Goal: Task Accomplishment & Management: Use online tool/utility

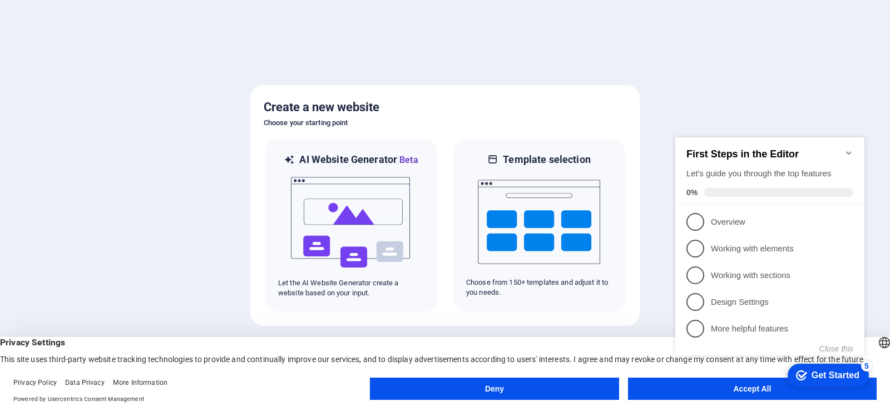
click at [850, 148] on icon "Minimize checklist" at bounding box center [848, 152] width 9 height 9
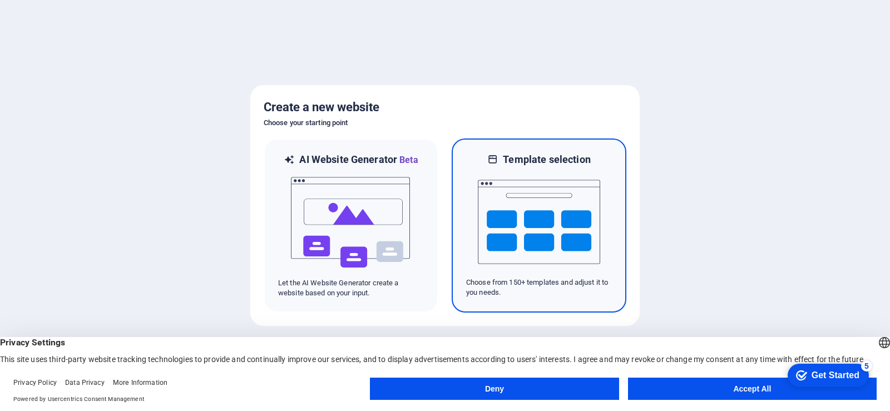
click at [497, 259] on img at bounding box center [539, 221] width 122 height 111
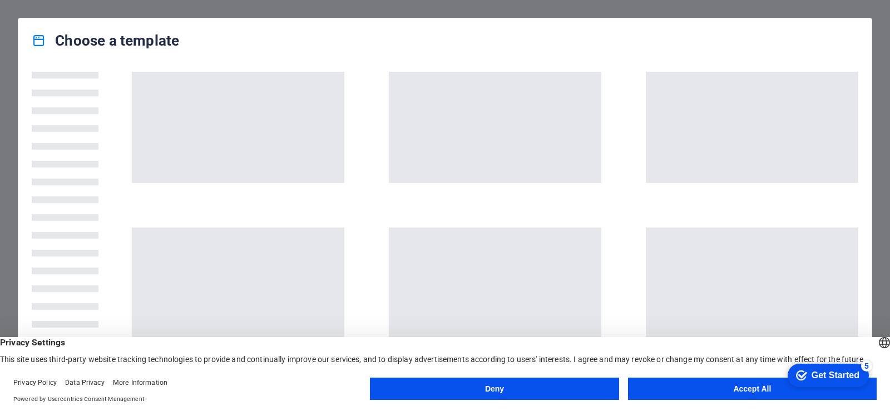
scroll to position [56, 0]
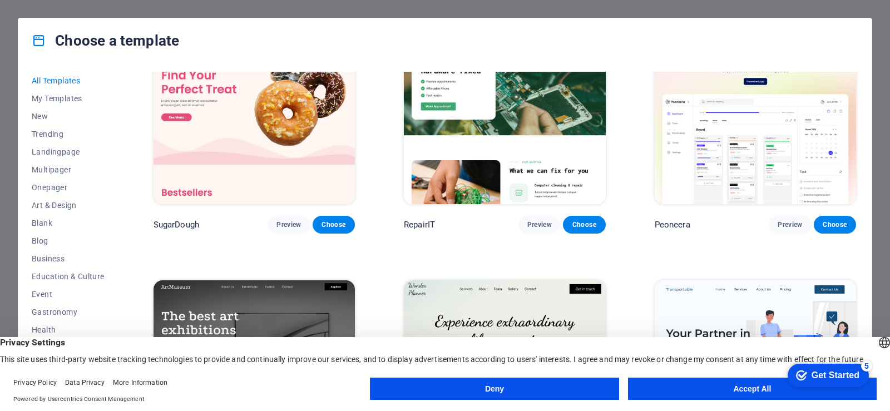
click at [728, 391] on button "Accept All" at bounding box center [752, 389] width 249 height 22
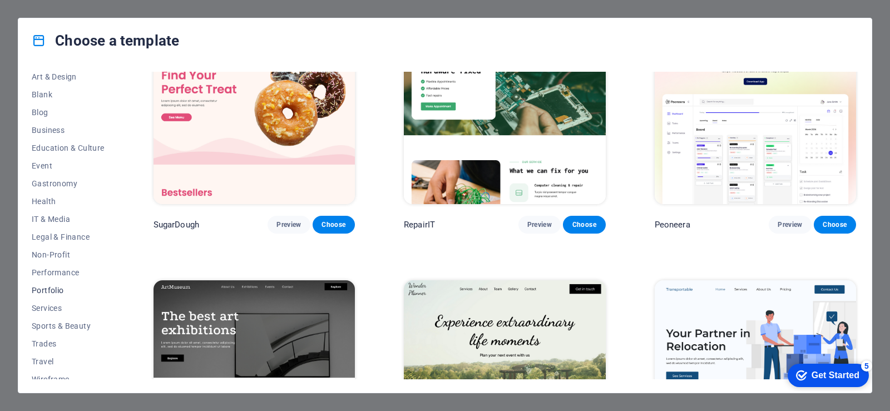
scroll to position [137, 0]
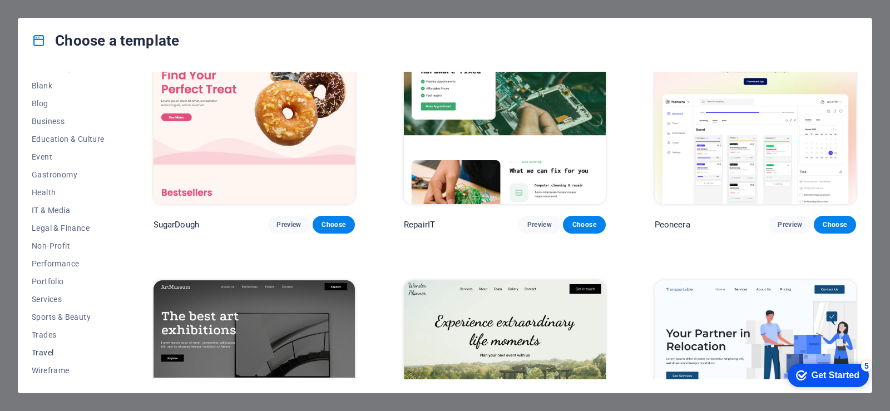
click at [49, 350] on span "Travel" at bounding box center [68, 352] width 73 height 9
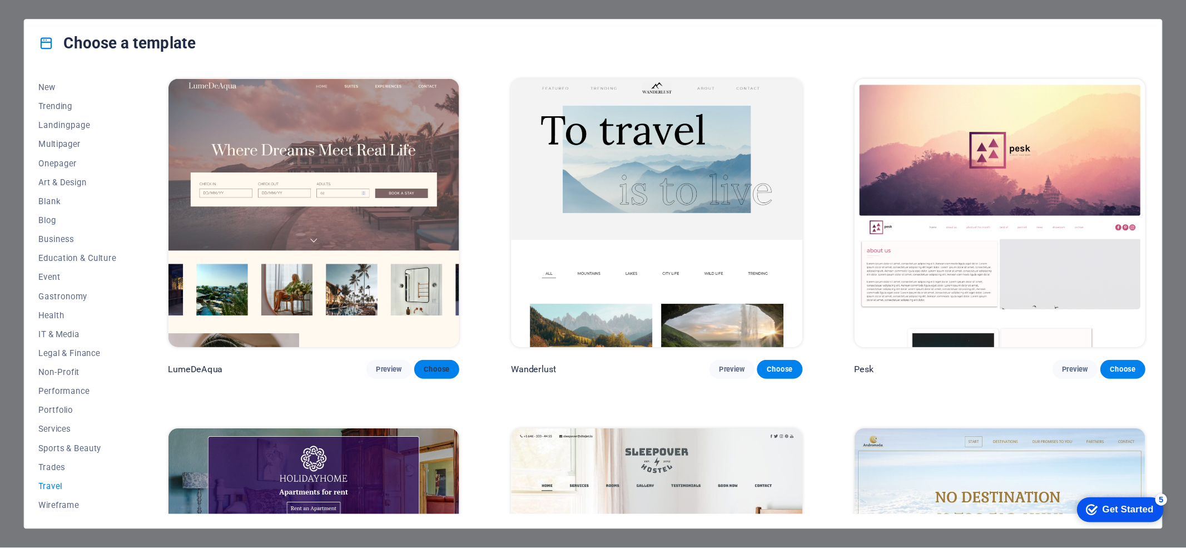
scroll to position [1, 0]
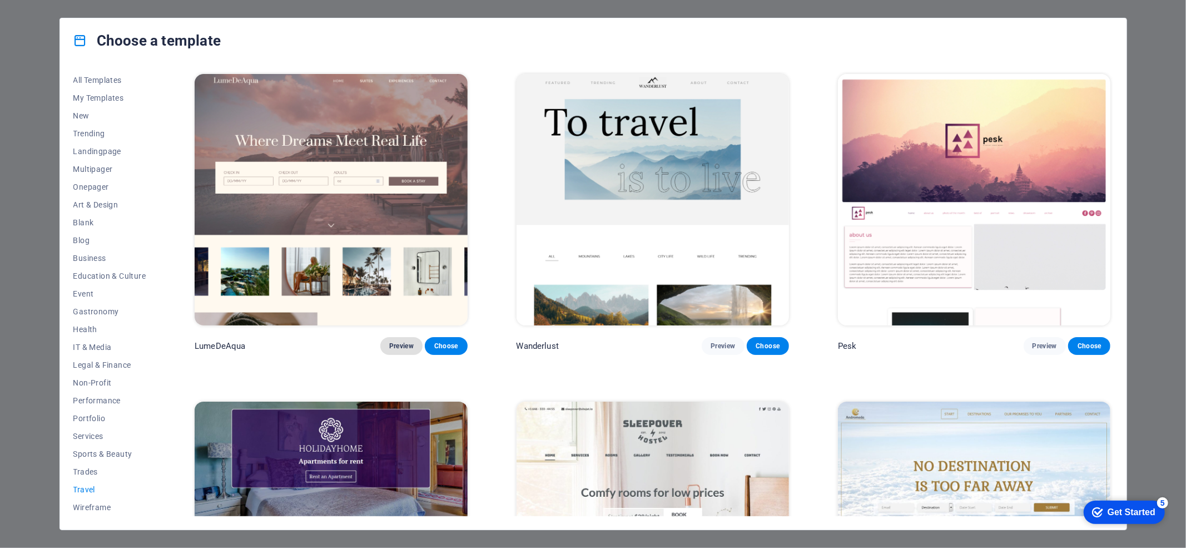
click at [401, 344] on span "Preview" at bounding box center [401, 345] width 24 height 9
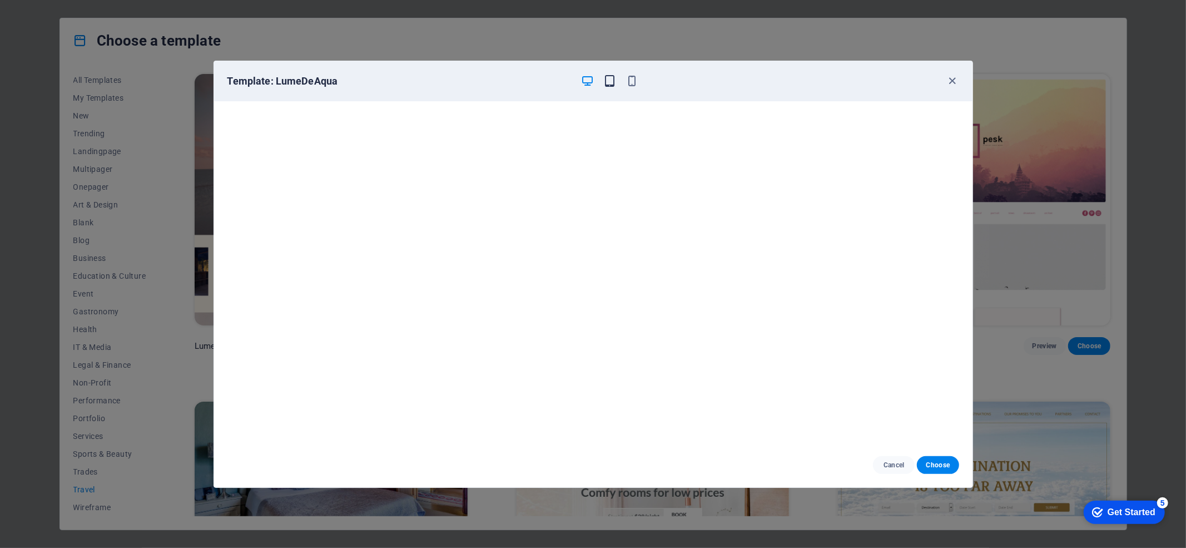
click at [605, 83] on icon "button" at bounding box center [609, 81] width 13 height 13
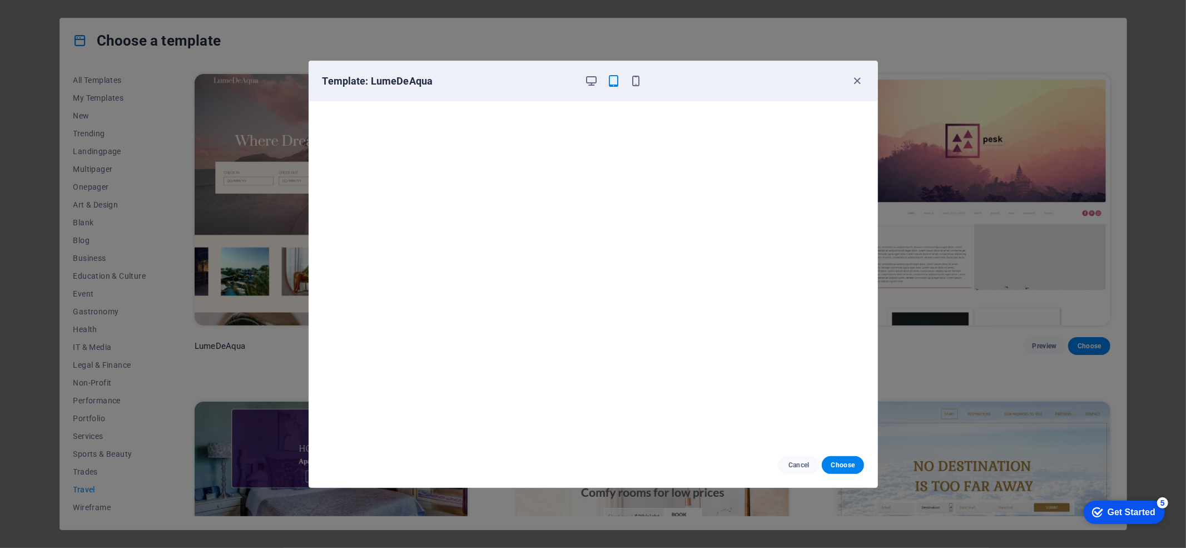
click at [626, 81] on div at bounding box center [614, 81] width 58 height 13
click at [632, 83] on icon "button" at bounding box center [635, 81] width 13 height 13
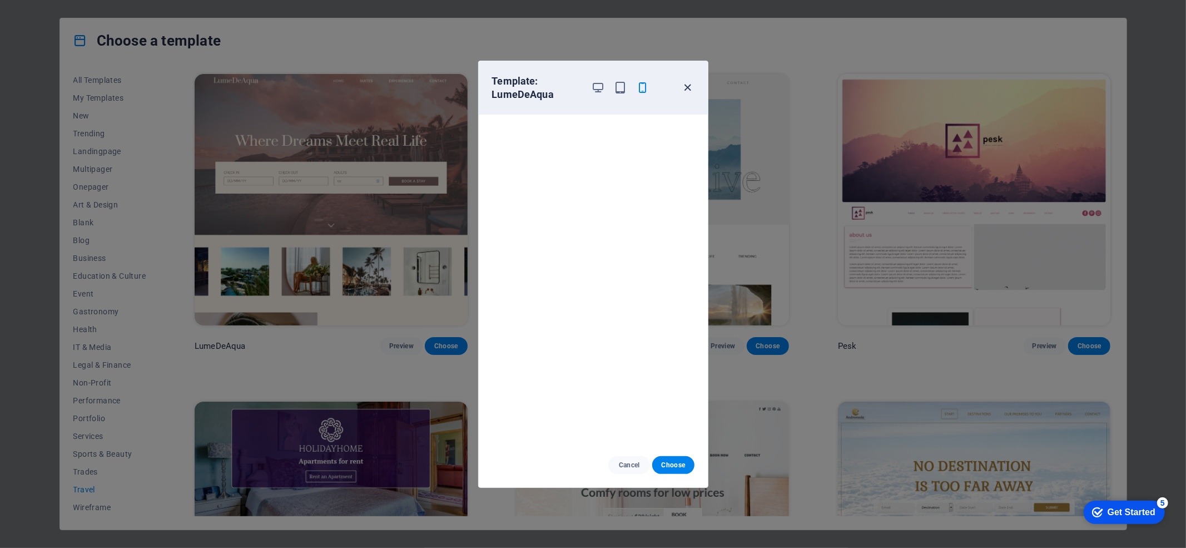
click at [692, 90] on icon "button" at bounding box center [687, 87] width 13 height 13
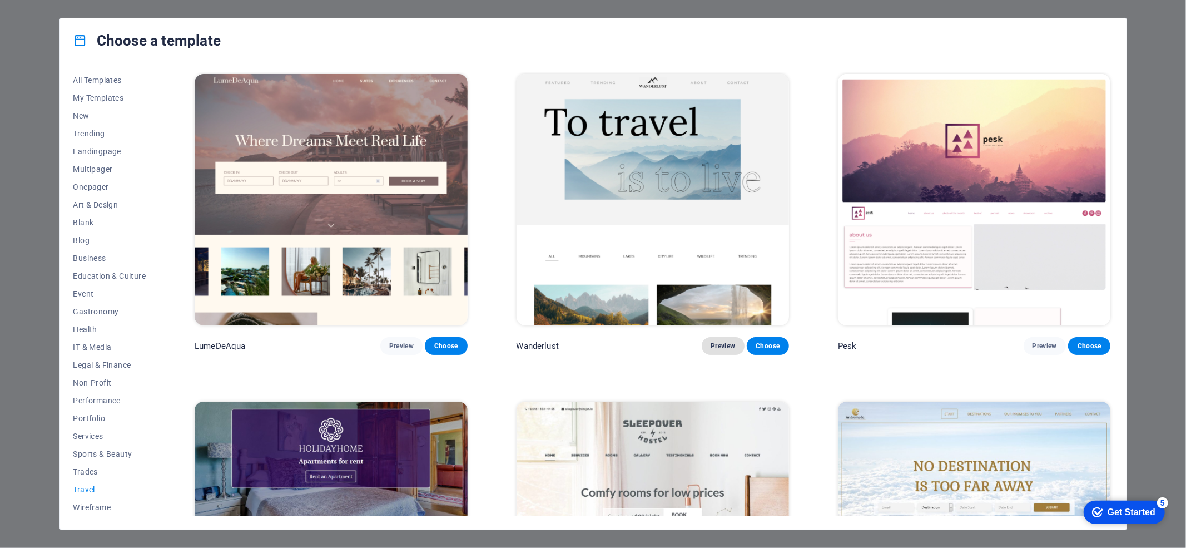
click at [719, 347] on span "Preview" at bounding box center [723, 345] width 24 height 9
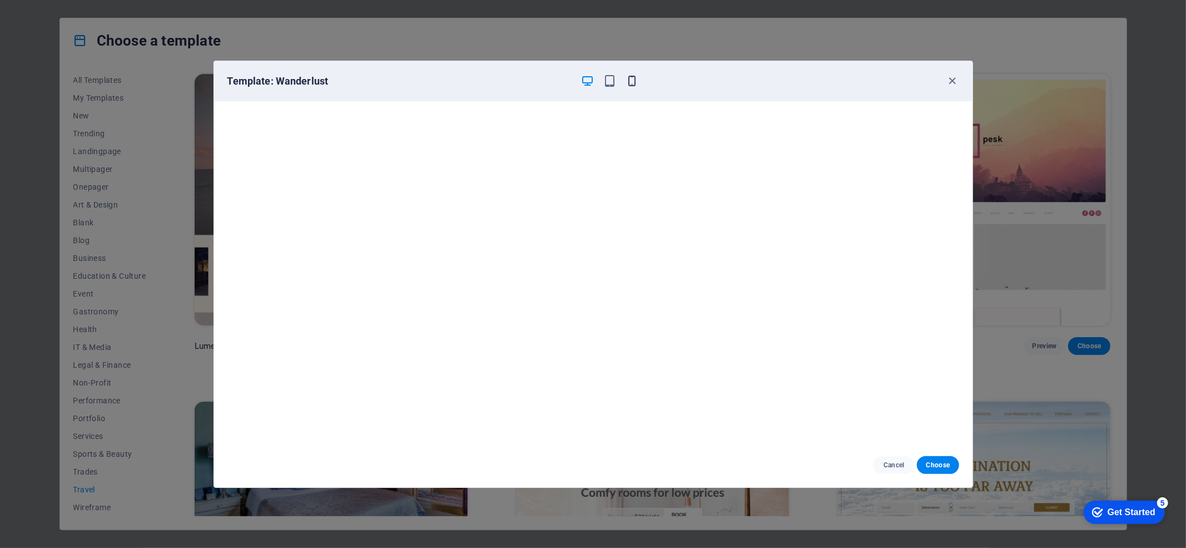
click at [627, 78] on icon "button" at bounding box center [632, 81] width 13 height 13
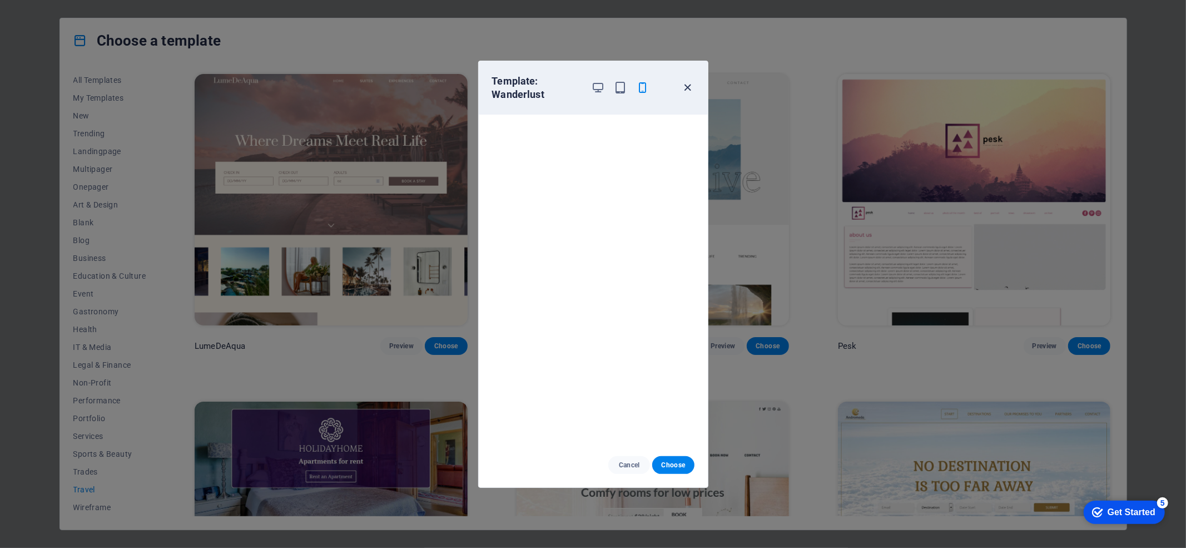
click at [691, 92] on icon "button" at bounding box center [687, 87] width 13 height 13
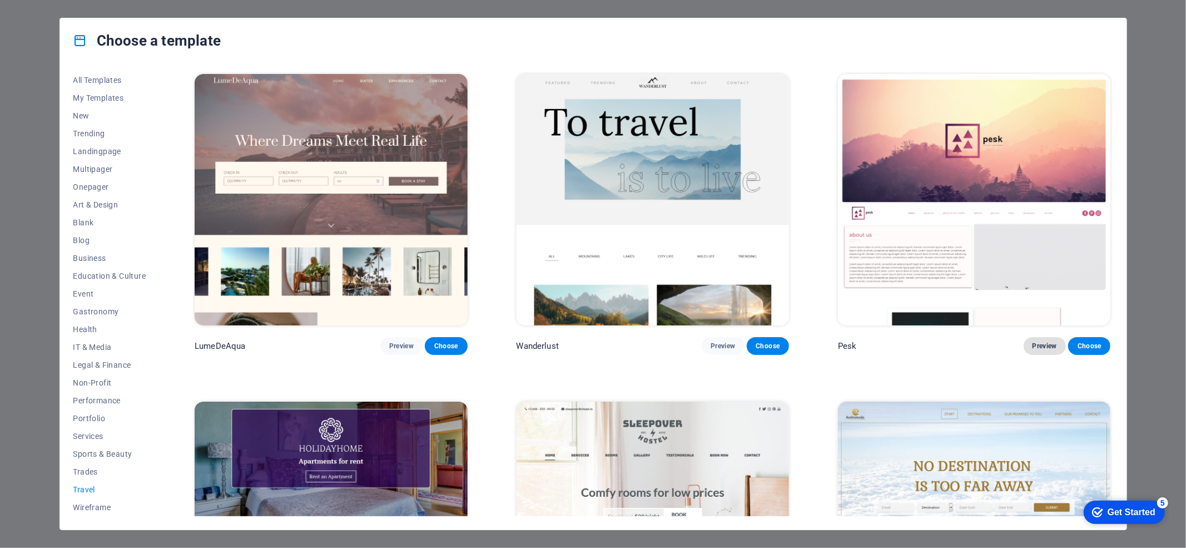
click at [889, 347] on span "Preview" at bounding box center [1045, 345] width 24 height 9
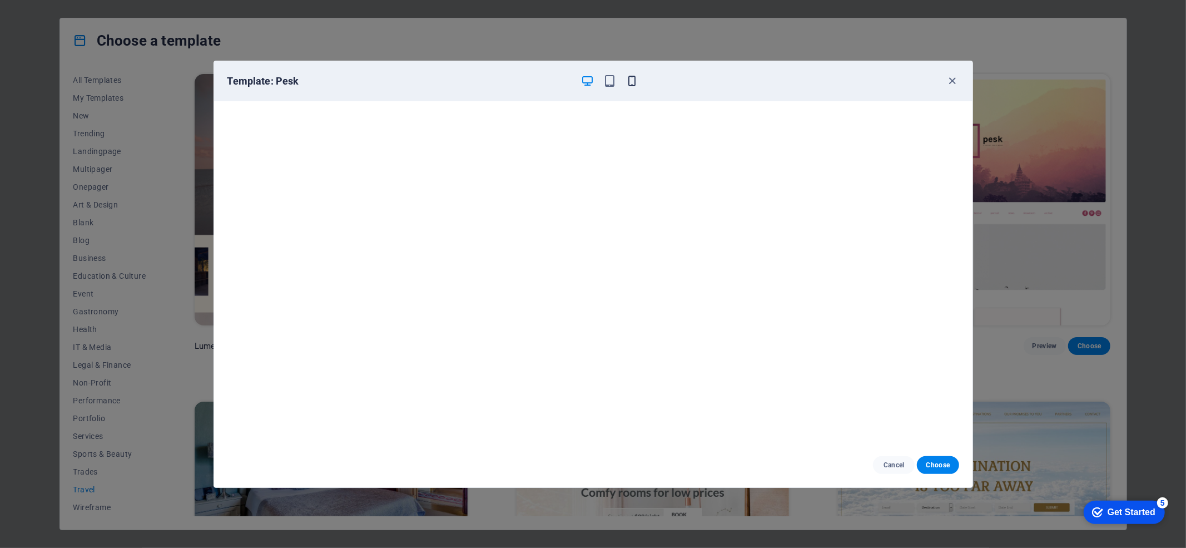
click at [631, 75] on icon "button" at bounding box center [632, 81] width 13 height 13
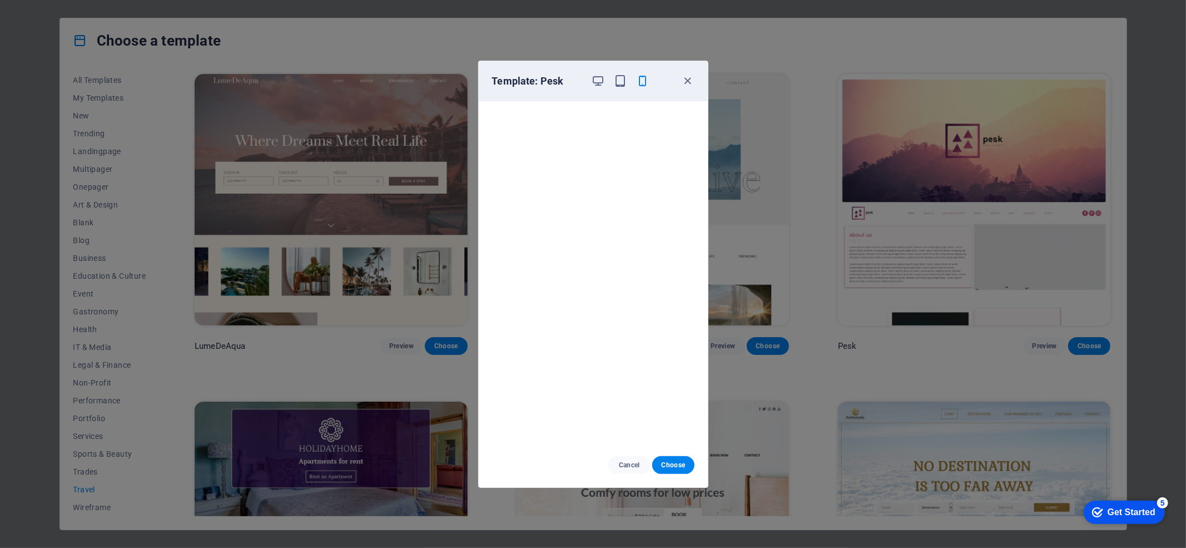
click at [804, 240] on div "Template: Pesk Cancel Choose" at bounding box center [593, 274] width 1186 height 548
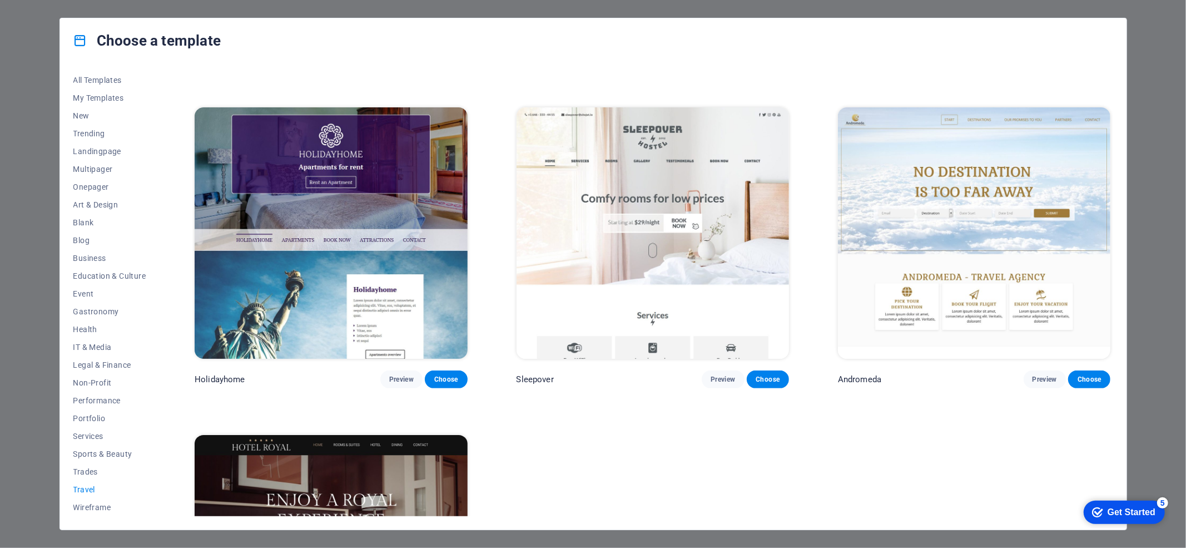
scroll to position [296, 0]
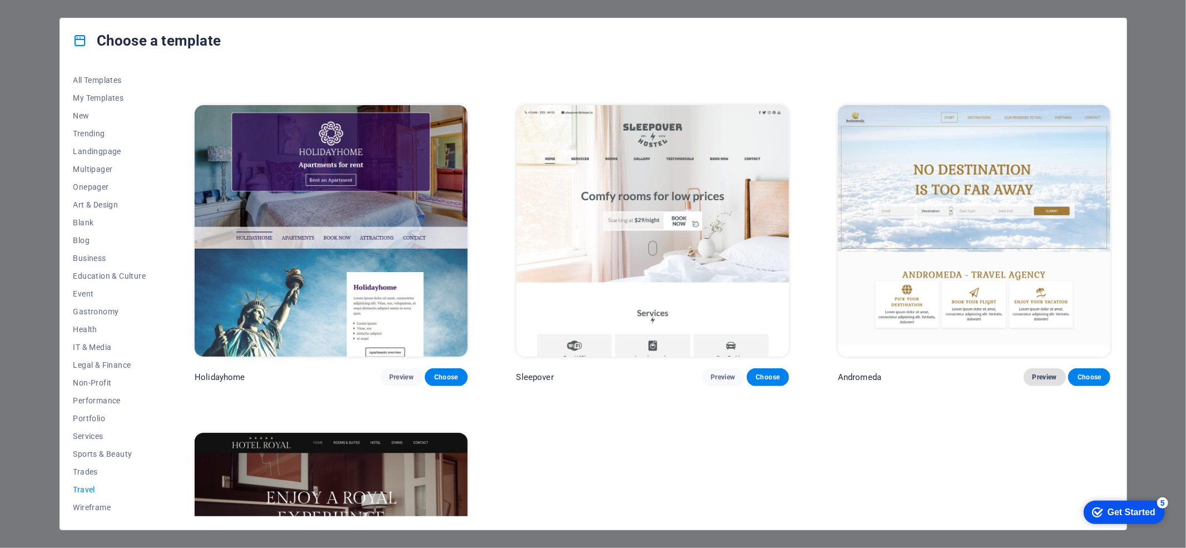
click at [889, 373] on span "Preview" at bounding box center [1045, 377] width 24 height 9
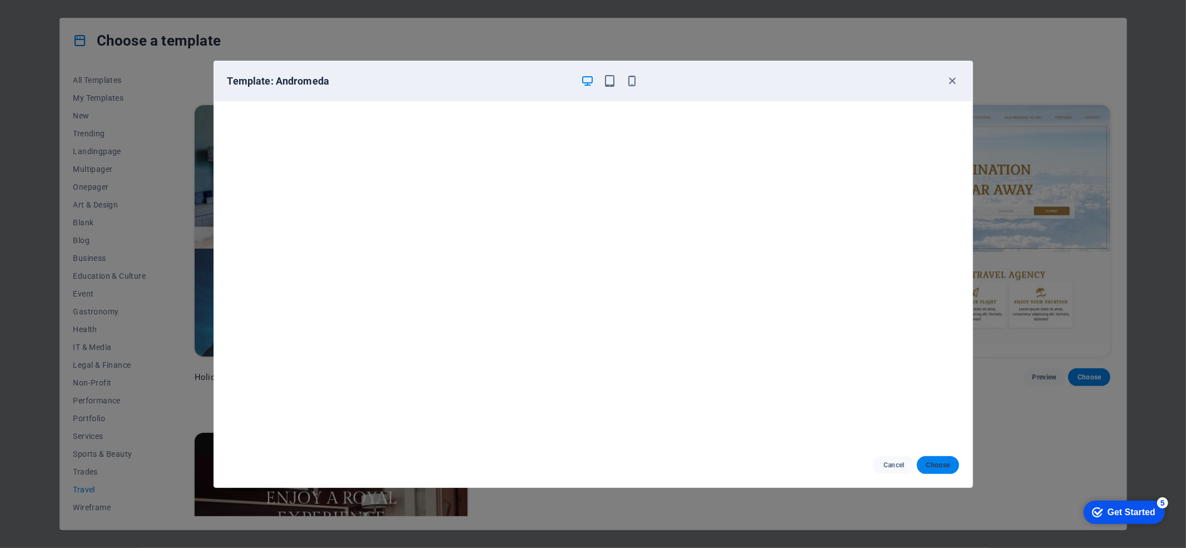
click at [889, 410] on button "Choose" at bounding box center [938, 465] width 42 height 18
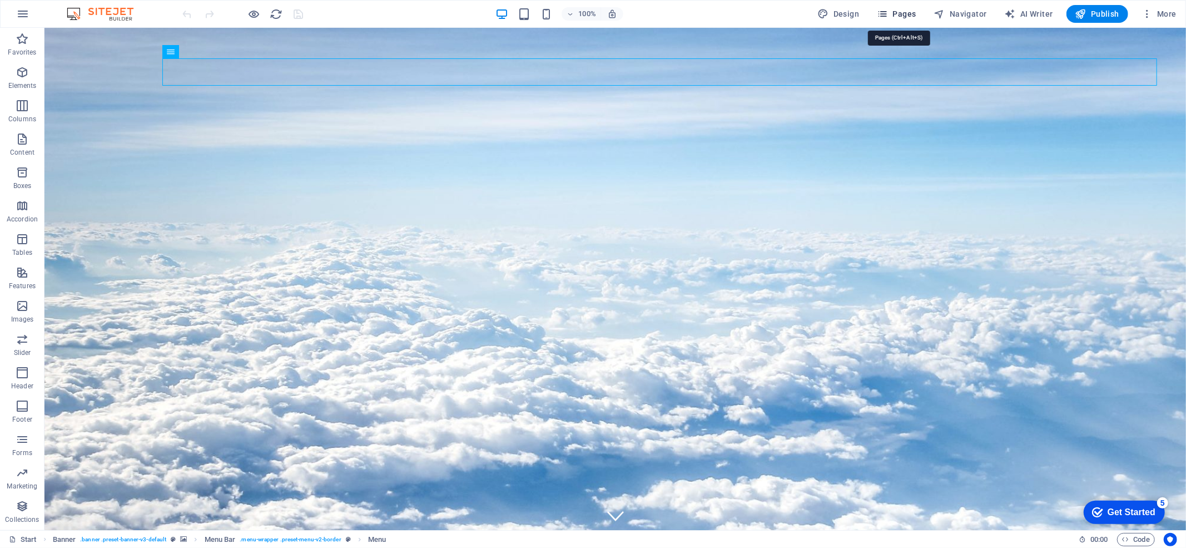
click at [899, 16] on span "Pages" at bounding box center [896, 13] width 39 height 11
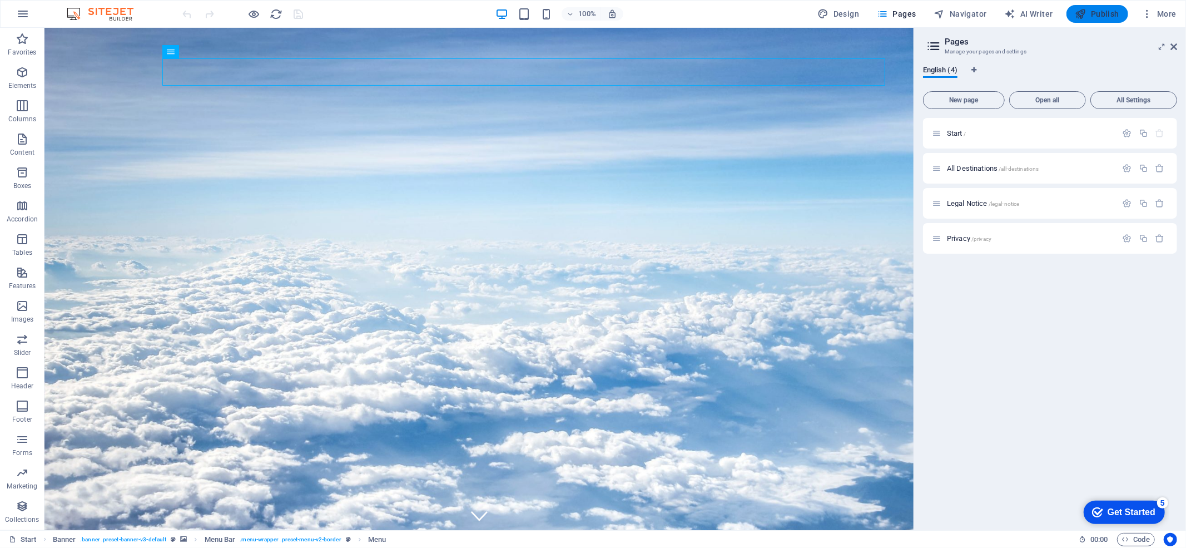
click at [0, 0] on span "Publish" at bounding box center [0, 0] width 0 height 0
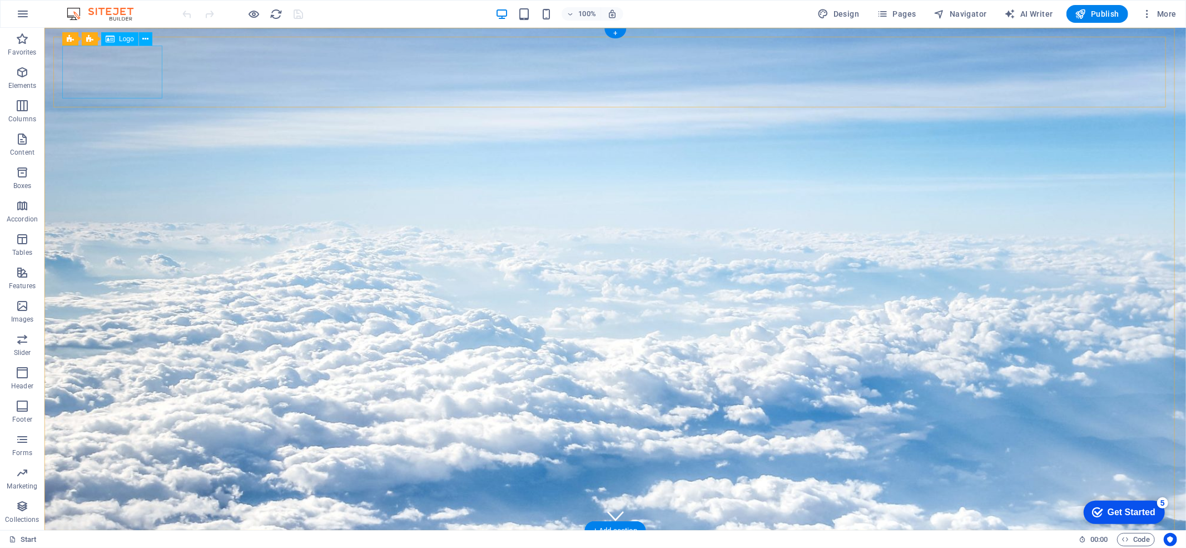
click at [152, 37] on button at bounding box center [145, 38] width 13 height 13
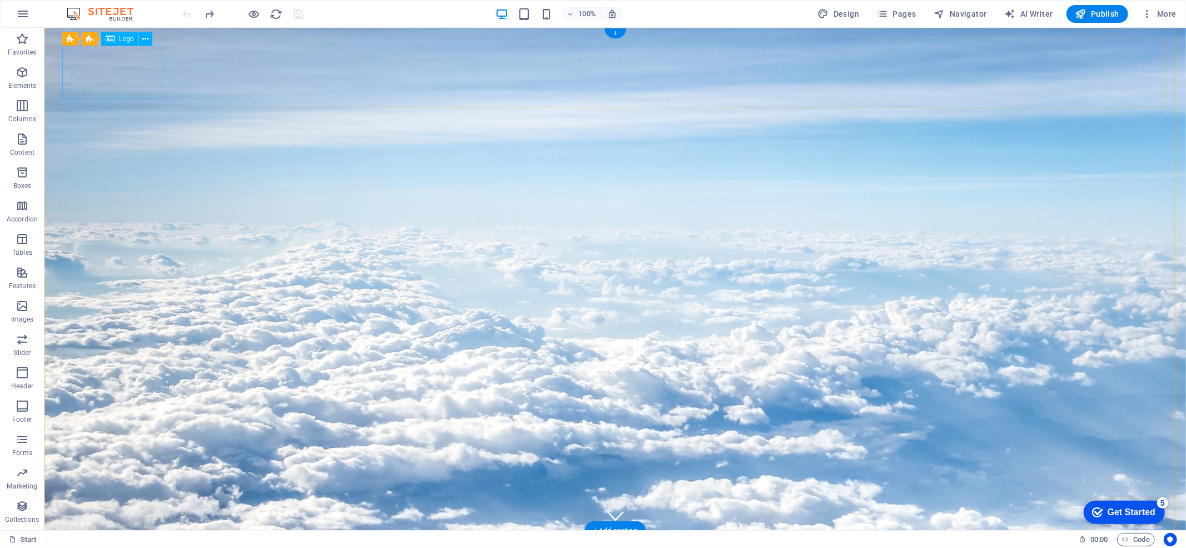
click at [21, 83] on p "Elements" at bounding box center [22, 85] width 28 height 9
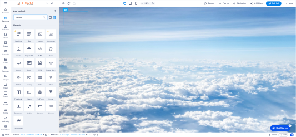
scroll to position [118, 0]
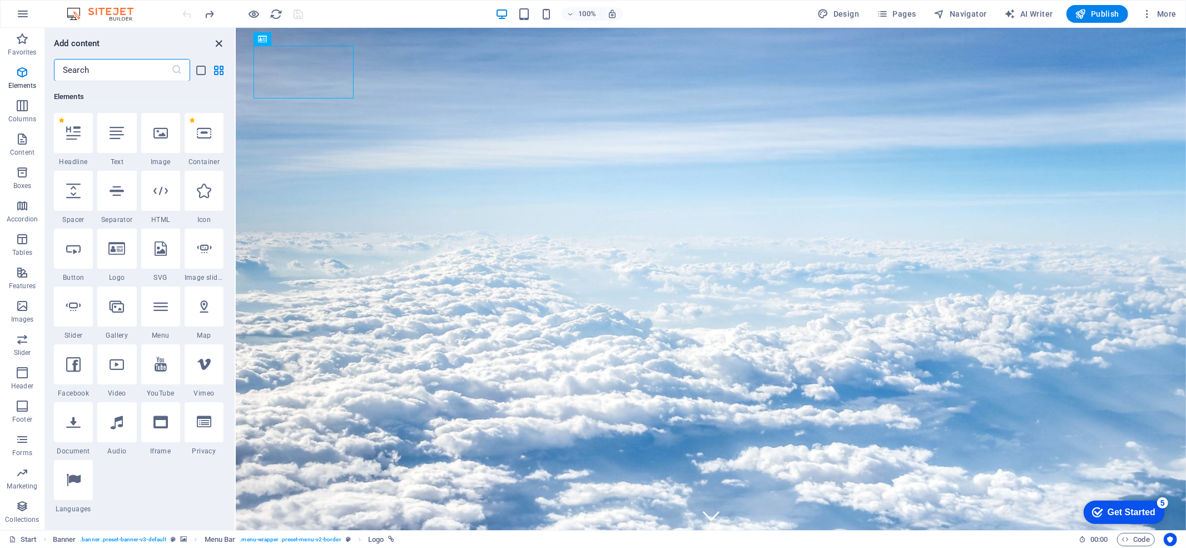
click at [219, 41] on icon "close panel" at bounding box center [219, 43] width 13 height 13
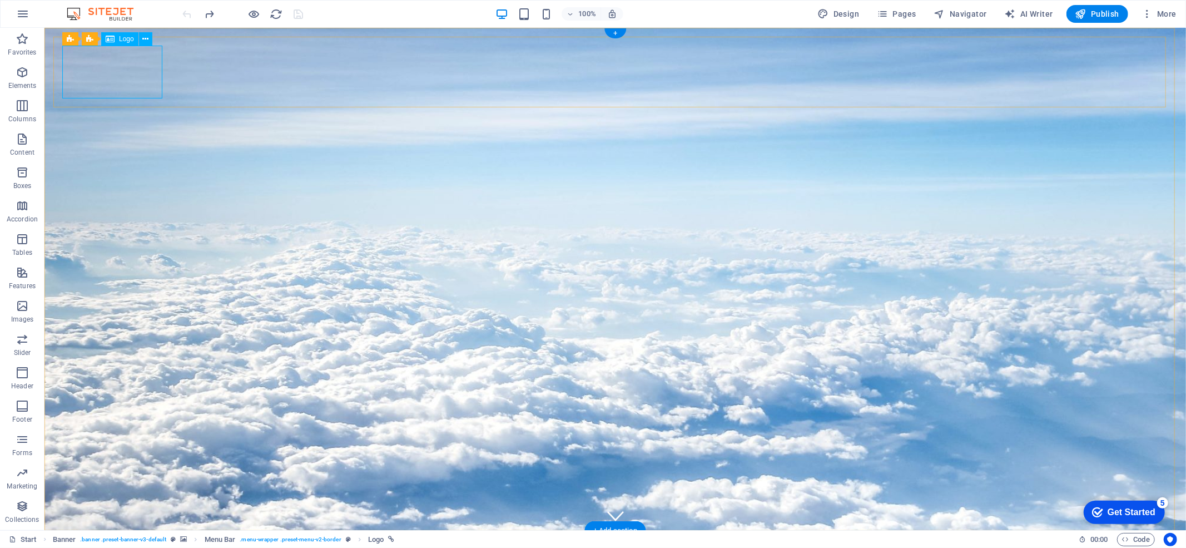
click at [112, 38] on icon at bounding box center [110, 38] width 9 height 13
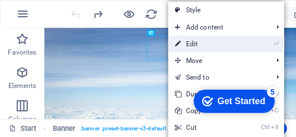
click at [181, 39] on link "⏎ Edit" at bounding box center [205, 44] width 75 height 17
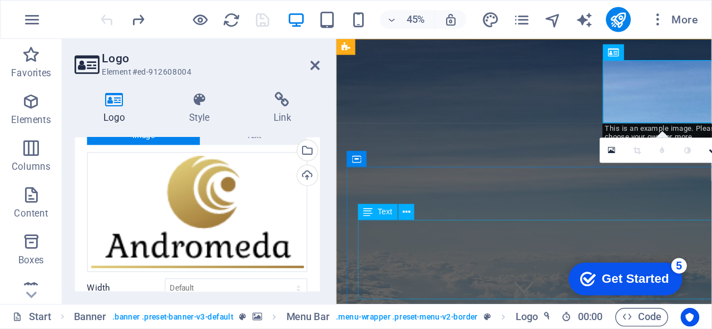
scroll to position [37, 0]
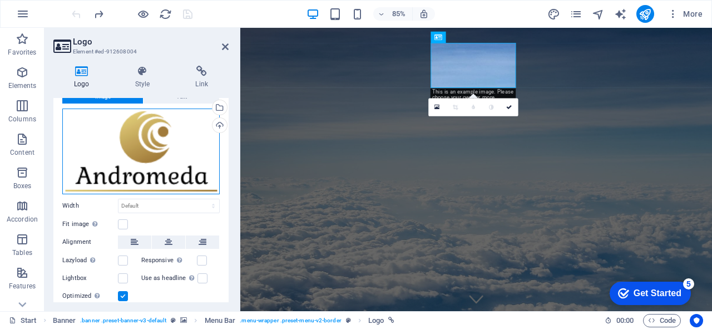
click at [180, 160] on div "Drag files here, click to choose files or select files from Files or our free s…" at bounding box center [140, 151] width 157 height 86
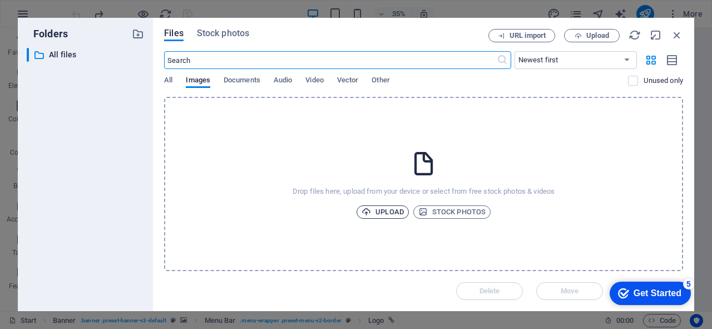
click at [389, 207] on span "Upload" at bounding box center [382, 211] width 42 height 13
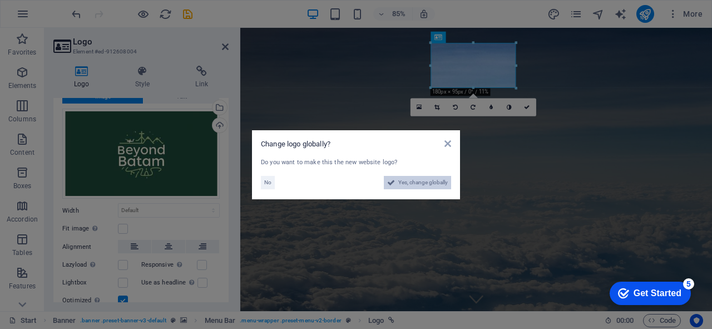
click at [414, 181] on span "Yes, change globally" at bounding box center [422, 182] width 49 height 13
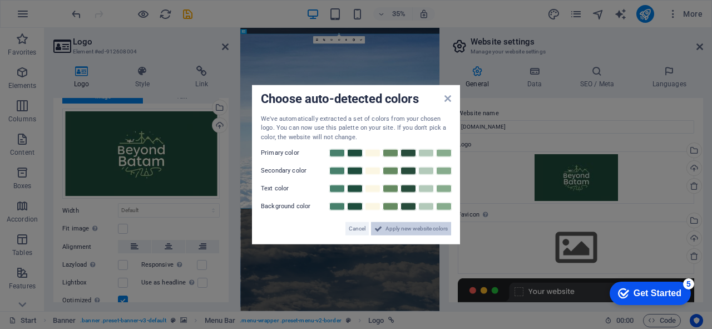
click at [421, 230] on span "Apply new website colors" at bounding box center [416, 228] width 62 height 13
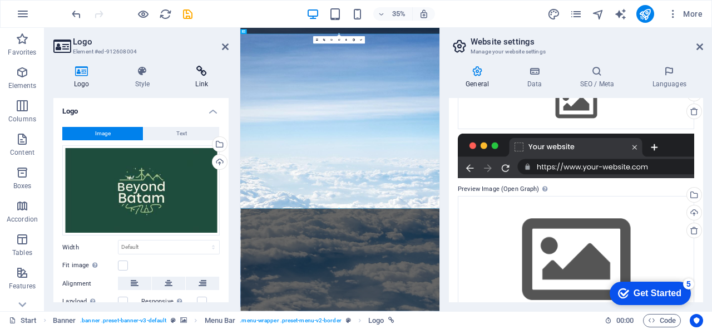
scroll to position [86, 0]
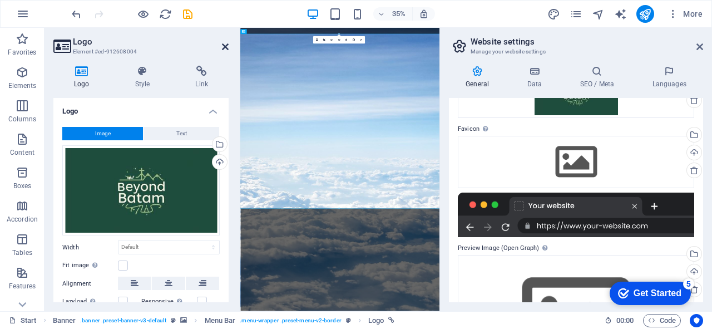
click at [227, 47] on icon at bounding box center [225, 46] width 7 height 9
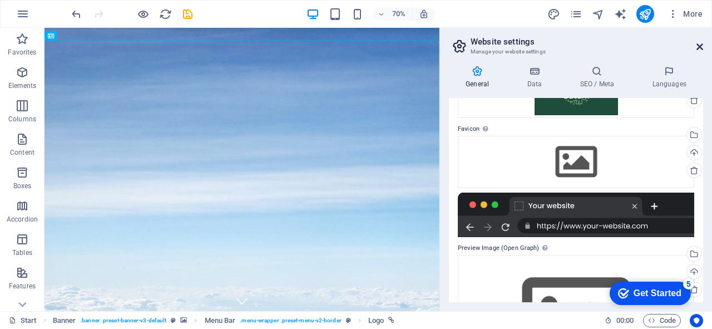
click at [702, 45] on icon at bounding box center [699, 46] width 7 height 9
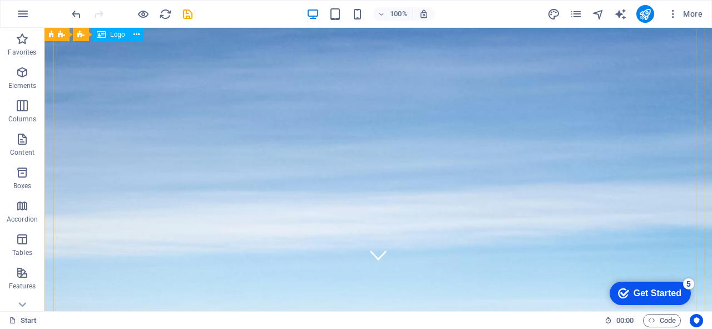
scroll to position [0, 0]
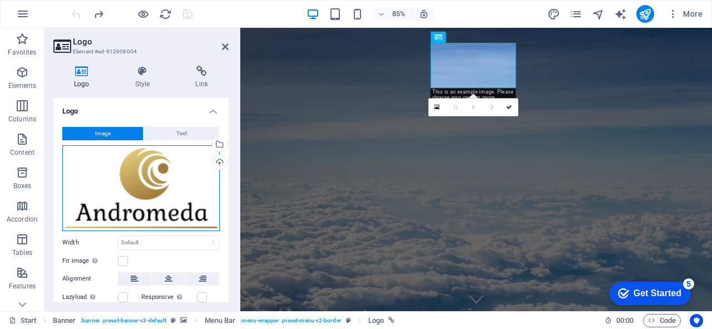
click at [170, 180] on div "Drag files here, click to choose files or select files from Files or our free s…" at bounding box center [140, 188] width 157 height 86
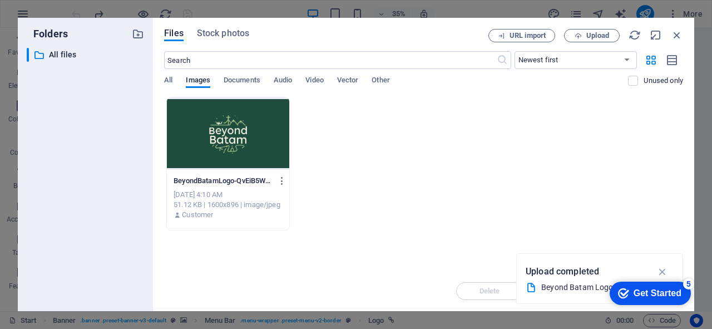
click at [246, 146] on div at bounding box center [228, 133] width 122 height 72
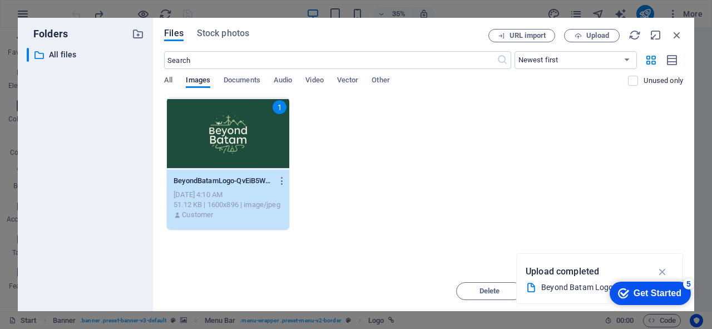
click at [242, 158] on div "1" at bounding box center [228, 133] width 122 height 72
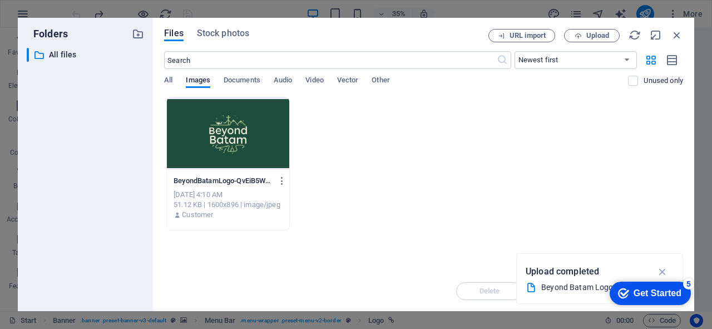
click at [242, 158] on div at bounding box center [228, 133] width 122 height 72
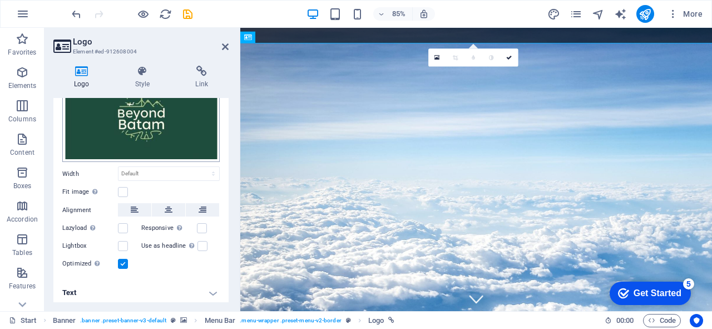
scroll to position [76, 0]
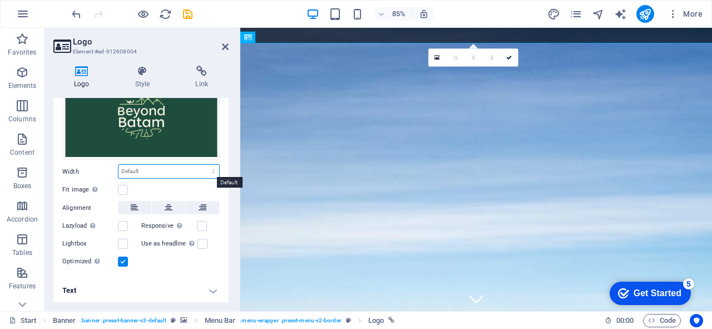
click at [166, 169] on select "Default auto px rem % em vh vw" at bounding box center [168, 171] width 101 height 13
click at [118, 165] on select "Default auto px rem % em vh vw" at bounding box center [168, 171] width 101 height 13
click at [202, 224] on label at bounding box center [202, 226] width 10 height 10
click at [0, 0] on input "Responsive Automatically load retina image and smartphone optimized sizes." at bounding box center [0, 0] width 0 height 0
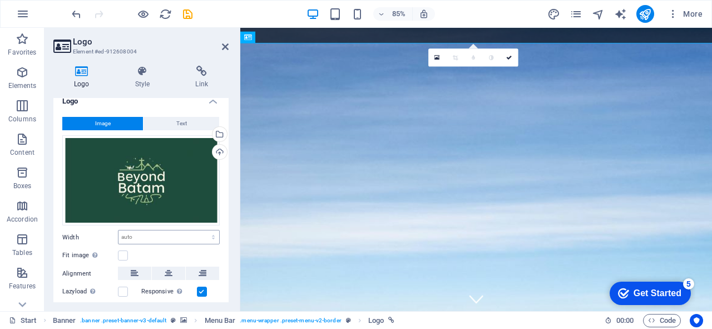
scroll to position [0, 0]
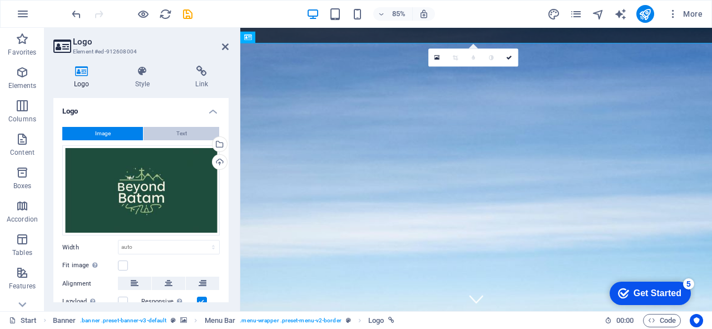
click at [169, 131] on button "Text" at bounding box center [181, 133] width 76 height 13
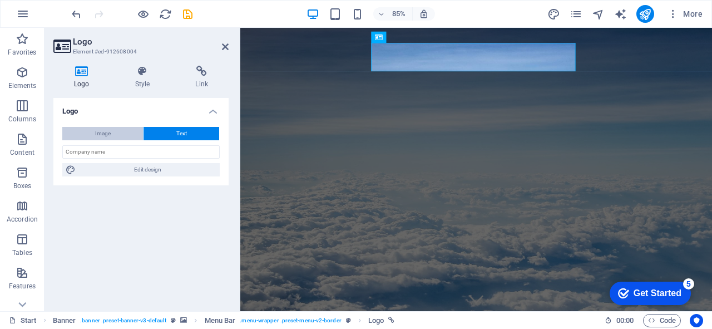
click at [122, 133] on button "Image" at bounding box center [102, 133] width 81 height 13
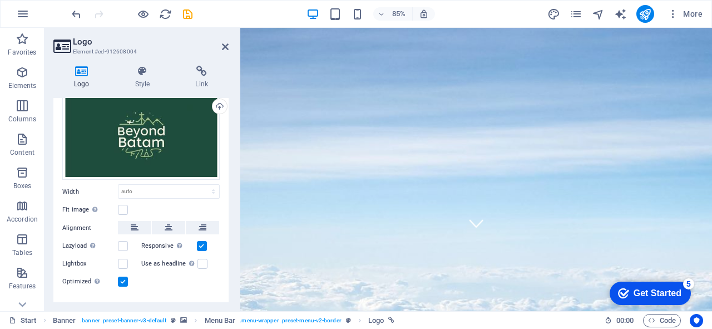
scroll to position [76, 0]
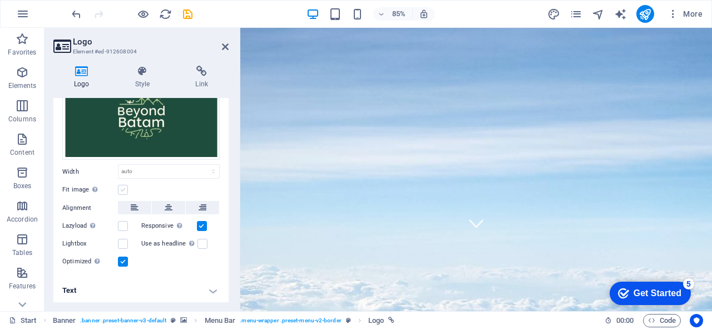
click at [122, 189] on label at bounding box center [123, 190] width 10 height 10
click at [0, 0] on input "Fit image Automatically fit image to a fixed width and height" at bounding box center [0, 0] width 0 height 0
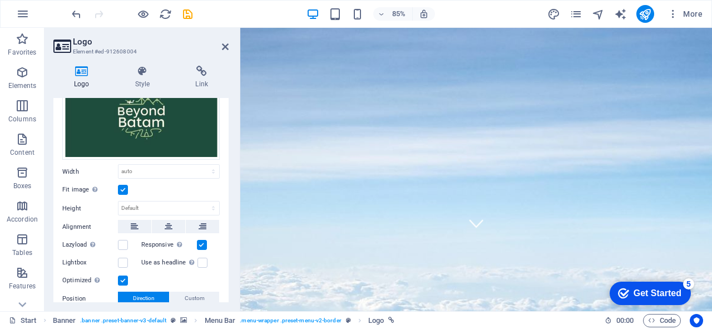
click at [122, 189] on label at bounding box center [123, 190] width 10 height 10
click at [0, 0] on input "Fit image Automatically fit image to a fixed width and height" at bounding box center [0, 0] width 0 height 0
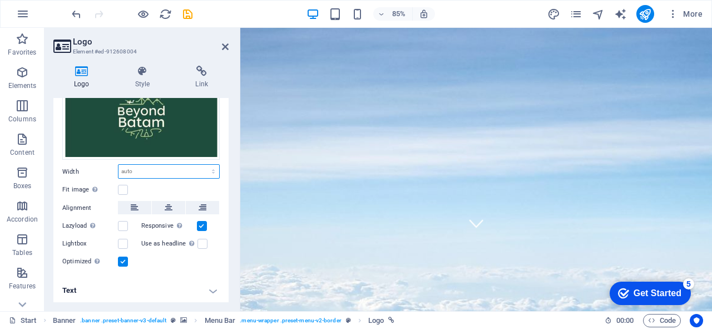
click at [141, 172] on select "Default auto px rem % em vh vw" at bounding box center [168, 171] width 101 height 13
select select "px"
click at [201, 165] on select "Default auto px rem % em vh vw" at bounding box center [168, 171] width 101 height 13
drag, startPoint x: 179, startPoint y: 175, endPoint x: 101, endPoint y: 173, distance: 78.4
click at [101, 173] on div "Width 1587 Default auto px rem % em vh vw" at bounding box center [140, 171] width 157 height 14
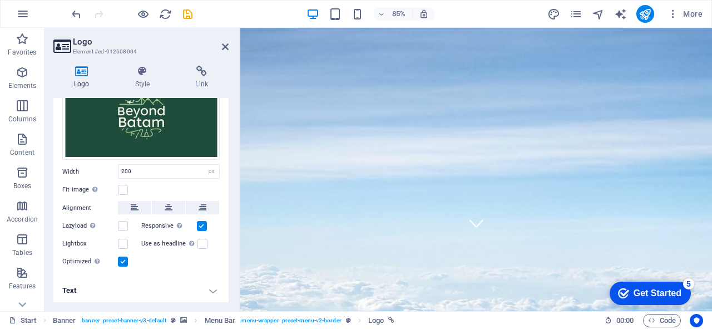
click at [96, 172] on label "Width" at bounding box center [90, 171] width 56 height 6
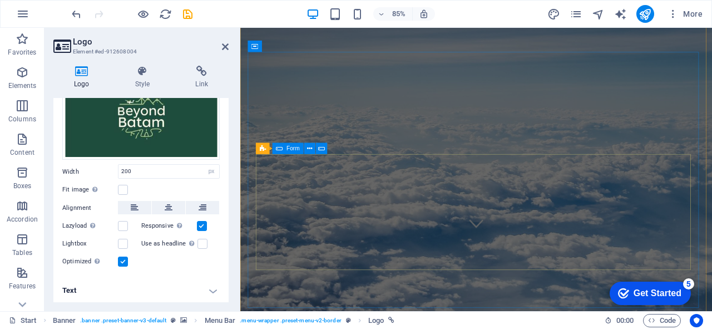
scroll to position [0, 0]
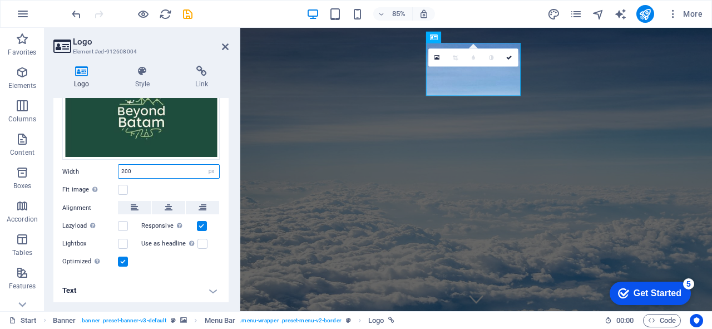
click at [157, 168] on input "200" at bounding box center [168, 171] width 101 height 13
drag, startPoint x: 121, startPoint y: 171, endPoint x: 96, endPoint y: 170, distance: 25.6
click at [116, 172] on div "Width 200 Default auto px rem % em vh vw" at bounding box center [140, 171] width 157 height 14
click at [96, 169] on label "Width" at bounding box center [90, 171] width 56 height 6
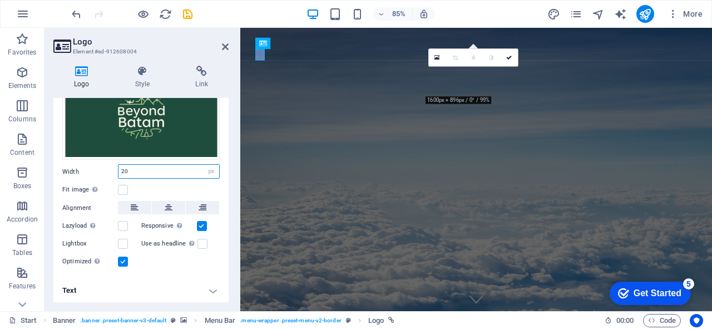
click at [133, 168] on input "20" at bounding box center [168, 171] width 101 height 13
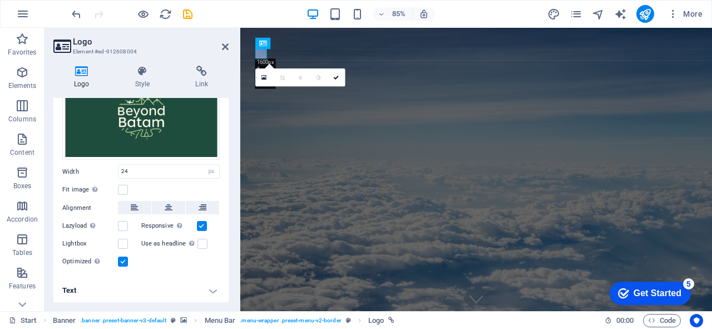
click at [94, 164] on div "Width 24 Default auto px rem % em vh vw" at bounding box center [140, 171] width 157 height 14
click at [138, 166] on input "24" at bounding box center [168, 171] width 101 height 13
drag, startPoint x: 138, startPoint y: 166, endPoint x: 108, endPoint y: 169, distance: 30.2
click at [108, 169] on div "Width 24 Default auto px rem % em vh vw" at bounding box center [140, 171] width 157 height 14
type input "50"
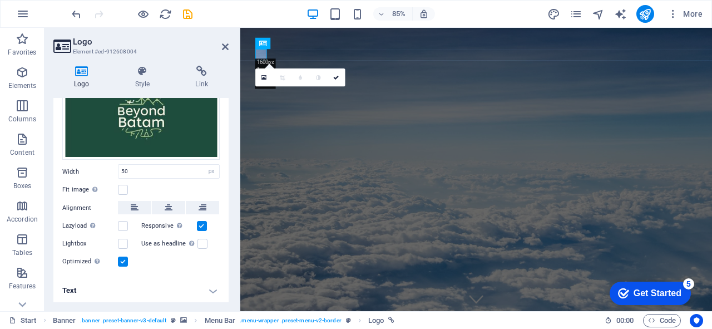
click at [111, 169] on label "Width" at bounding box center [90, 171] width 56 height 6
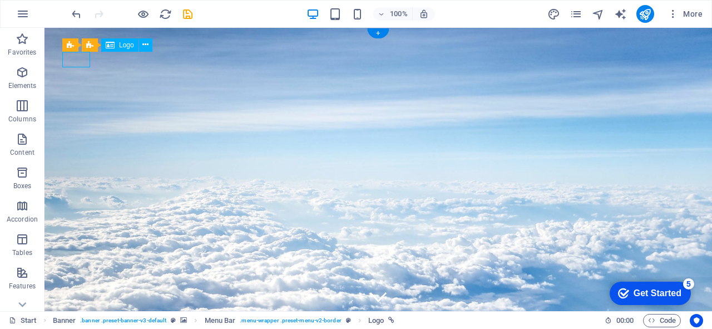
select select "px"
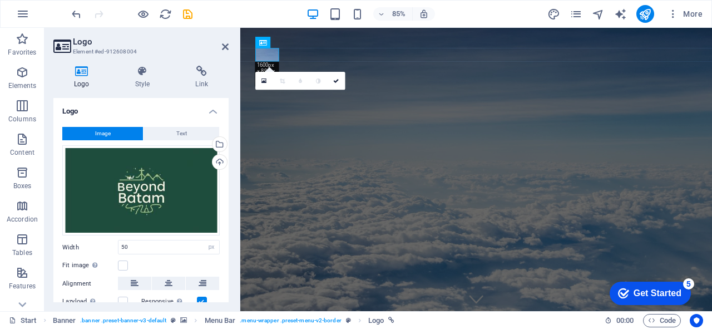
scroll to position [44, 0]
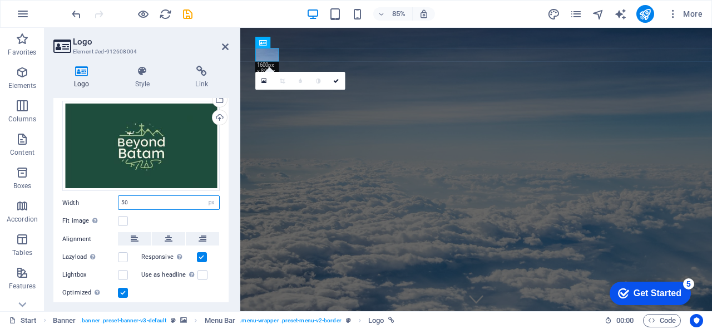
drag, startPoint x: 128, startPoint y: 197, endPoint x: 118, endPoint y: 199, distance: 10.7
click at [117, 198] on div "Width 50 Default auto px rem % em vh vw" at bounding box center [140, 202] width 157 height 14
type input "75"
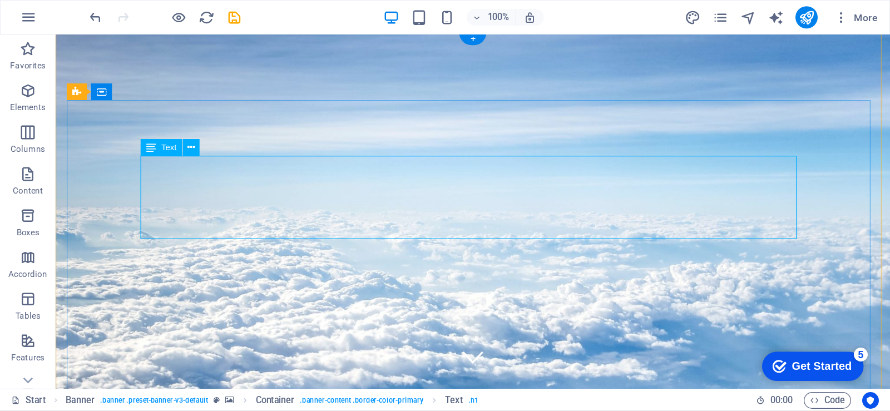
scroll to position [0, 0]
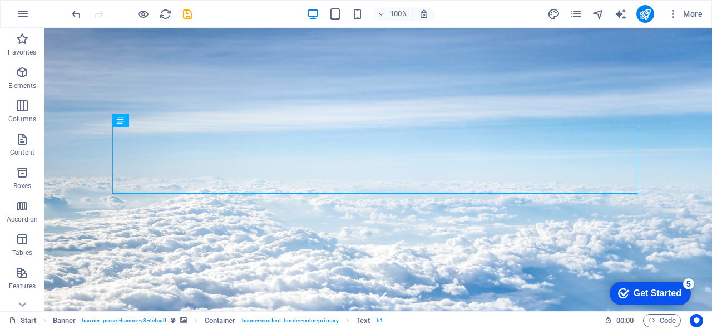
click at [489, 21] on div "100% More" at bounding box center [388, 14] width 637 height 18
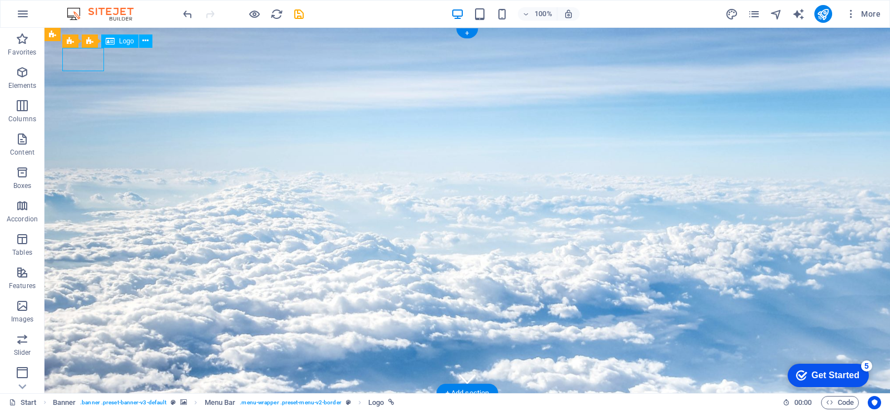
select select "px"
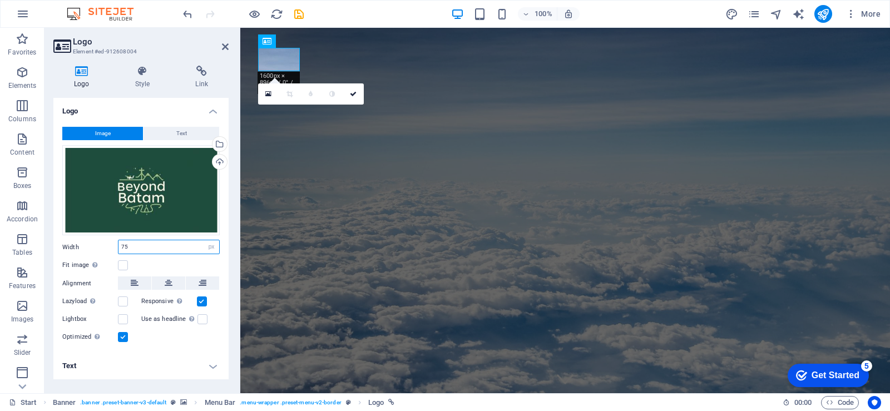
drag, startPoint x: 138, startPoint y: 242, endPoint x: 113, endPoint y: 246, distance: 25.4
click at [113, 246] on div "Width 75 Default auto px rem % em vh vw" at bounding box center [140, 247] width 157 height 14
type input "100"
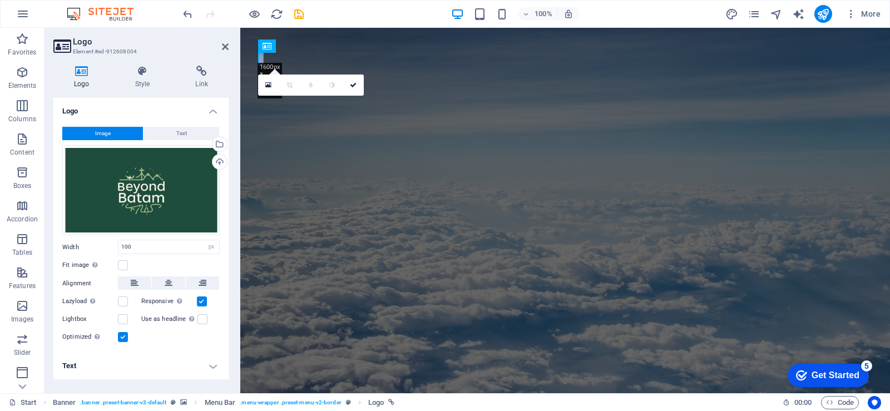
click at [101, 247] on label "Width" at bounding box center [90, 247] width 56 height 6
click at [172, 285] on button at bounding box center [168, 282] width 33 height 13
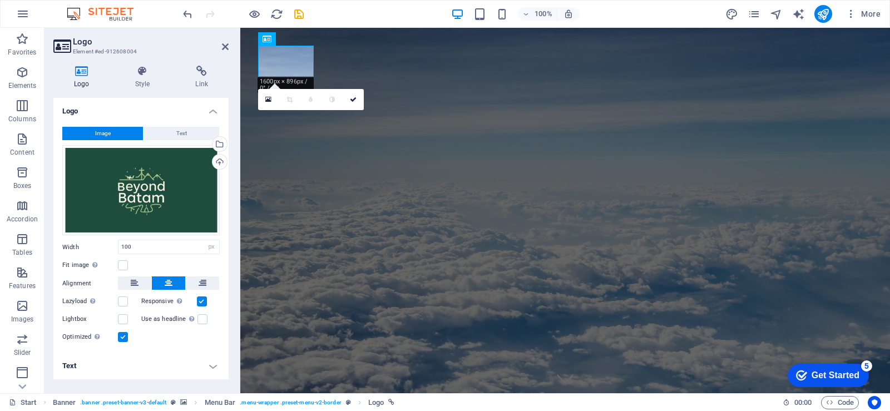
click at [172, 285] on button at bounding box center [168, 282] width 33 height 13
click at [136, 286] on icon at bounding box center [135, 282] width 8 height 13
click at [181, 282] on button at bounding box center [168, 282] width 33 height 13
click at [128, 282] on button at bounding box center [134, 282] width 33 height 13
click at [162, 135] on button "Text" at bounding box center [181, 133] width 76 height 13
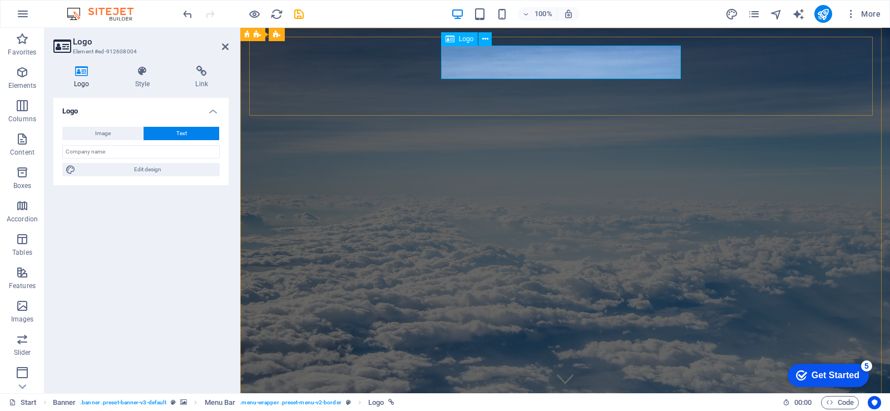
click at [110, 136] on span "Image" at bounding box center [103, 133] width 16 height 13
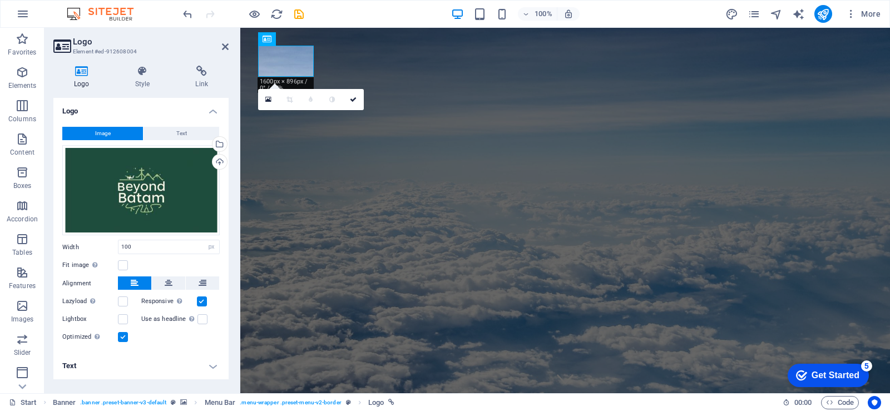
click at [163, 126] on div "Image Text Drag files here, click to choose files or select files from Files or…" at bounding box center [140, 235] width 175 height 235
click at [163, 132] on button "Text" at bounding box center [181, 133] width 76 height 13
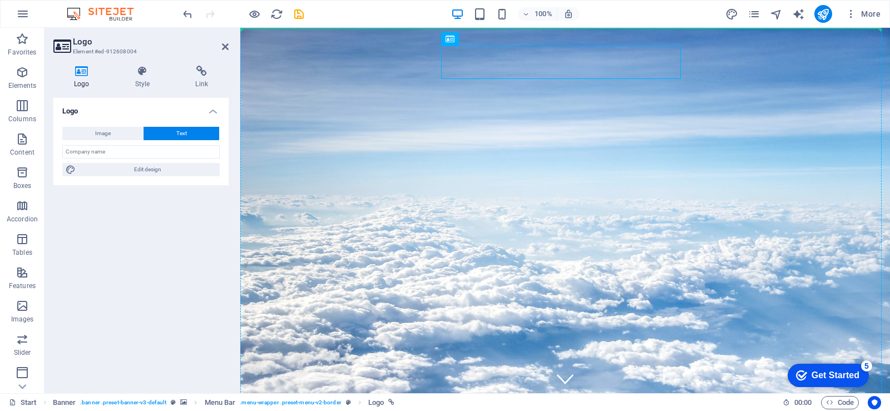
drag, startPoint x: 542, startPoint y: 59, endPoint x: 398, endPoint y: 81, distance: 145.7
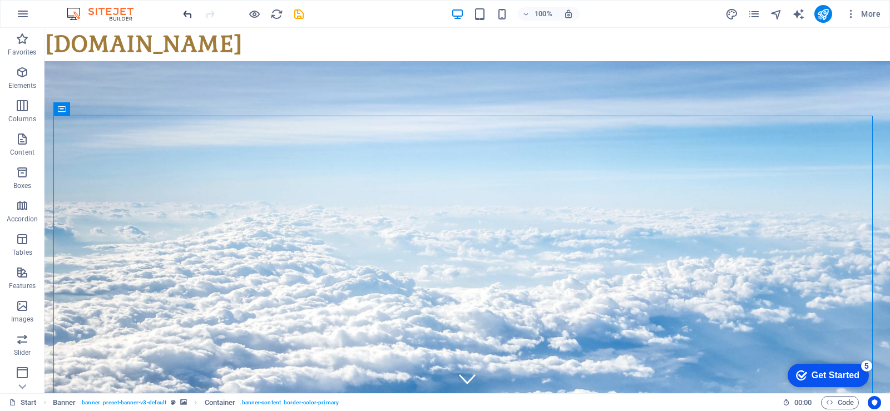
click at [188, 11] on icon "undo" at bounding box center [187, 14] width 13 height 13
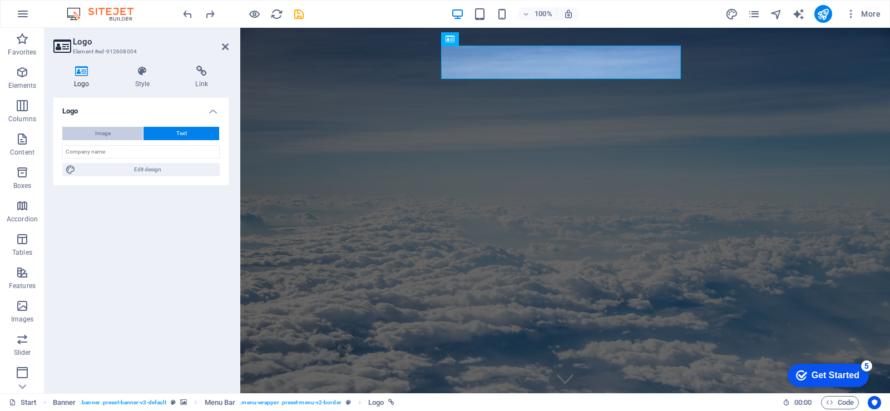
click at [103, 129] on span "Image" at bounding box center [103, 133] width 16 height 13
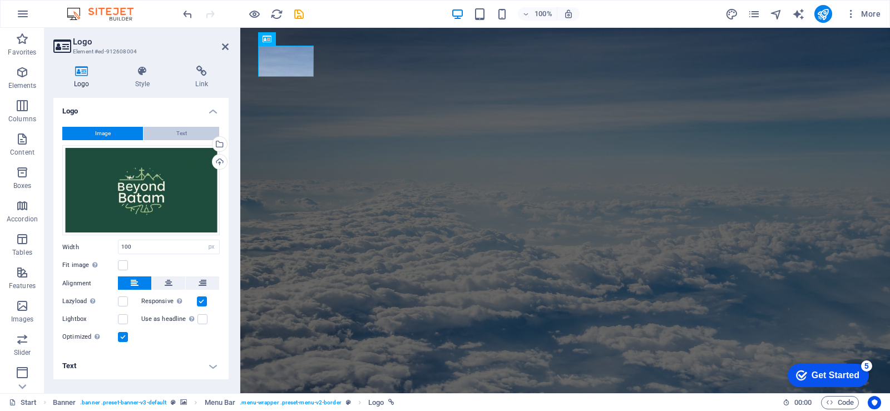
click at [178, 130] on span "Text" at bounding box center [181, 133] width 11 height 13
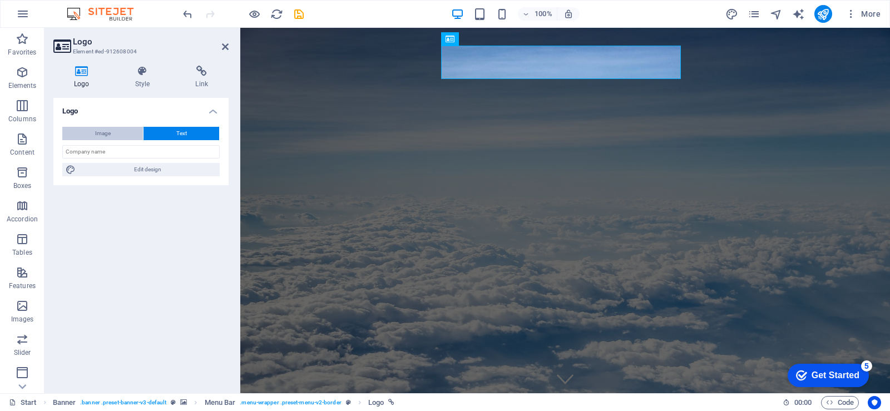
click at [130, 133] on button "Image" at bounding box center [102, 133] width 81 height 13
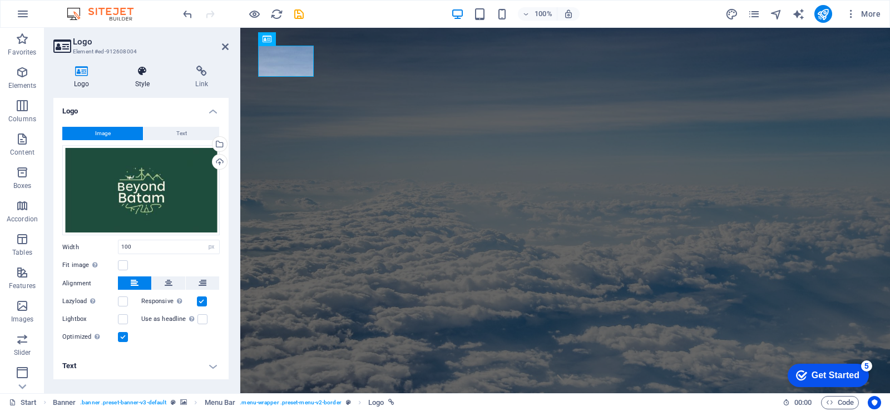
click at [147, 66] on icon at bounding box center [143, 71] width 56 height 11
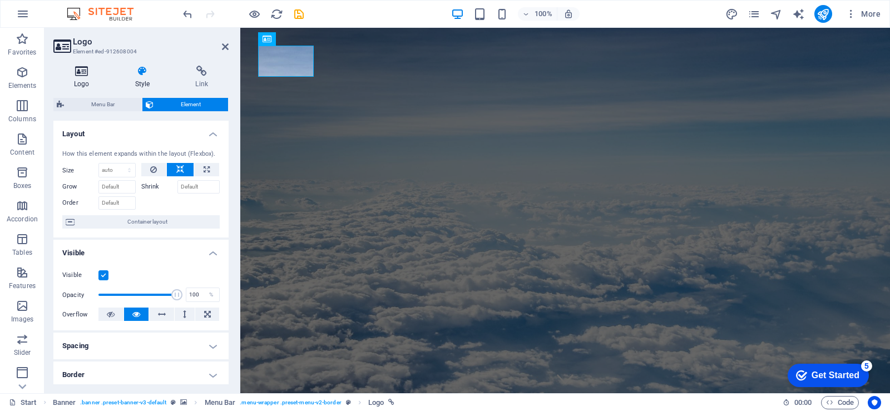
click at [83, 69] on icon at bounding box center [81, 71] width 57 height 11
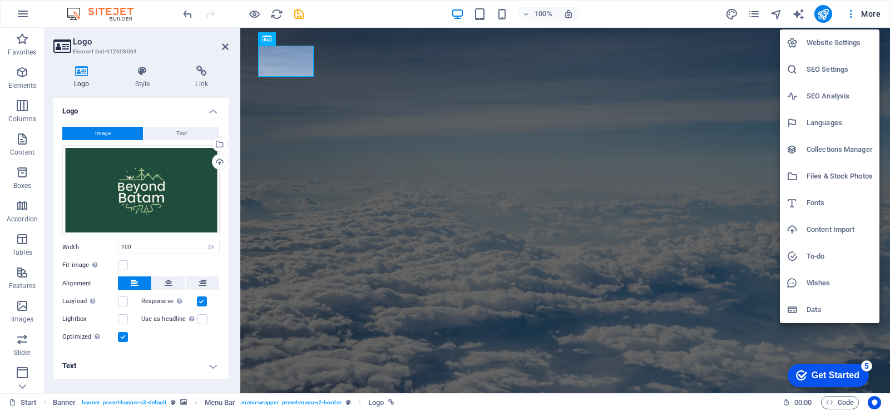
click at [619, 16] on div at bounding box center [445, 205] width 890 height 411
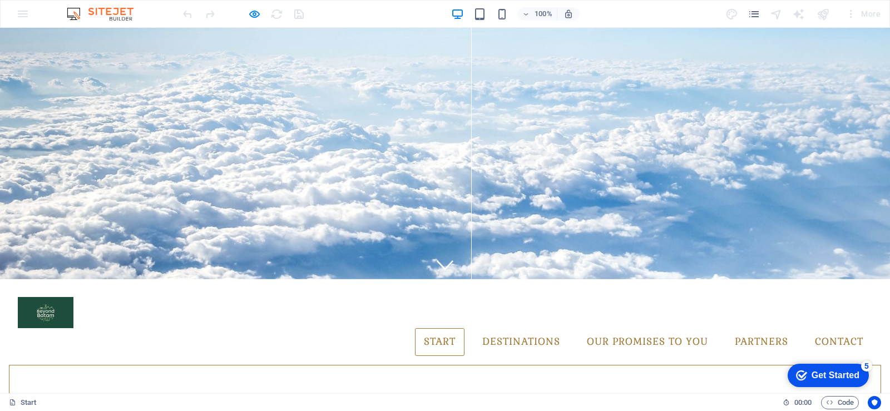
scroll to position [111, 0]
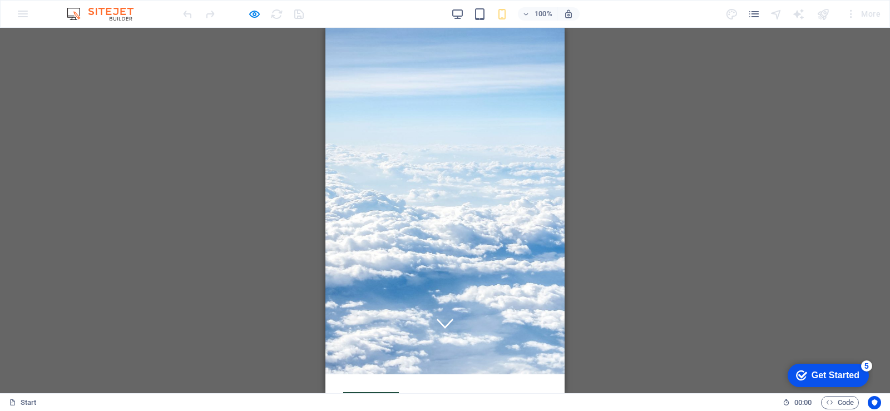
scroll to position [0, 0]
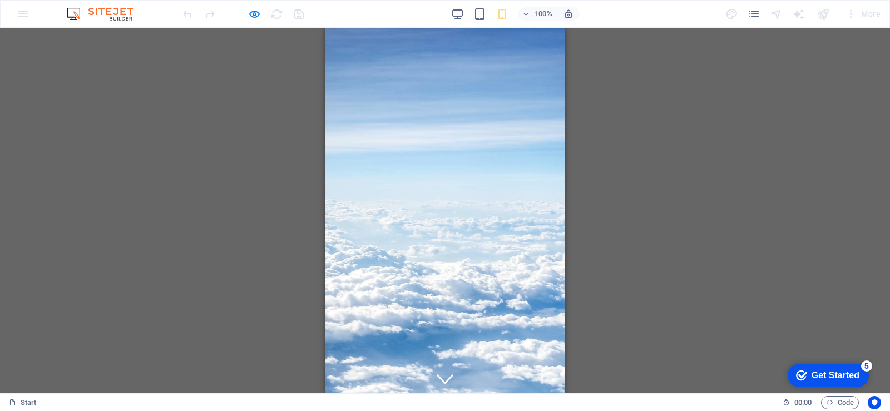
select select "px"
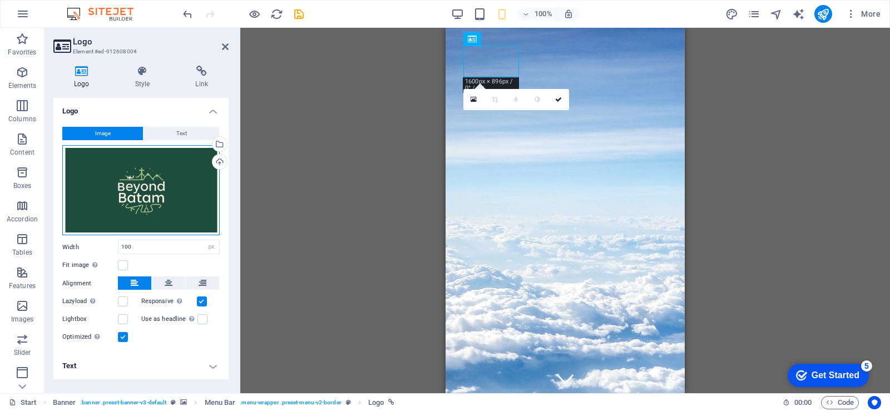
click at [155, 194] on div "Drag files here, click to choose files or select files from Files or our free s…" at bounding box center [140, 190] width 157 height 91
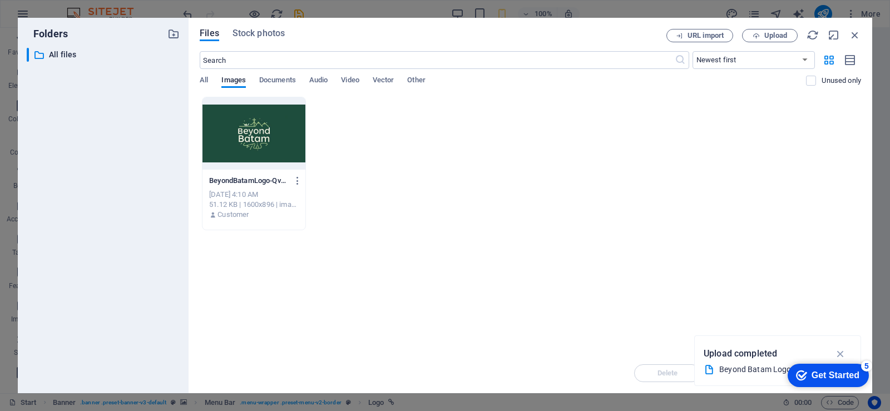
click at [207, 75] on div "​ Newest first Oldest first Name (A-Z) Name (Z-A) Size (0-9) Size (9-0) Resolut…" at bounding box center [530, 74] width 661 height 46
click at [205, 78] on span "All" at bounding box center [204, 81] width 8 height 16
click at [854, 32] on icon "button" at bounding box center [855, 35] width 12 height 12
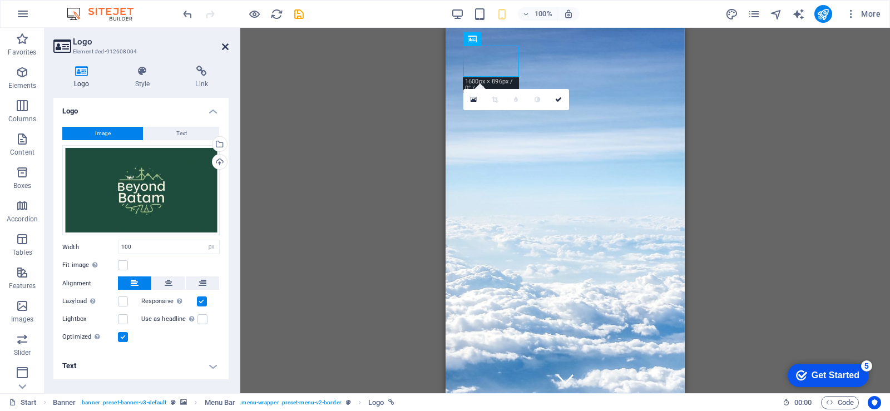
click at [226, 45] on icon at bounding box center [225, 46] width 7 height 9
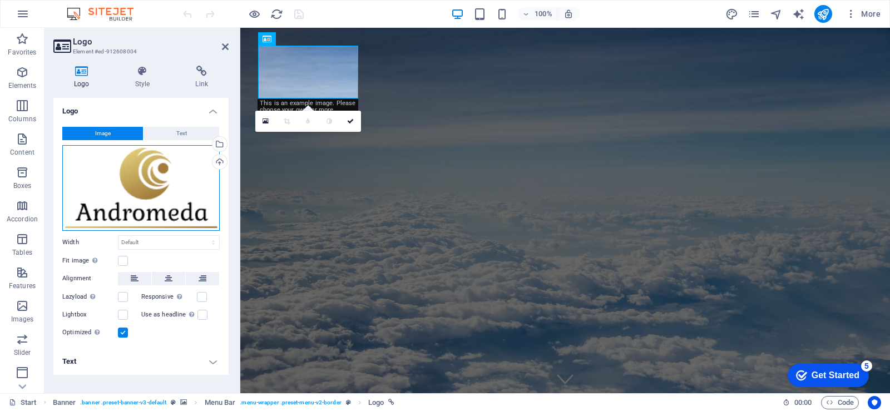
click at [175, 208] on div "Drag files here, click to choose files or select files from Files or our free s…" at bounding box center [140, 188] width 157 height 86
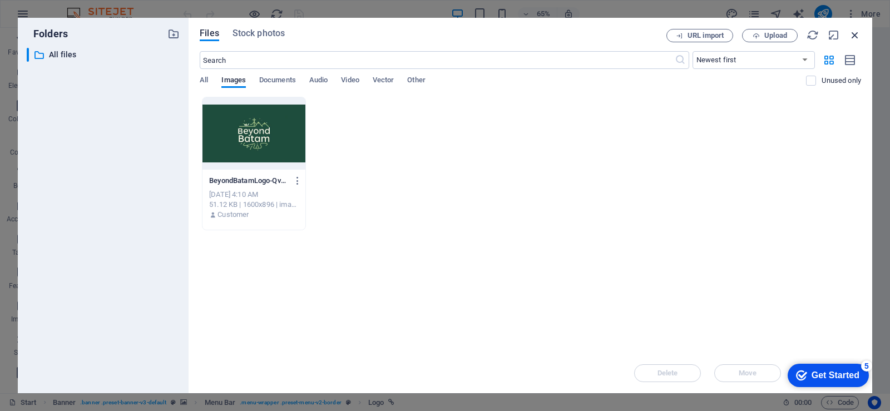
click at [852, 39] on icon "button" at bounding box center [855, 35] width 12 height 12
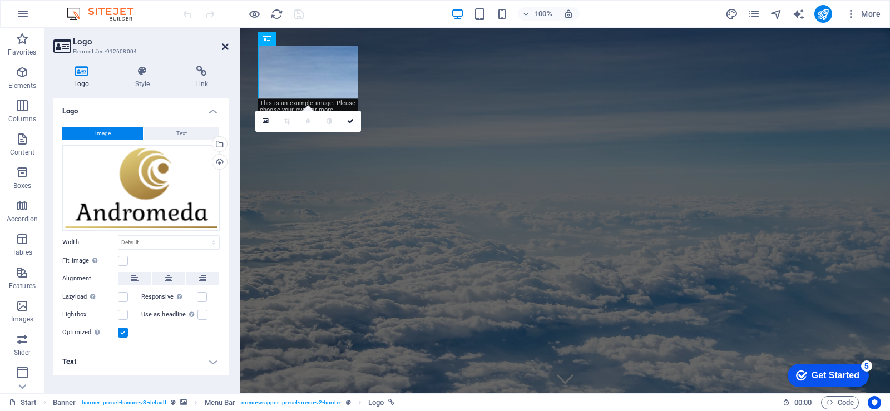
click at [223, 47] on icon at bounding box center [225, 46] width 7 height 9
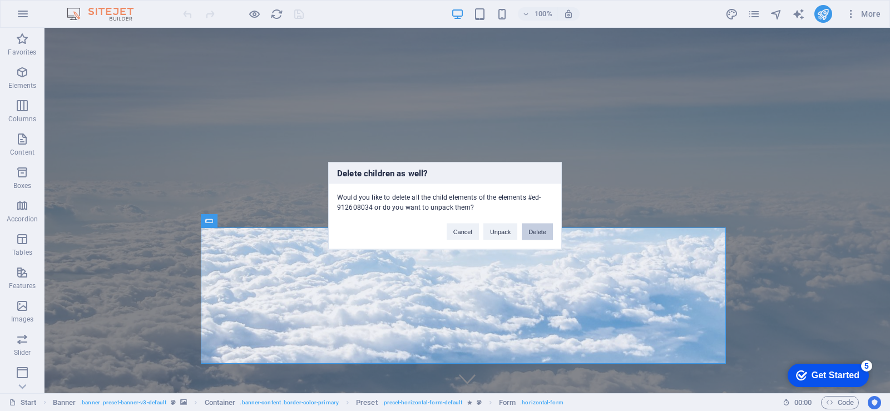
click at [532, 227] on button "Delete" at bounding box center [537, 231] width 31 height 17
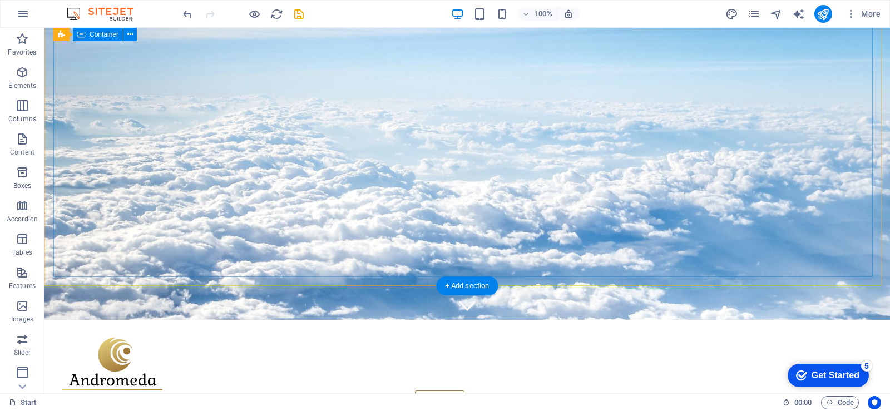
scroll to position [111, 0]
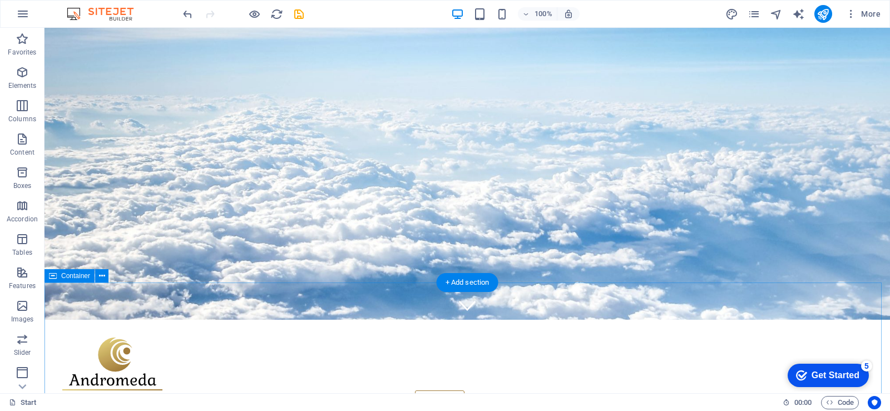
scroll to position [56, 0]
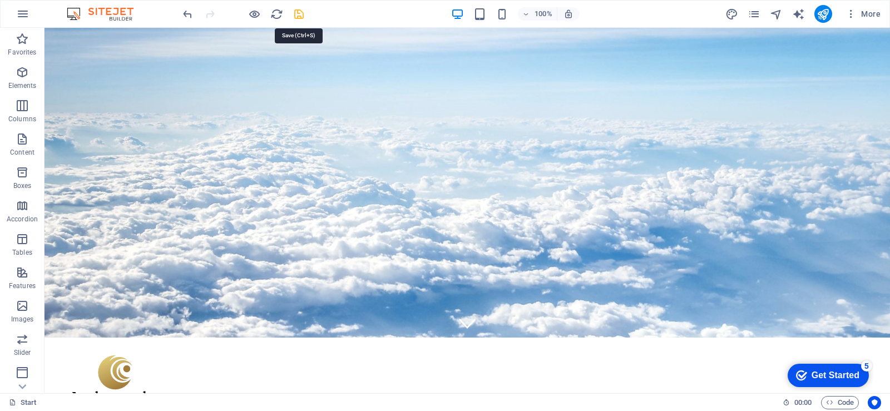
click at [298, 15] on icon "save" at bounding box center [298, 14] width 13 height 13
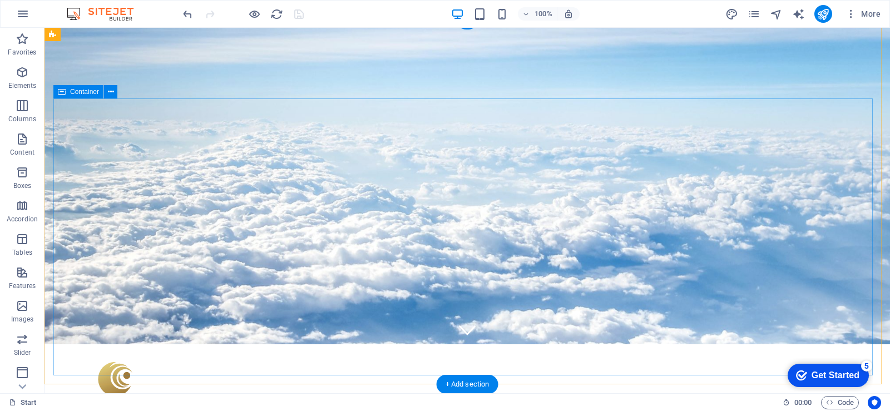
scroll to position [0, 0]
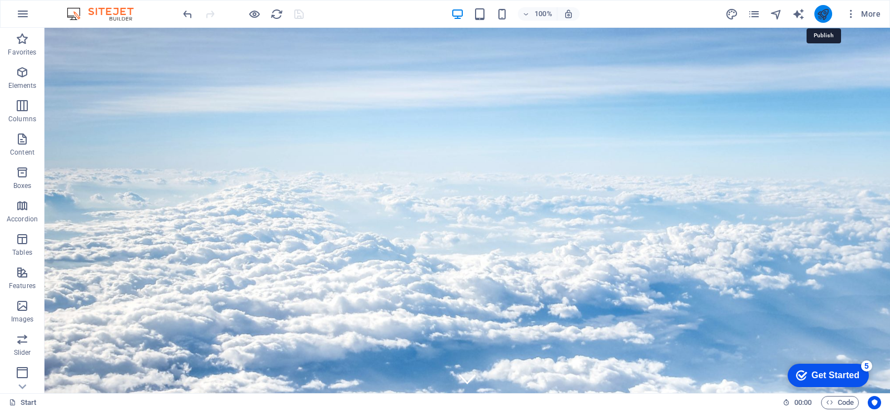
click at [819, 17] on icon "publish" at bounding box center [822, 14] width 13 height 13
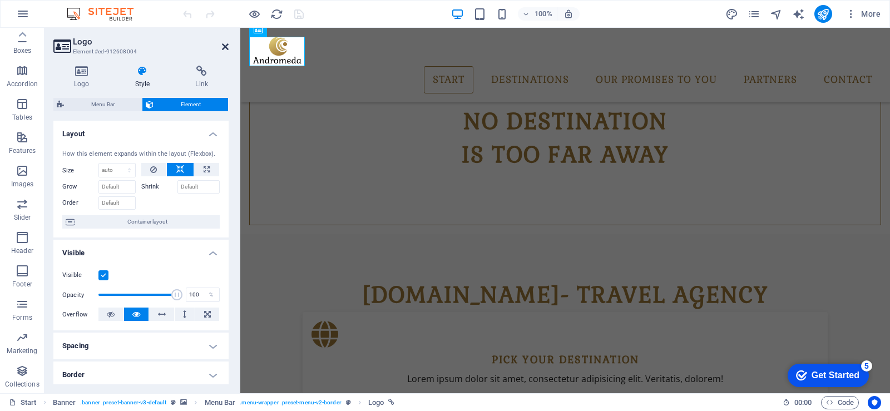
click at [227, 44] on icon at bounding box center [225, 46] width 7 height 9
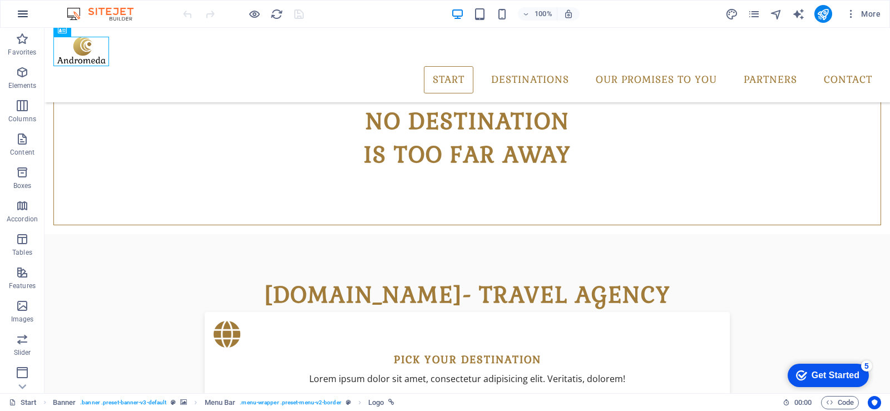
click at [27, 14] on icon "button" at bounding box center [22, 13] width 13 height 13
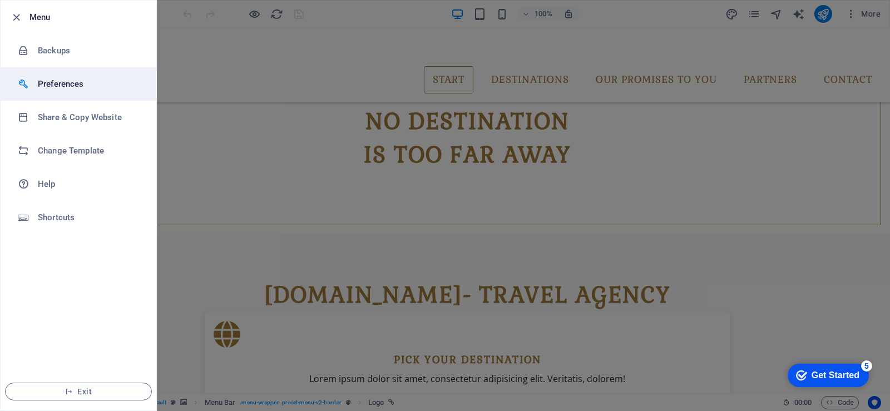
click at [83, 91] on li "Preferences" at bounding box center [79, 83] width 156 height 33
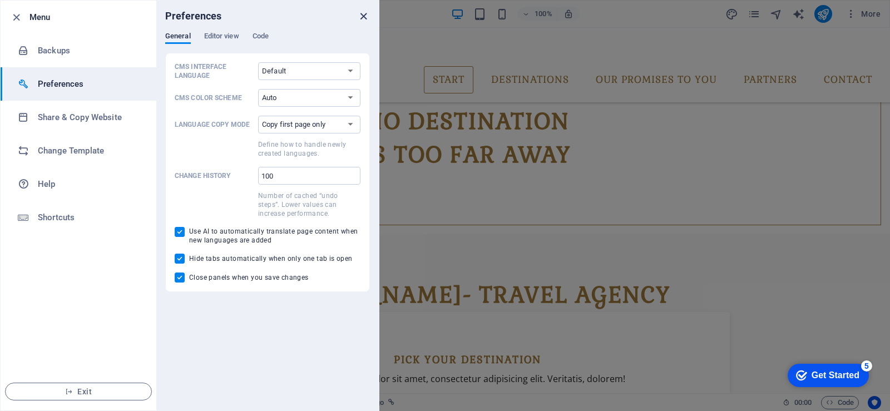
click at [358, 12] on icon "close" at bounding box center [363, 16] width 13 height 13
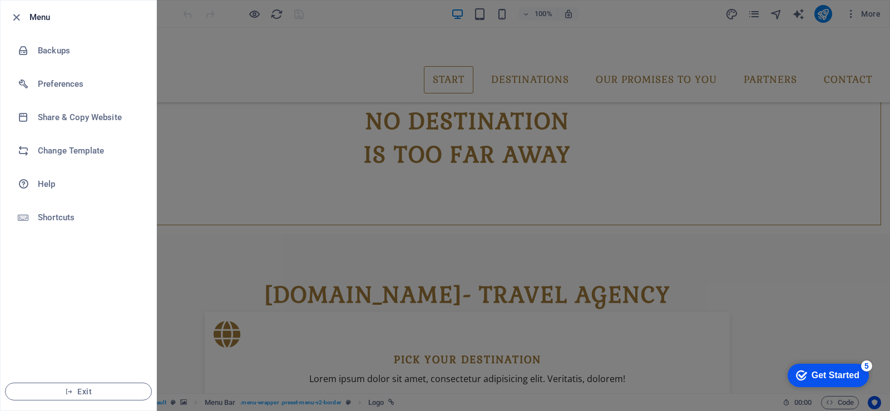
click at [209, 183] on div at bounding box center [445, 205] width 890 height 411
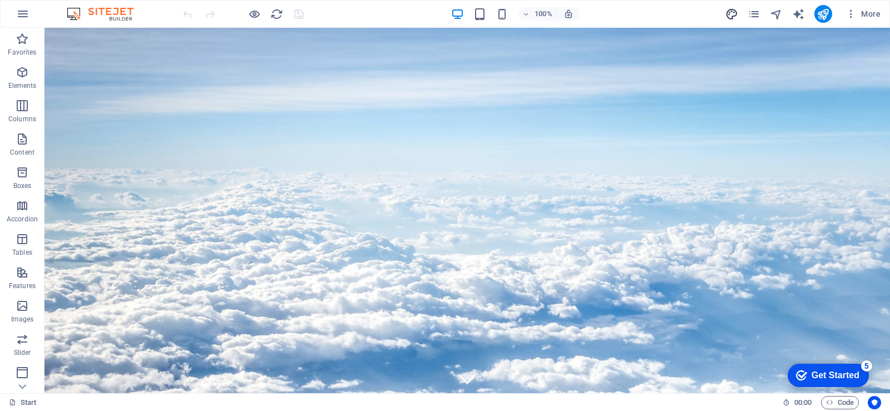
select select "px"
select select "300"
select select "px"
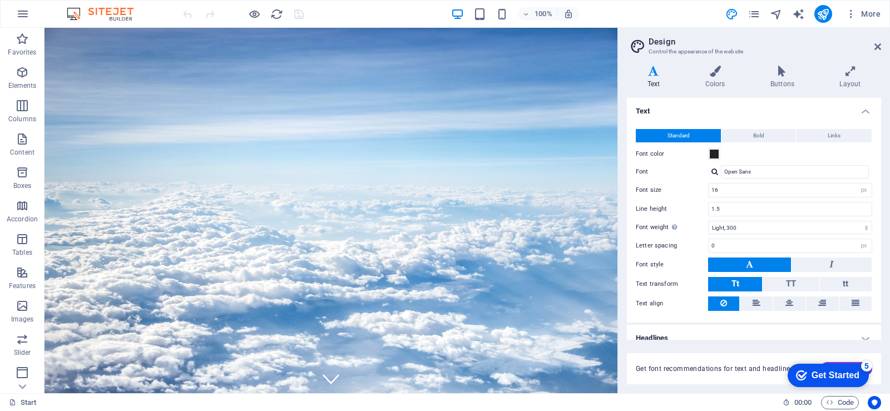
click at [721, 59] on div "Variants Text Colors Buttons Layout Text Standard Bold Links Font color Font Op…" at bounding box center [754, 225] width 272 height 336
click at [720, 70] on icon at bounding box center [714, 71] width 61 height 11
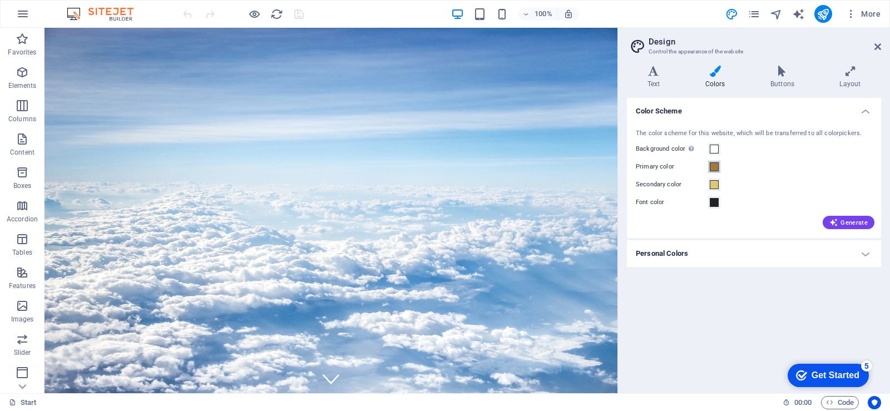
click at [717, 168] on span at bounding box center [714, 166] width 9 height 9
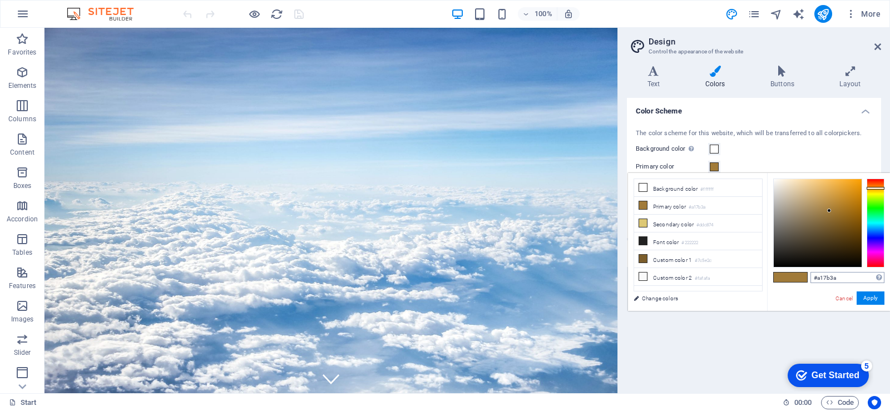
click at [840, 272] on div "#a17b3a Supported formats #0852ed rgb(8, 82, 237) rgba(8, 82, 237, 90%) hsv(221…" at bounding box center [828, 322] width 123 height 299
click at [840, 275] on input "#a17b3a" at bounding box center [847, 277] width 74 height 11
click at [677, 222] on li "Secondary color #ddc874" at bounding box center [698, 224] width 128 height 18
type input "#ddc874"
click at [855, 279] on input "#ddc874" at bounding box center [847, 277] width 74 height 11
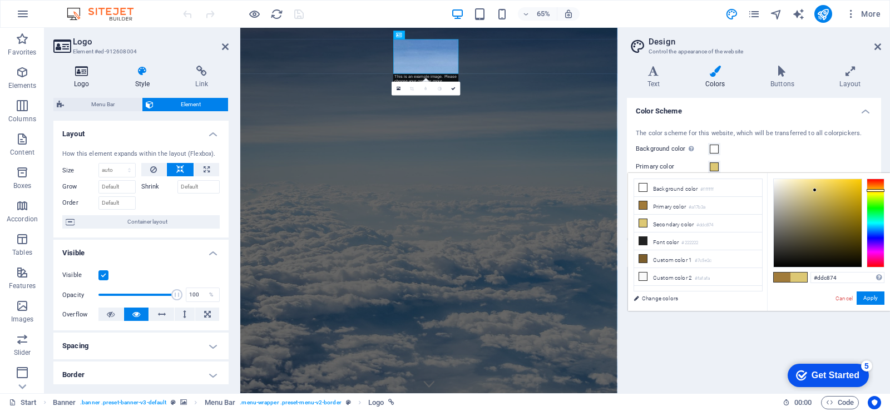
click at [85, 72] on icon at bounding box center [81, 71] width 57 height 11
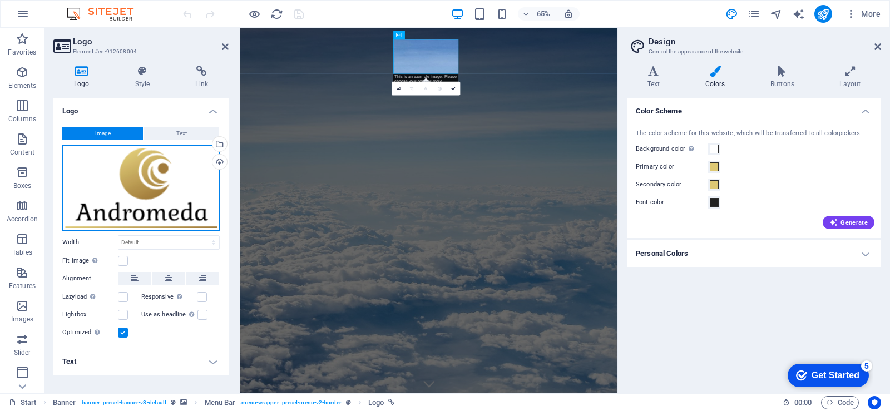
click at [160, 188] on div "Drag files here, click to choose files or select files from Files or our free s…" at bounding box center [140, 188] width 157 height 86
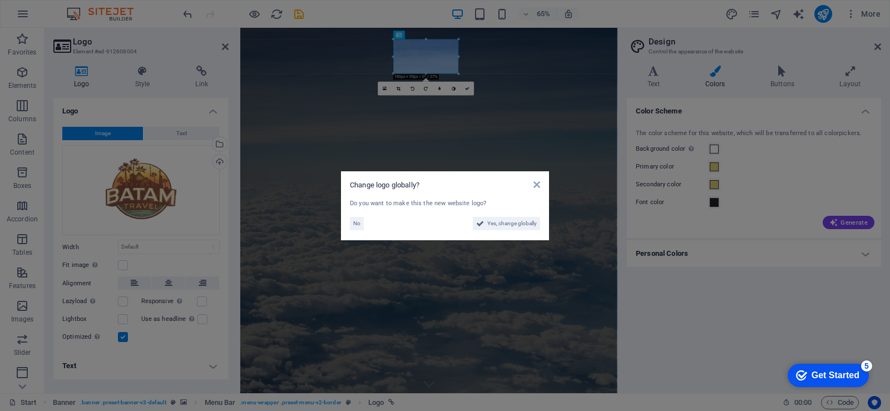
drag, startPoint x: 544, startPoint y: 186, endPoint x: 494, endPoint y: 194, distance: 50.6
click at [495, 194] on div "Change logo globally? Do you want to make this the new website logo? No Yes, ch…" at bounding box center [445, 205] width 208 height 69
click at [507, 227] on span "Yes, change globally" at bounding box center [511, 223] width 49 height 13
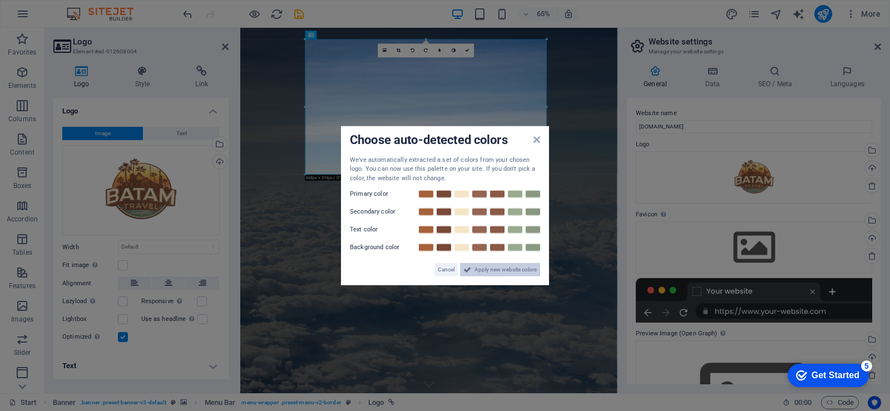
click at [508, 268] on span "Apply new website colors" at bounding box center [505, 269] width 62 height 13
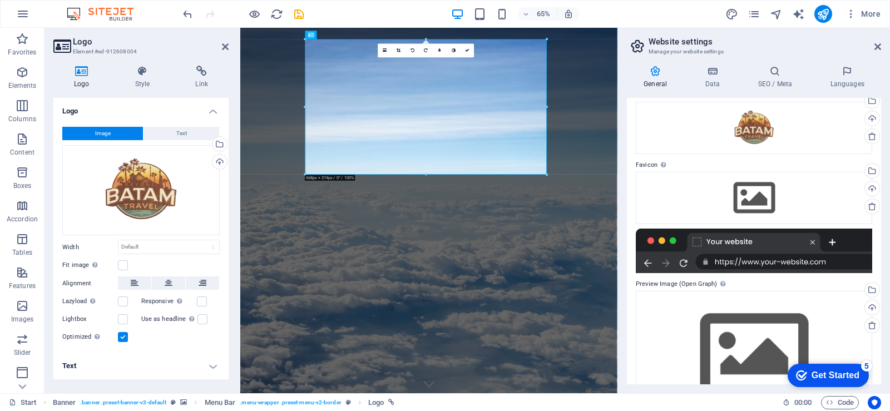
scroll to position [93, 0]
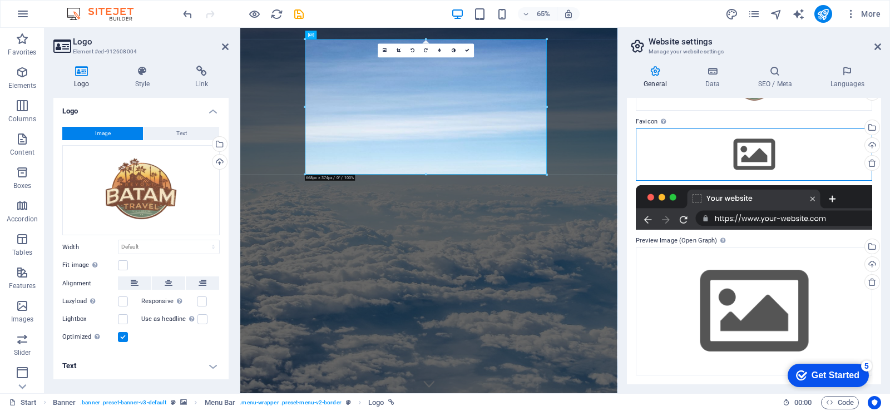
click at [753, 141] on div "Drag files here, click to choose files or select files from Files or our free s…" at bounding box center [754, 154] width 236 height 52
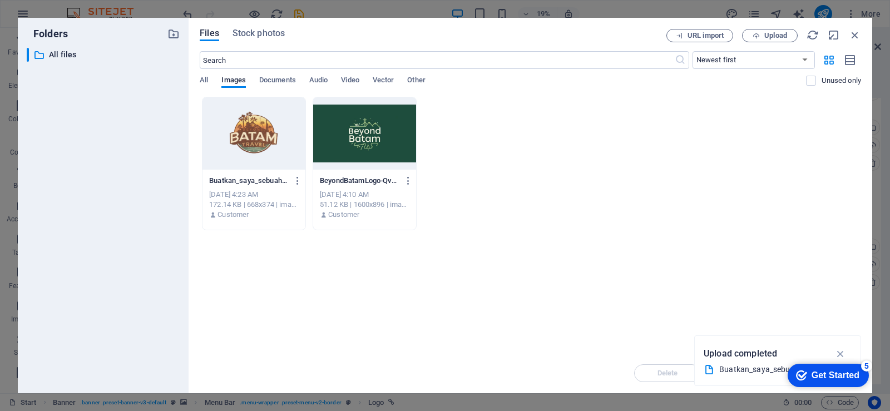
click at [227, 148] on div at bounding box center [253, 133] width 103 height 72
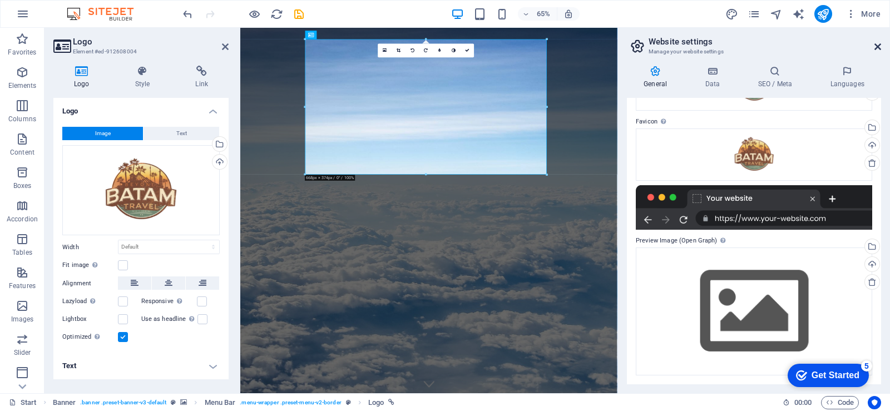
click at [875, 47] on icon at bounding box center [877, 46] width 7 height 9
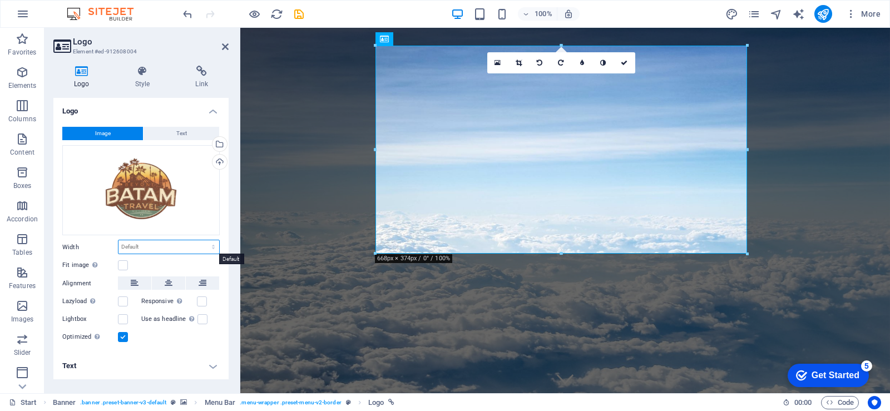
click at [170, 244] on select "Default auto px rem % em vh vw" at bounding box center [168, 246] width 101 height 13
select select "px"
click at [204, 240] on select "Default auto px rem % em vh vw" at bounding box center [168, 246] width 101 height 13
click at [153, 247] on input "668" at bounding box center [168, 246] width 101 height 13
drag, startPoint x: 153, startPoint y: 247, endPoint x: 71, endPoint y: 247, distance: 82.3
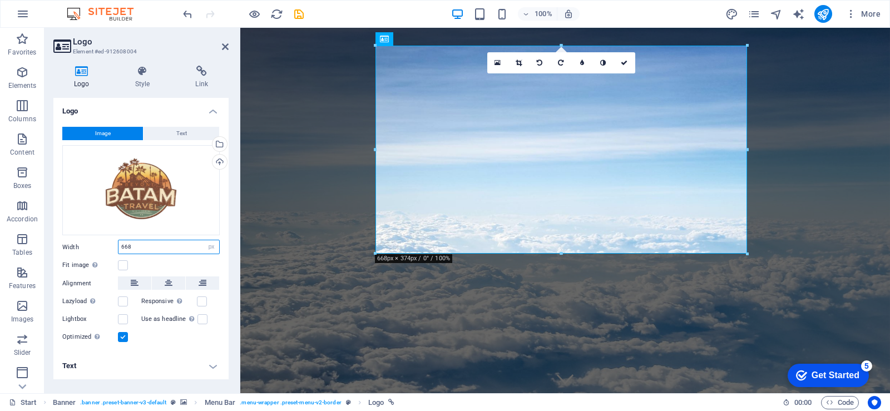
click at [71, 247] on div "Width 668 Default auto px rem % em vh vw" at bounding box center [140, 247] width 157 height 14
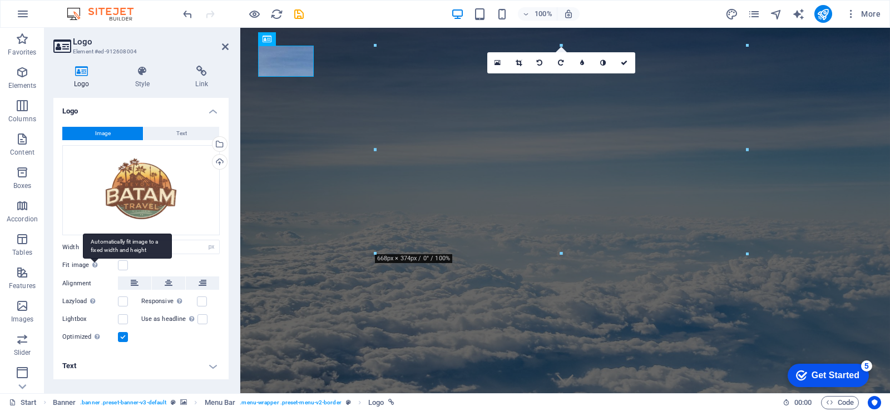
click at [93, 240] on div "Automatically fit image to a fixed width and height" at bounding box center [127, 246] width 89 height 25
click at [0, 0] on input "Fit image Automatically fit image to a fixed width and height" at bounding box center [0, 0] width 0 height 0
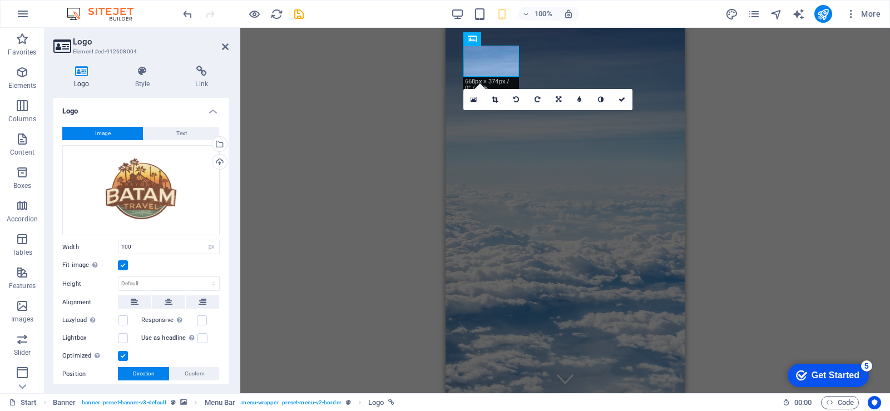
click at [757, 191] on div "H1 Container Container Banner Text Icon Preset Container Text Container Contain…" at bounding box center [564, 210] width 649 height 365
click at [158, 250] on input "100" at bounding box center [168, 246] width 101 height 13
type input "105"
click at [377, 172] on div "H1 Container Container Banner Text Icon Preset Container Text Container Contain…" at bounding box center [564, 210] width 649 height 365
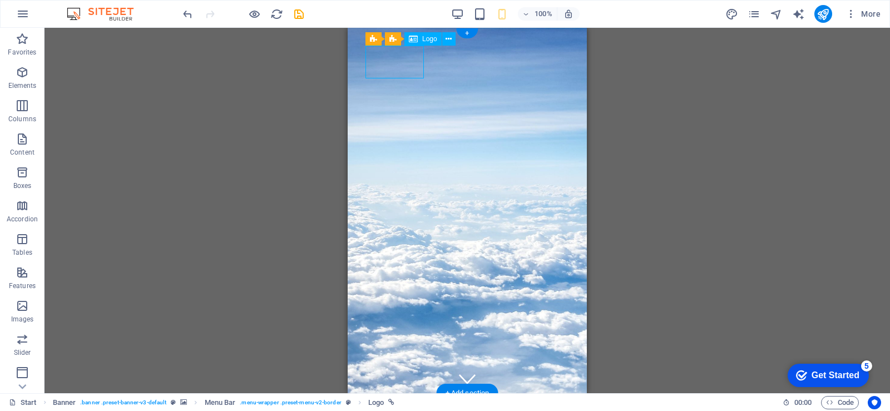
select select "px"
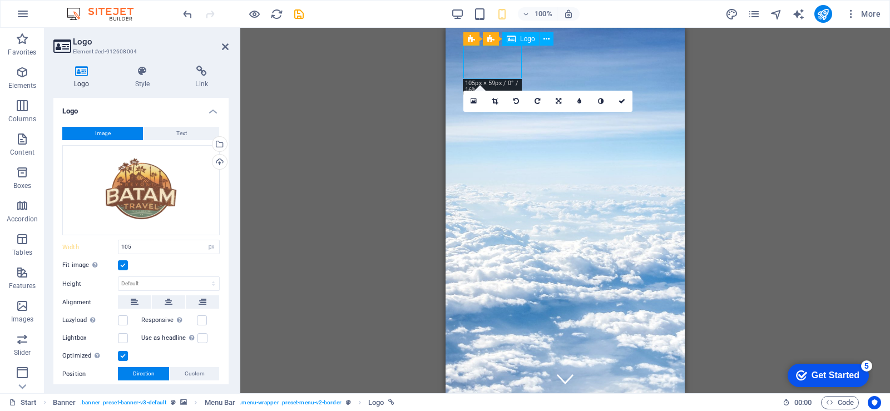
drag, startPoint x: 487, startPoint y: 63, endPoint x: 473, endPoint y: 63, distance: 13.9
click at [165, 247] on input "105" at bounding box center [168, 246] width 101 height 13
click at [160, 259] on div "Fit image Automatically fit image to a fixed width and height" at bounding box center [140, 265] width 157 height 13
click at [170, 246] on input "109" at bounding box center [168, 246] width 101 height 13
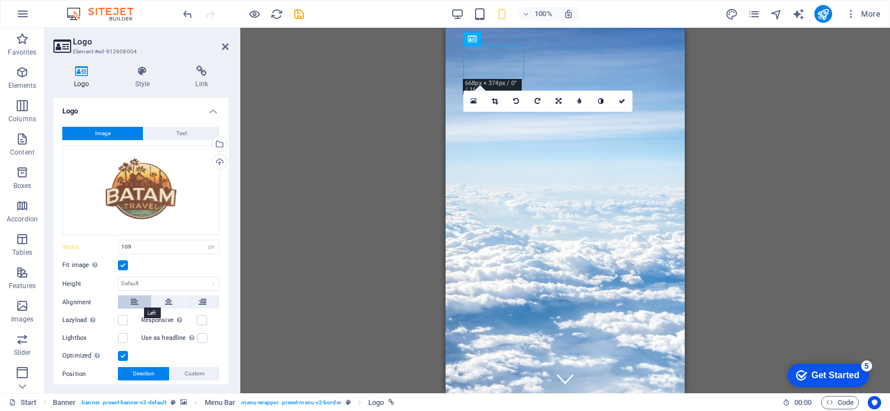
click at [140, 295] on button at bounding box center [134, 301] width 33 height 13
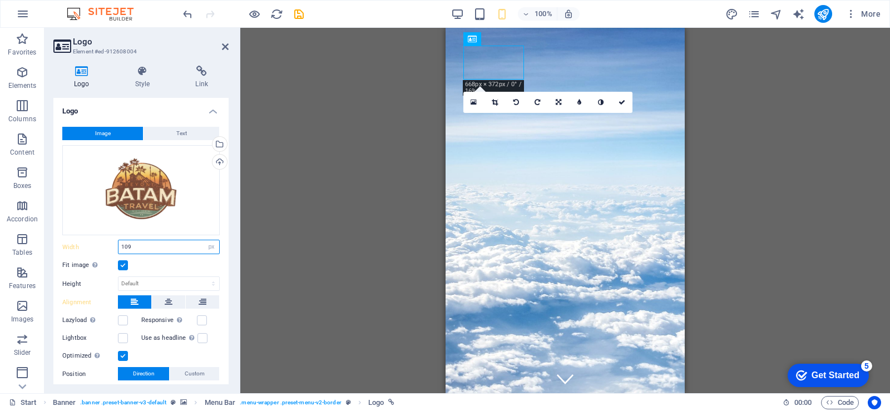
click at [157, 242] on input "109" at bounding box center [168, 246] width 101 height 13
click at [128, 263] on div "Fit image Automatically fit image to a fixed width and height" at bounding box center [140, 265] width 157 height 13
click at [121, 264] on label at bounding box center [123, 265] width 10 height 10
click at [0, 0] on input "Fit image Automatically fit image to a fixed width and height" at bounding box center [0, 0] width 0 height 0
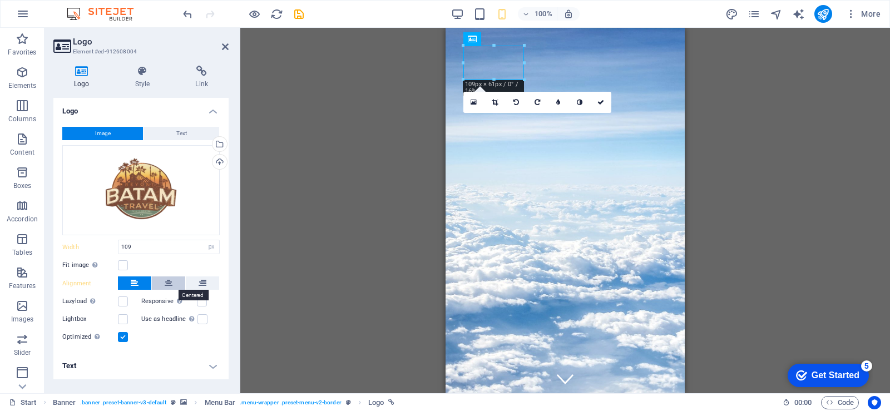
click at [165, 278] on icon at bounding box center [169, 282] width 8 height 13
click at [130, 276] on button at bounding box center [134, 282] width 33 height 13
drag, startPoint x: 908, startPoint y: 90, endPoint x: 455, endPoint y: 66, distance: 453.8
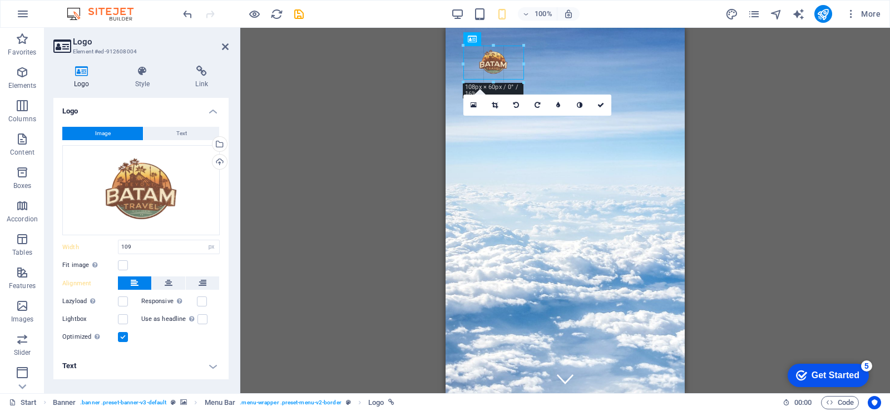
drag, startPoint x: 464, startPoint y: 63, endPoint x: 12, endPoint y: 36, distance: 452.3
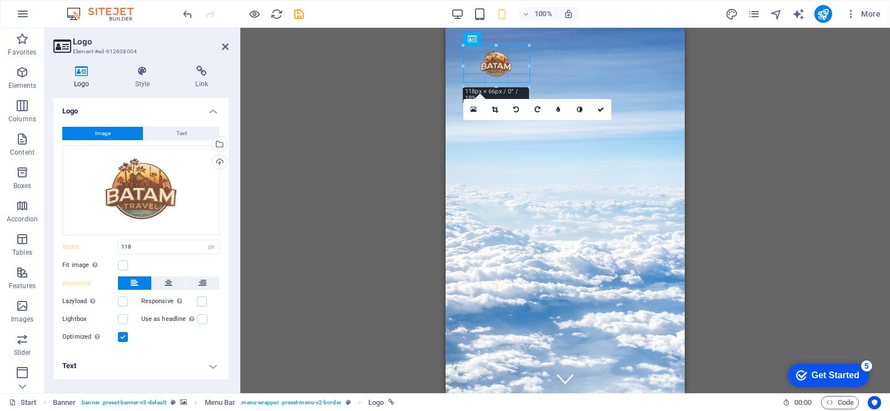
drag, startPoint x: 529, startPoint y: 66, endPoint x: 538, endPoint y: 66, distance: 8.4
type input "133"
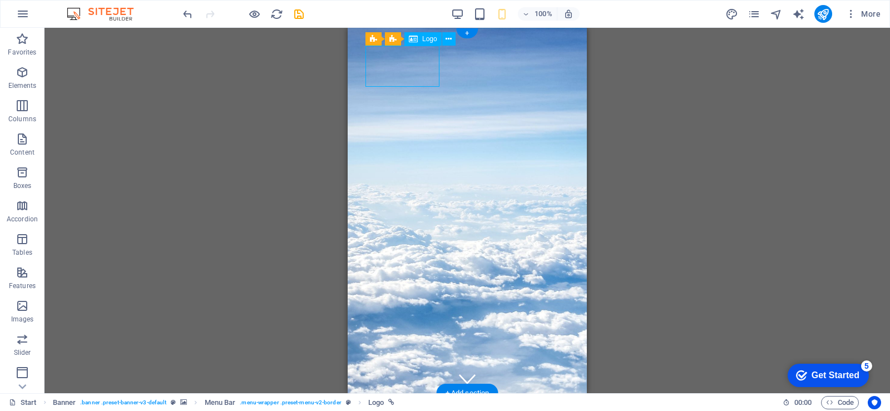
select select "px"
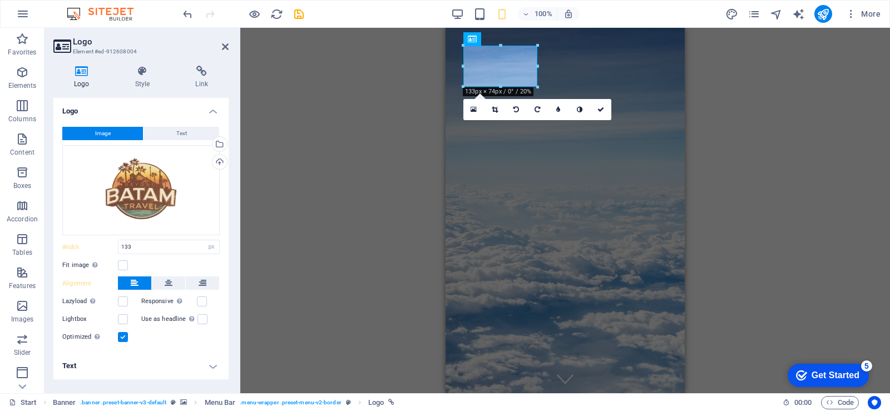
click at [122, 338] on label at bounding box center [123, 337] width 10 height 10
click at [0, 0] on input "Optimized Images are compressed to improve page speed." at bounding box center [0, 0] width 0 height 0
click at [122, 338] on label at bounding box center [123, 337] width 10 height 10
click at [0, 0] on input "Optimized Images are compressed to improve page speed." at bounding box center [0, 0] width 0 height 0
click at [122, 338] on label at bounding box center [123, 337] width 10 height 10
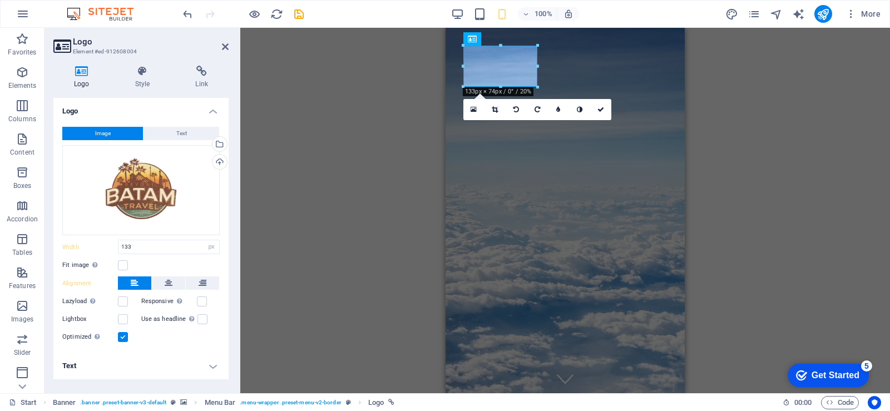
click at [0, 0] on input "Optimized Images are compressed to improve page speed." at bounding box center [0, 0] width 0 height 0
click at [169, 285] on icon at bounding box center [169, 282] width 8 height 13
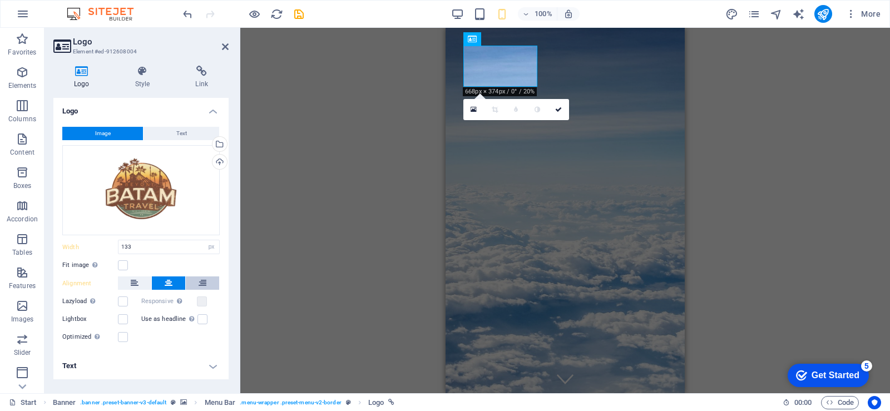
click at [196, 281] on button at bounding box center [202, 282] width 33 height 13
click at [118, 284] on button at bounding box center [134, 282] width 33 height 13
click at [160, 170] on div "Drag files here, click to choose files or select files from Files or our free s…" at bounding box center [140, 190] width 157 height 91
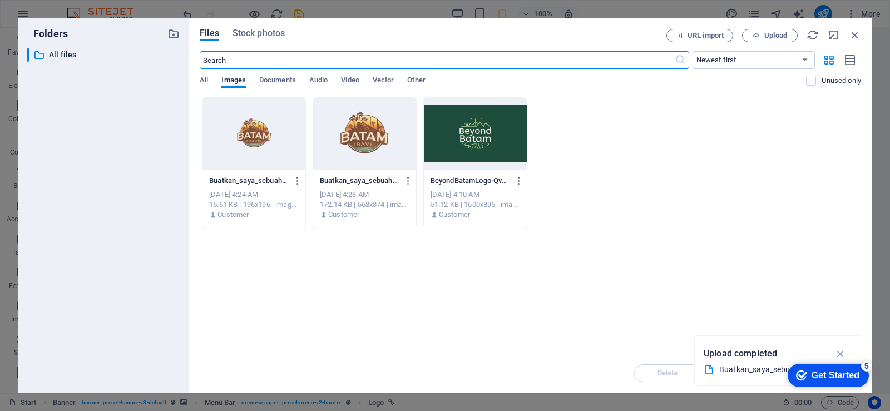
click at [233, 147] on div at bounding box center [253, 133] width 103 height 72
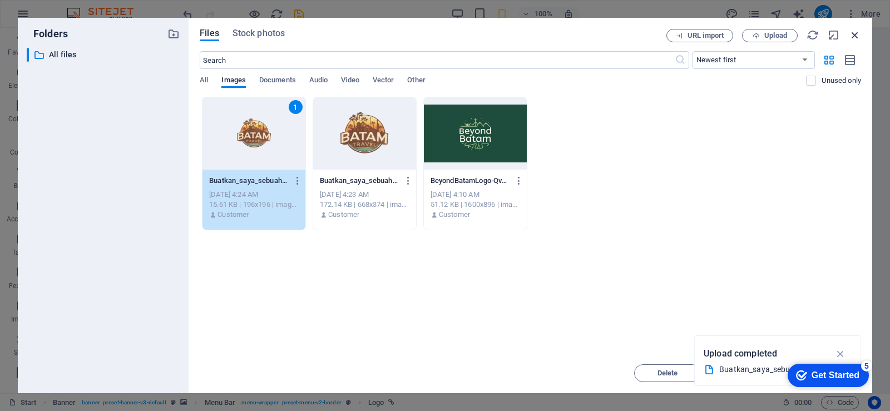
click at [856, 29] on icon "button" at bounding box center [855, 35] width 12 height 12
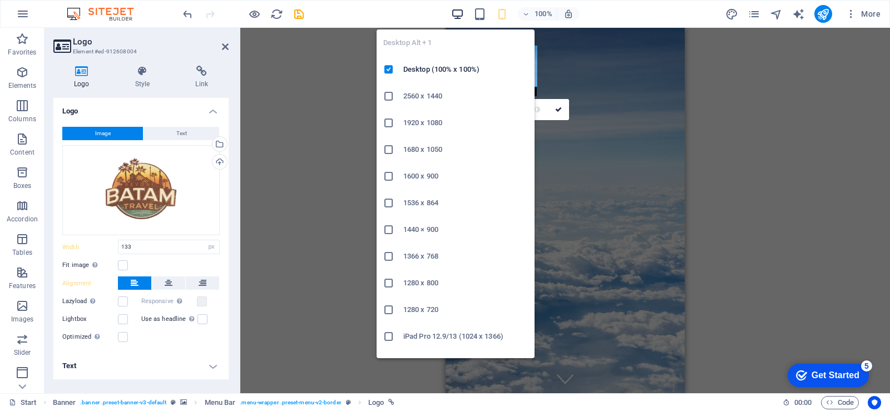
type input "100"
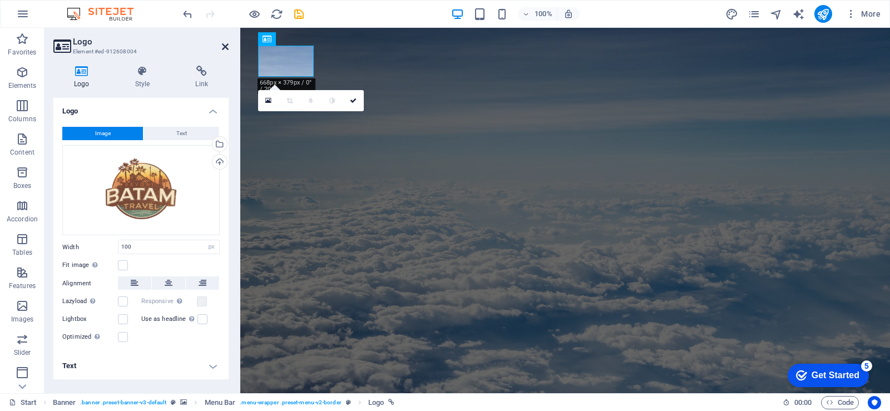
click at [225, 44] on icon at bounding box center [225, 46] width 7 height 9
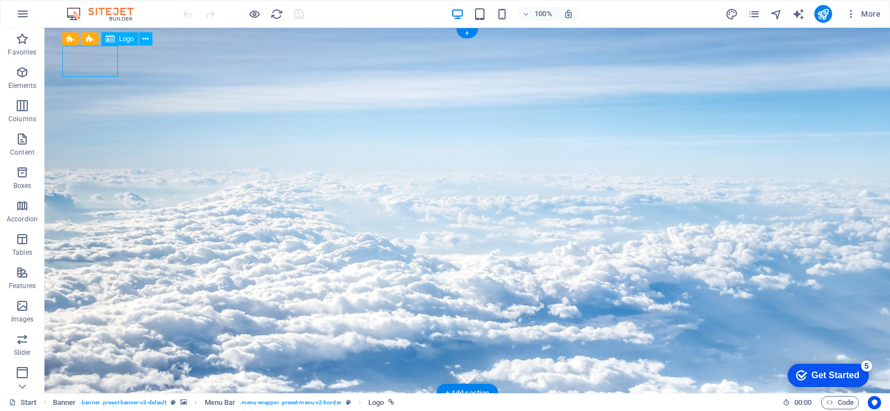
select select "px"
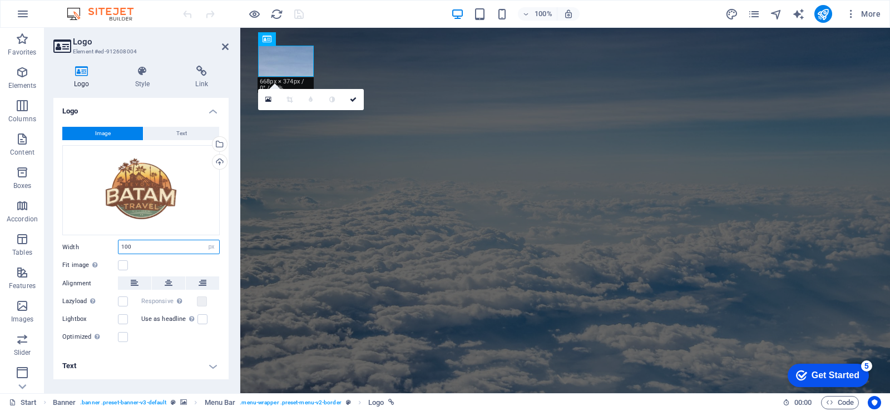
drag, startPoint x: 174, startPoint y: 247, endPoint x: 130, endPoint y: 250, distance: 44.0
click at [130, 250] on input "100" at bounding box center [168, 246] width 101 height 13
drag, startPoint x: 133, startPoint y: 249, endPoint x: 103, endPoint y: 252, distance: 30.2
click at [104, 252] on div "Width 100 Default auto px rem % em vh vw" at bounding box center [140, 247] width 157 height 14
click at [103, 252] on div "Width 200 Default auto px rem % em vh vw" at bounding box center [140, 247] width 157 height 14
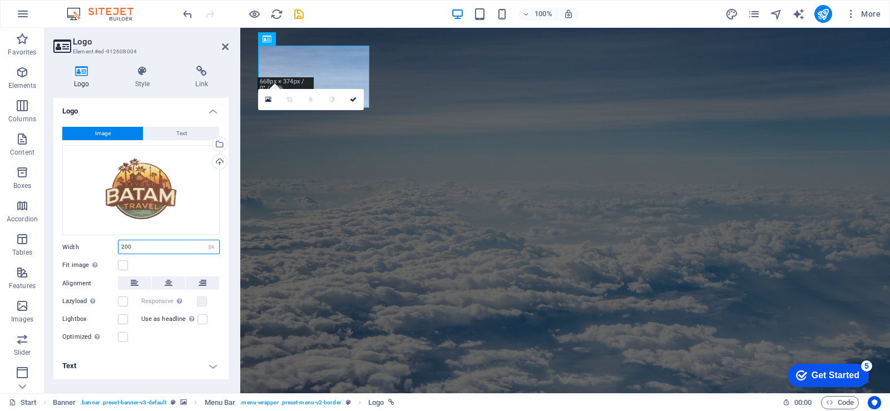
drag, startPoint x: 145, startPoint y: 251, endPoint x: 85, endPoint y: 257, distance: 60.4
click at [90, 257] on div "Image Text Drag files here, click to choose files or select files from Files or…" at bounding box center [140, 235] width 175 height 235
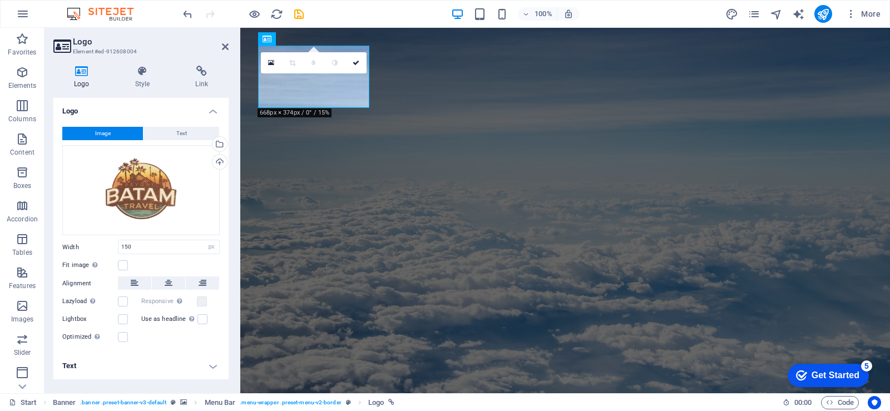
click at [77, 257] on div "Image Text Drag files here, click to choose files or select files from Files or…" at bounding box center [140, 235] width 175 height 235
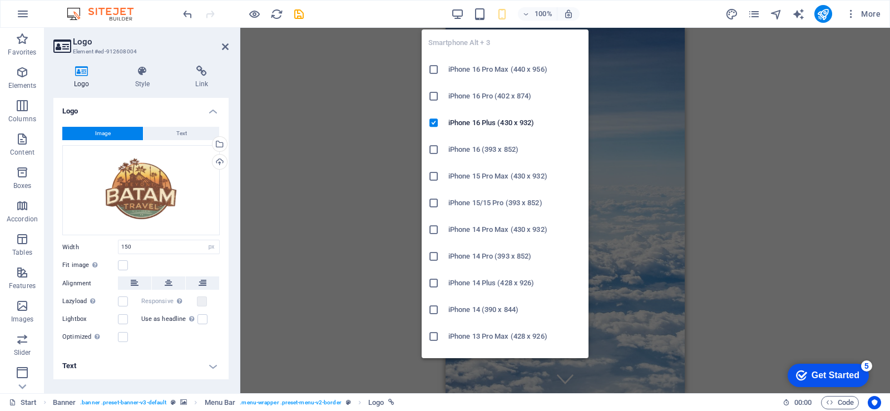
type input "133"
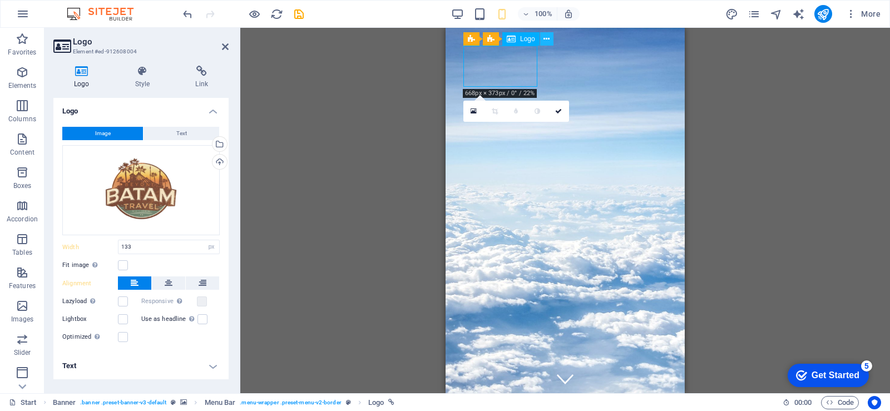
drag, startPoint x: 511, startPoint y: 37, endPoint x: 544, endPoint y: 40, distance: 33.5
drag, startPoint x: 503, startPoint y: 53, endPoint x: 567, endPoint y: 54, distance: 64.5
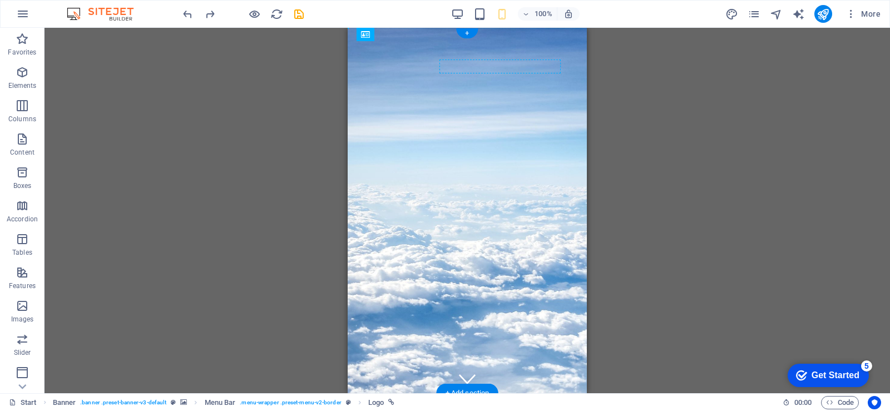
drag, startPoint x: 404, startPoint y: 62, endPoint x: 446, endPoint y: 66, distance: 41.8
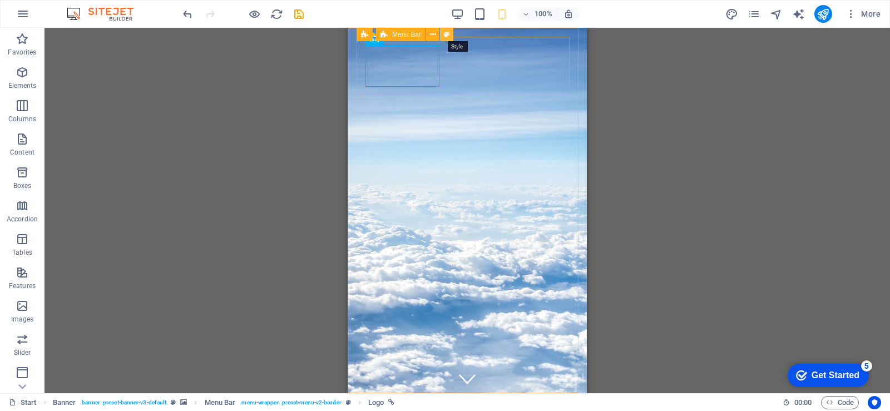
drag, startPoint x: 446, startPoint y: 33, endPoint x: 33, endPoint y: 52, distance: 413.0
select select "rem"
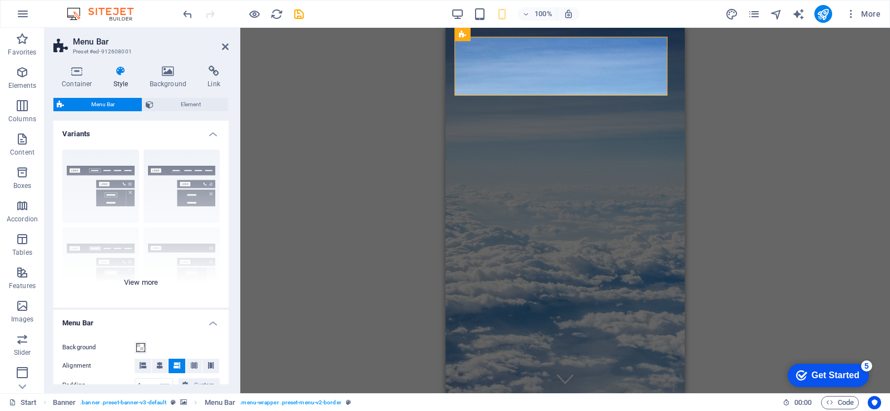
click at [100, 195] on div "Border Centered Default Fixed Loki Trigger Wide XXL" at bounding box center [140, 224] width 175 height 167
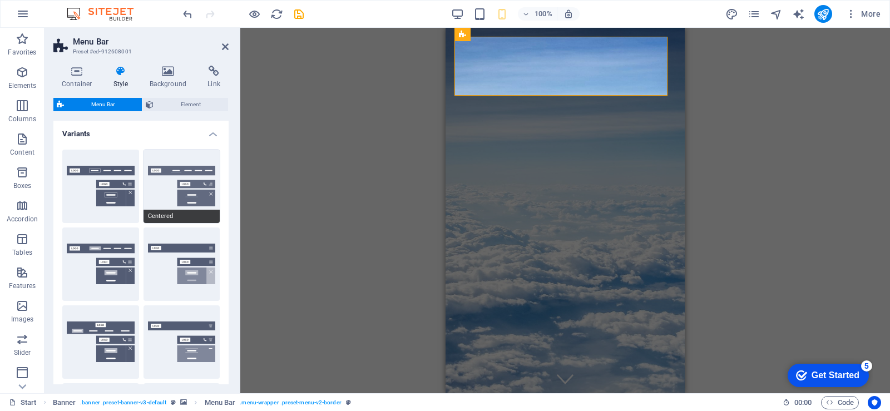
click at [196, 194] on button "Centered" at bounding box center [181, 186] width 77 height 73
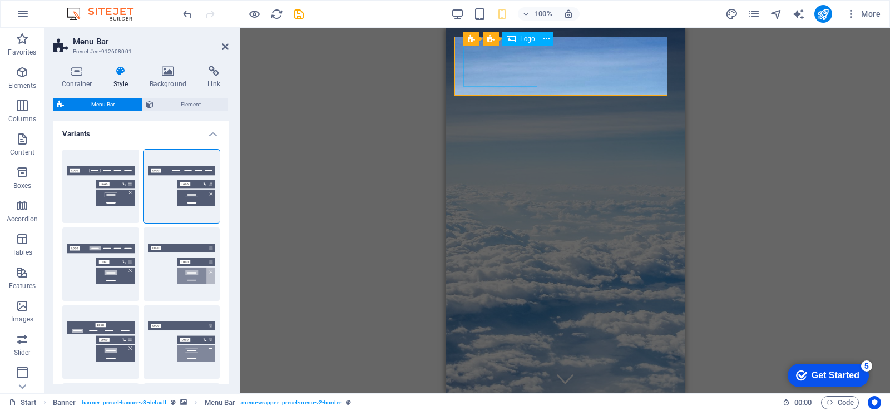
select select "px"
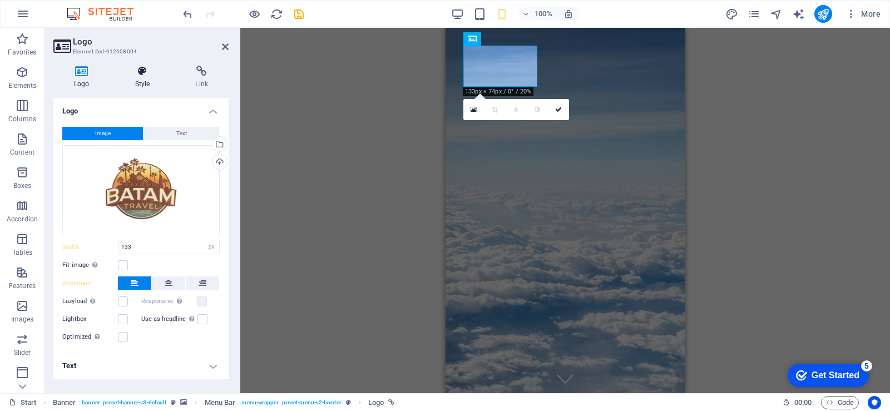
click at [155, 84] on h4 "Style" at bounding box center [145, 77] width 61 height 23
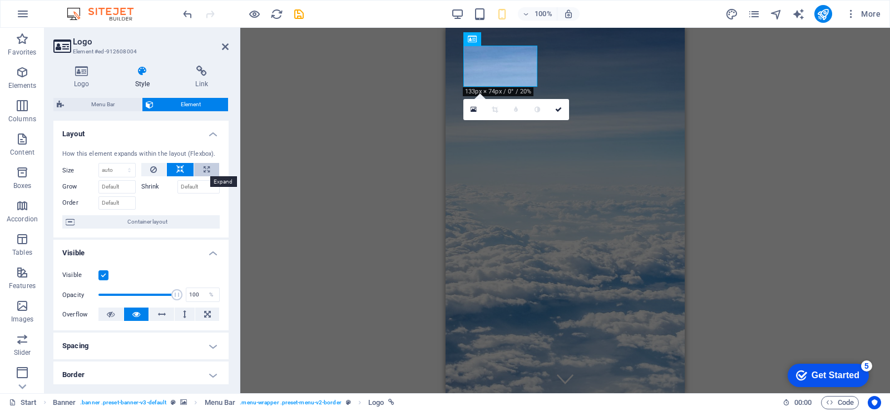
click at [204, 166] on icon at bounding box center [207, 169] width 6 height 13
type input "100"
select select "%"
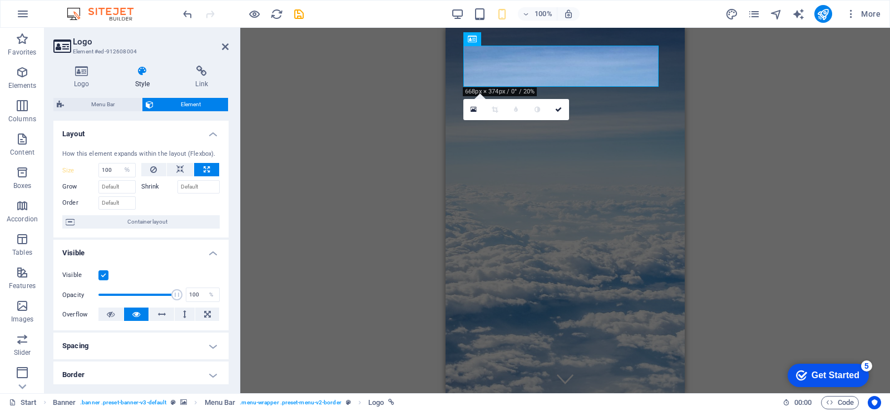
click at [204, 166] on icon at bounding box center [207, 169] width 6 height 13
click at [188, 166] on button at bounding box center [180, 169] width 27 height 13
select select "DISABLED_OPTION_VALUE"
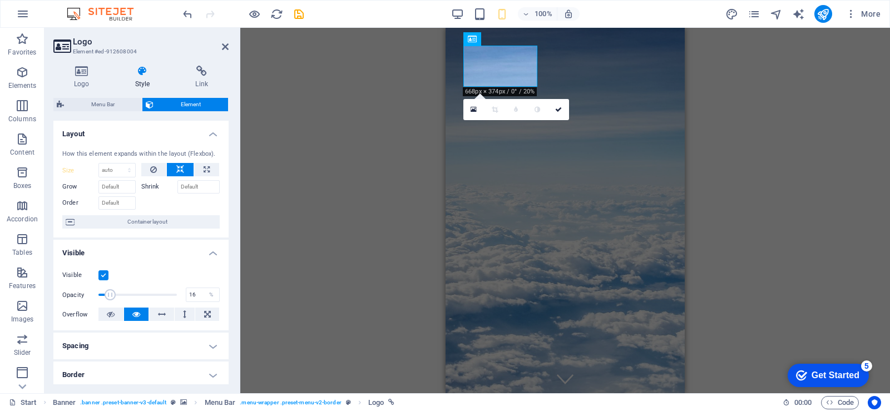
drag, startPoint x: 174, startPoint y: 294, endPoint x: 110, endPoint y: 294, distance: 63.9
click at [110, 294] on span at bounding box center [110, 294] width 11 height 11
type input "100"
drag, startPoint x: 107, startPoint y: 295, endPoint x: 187, endPoint y: 291, distance: 79.6
click at [187, 291] on div "Opacity 100 %" at bounding box center [140, 294] width 157 height 17
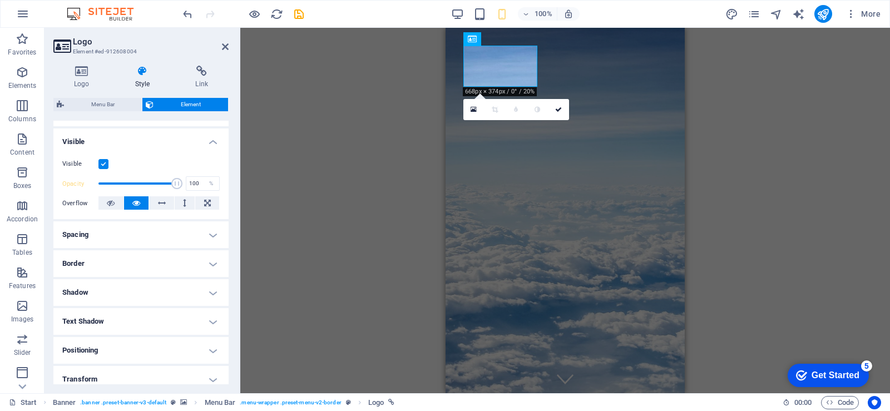
scroll to position [167, 0]
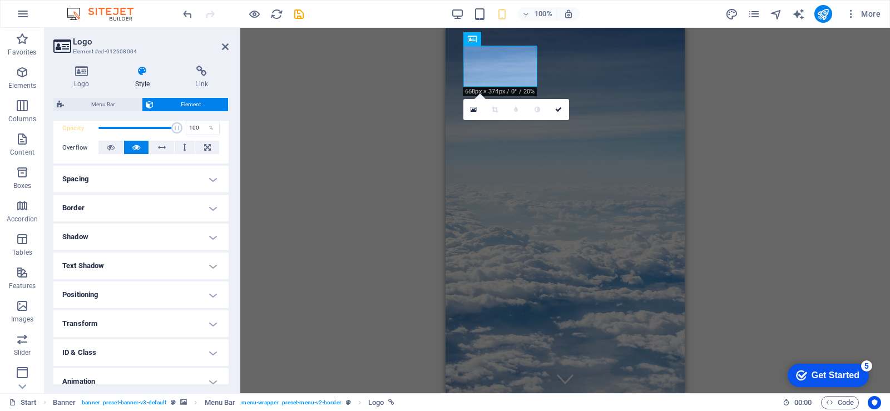
click at [160, 289] on h4 "Positioning" at bounding box center [140, 294] width 175 height 27
click at [105, 318] on span "Static" at bounding box center [100, 316] width 13 height 13
click at [143, 312] on button "Absolute" at bounding box center [157, 316] width 32 height 13
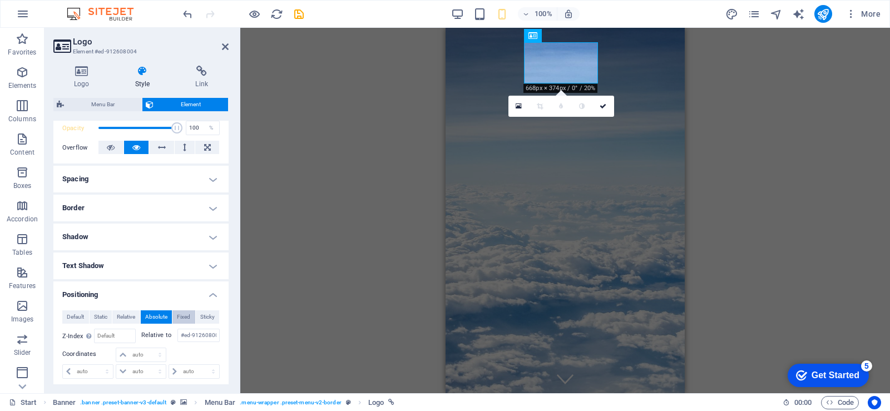
click at [177, 314] on span "Fixed" at bounding box center [183, 316] width 13 height 13
click at [160, 314] on span "Absolute" at bounding box center [156, 316] width 22 height 13
click at [188, 314] on span "Fixed" at bounding box center [183, 316] width 13 height 13
click at [192, 314] on button "Fixed" at bounding box center [183, 316] width 23 height 13
click at [105, 316] on span "Static" at bounding box center [100, 316] width 13 height 13
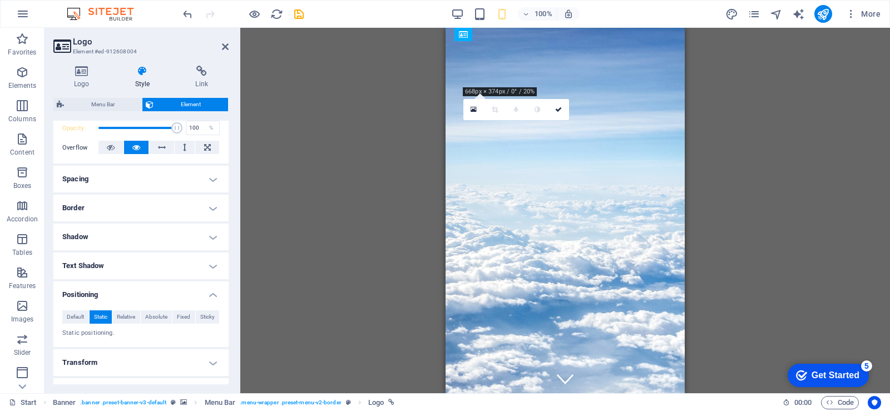
drag, startPoint x: 507, startPoint y: 59, endPoint x: 480, endPoint y: 62, distance: 26.3
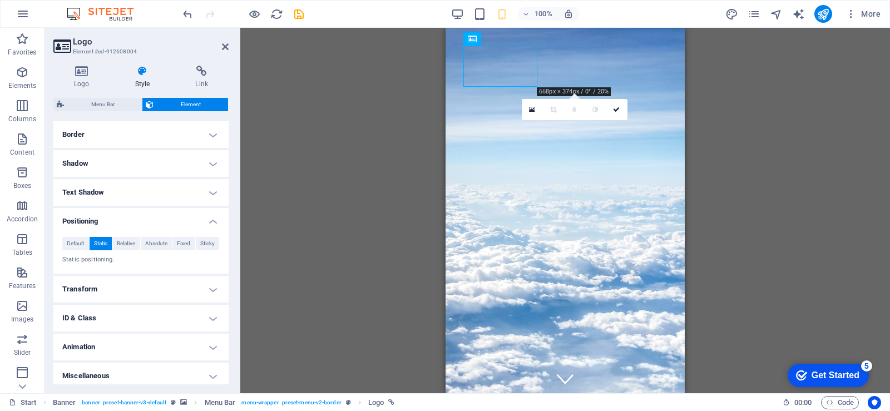
scroll to position [245, 0]
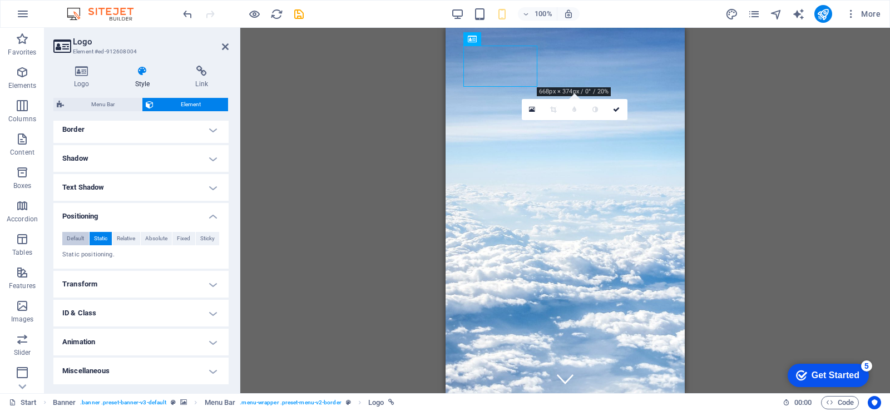
click at [78, 232] on span "Default" at bounding box center [75, 238] width 17 height 13
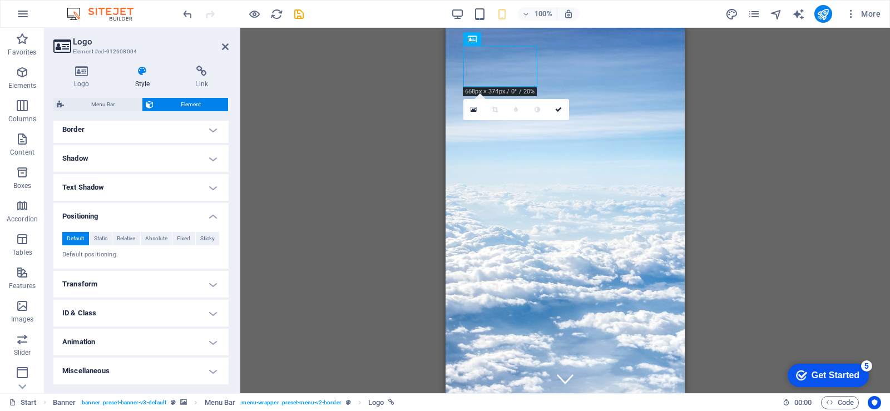
click at [142, 272] on h4 "Transform" at bounding box center [140, 284] width 175 height 27
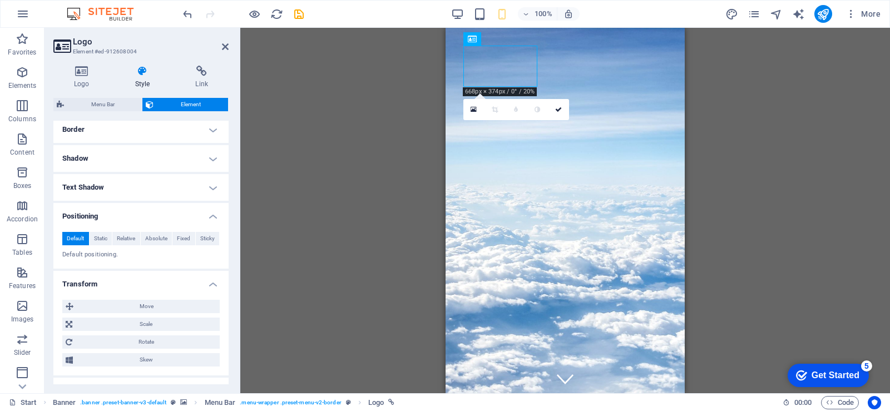
click at [142, 272] on h4 "Transform" at bounding box center [140, 281] width 175 height 20
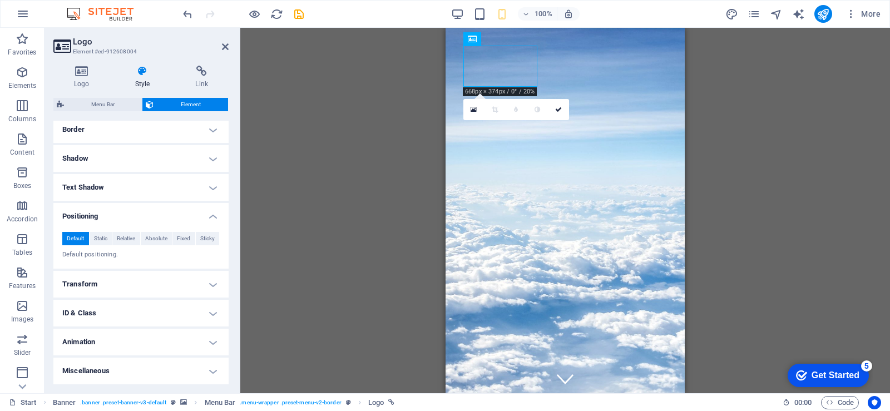
click at [146, 181] on h4 "Text Shadow" at bounding box center [140, 187] width 175 height 27
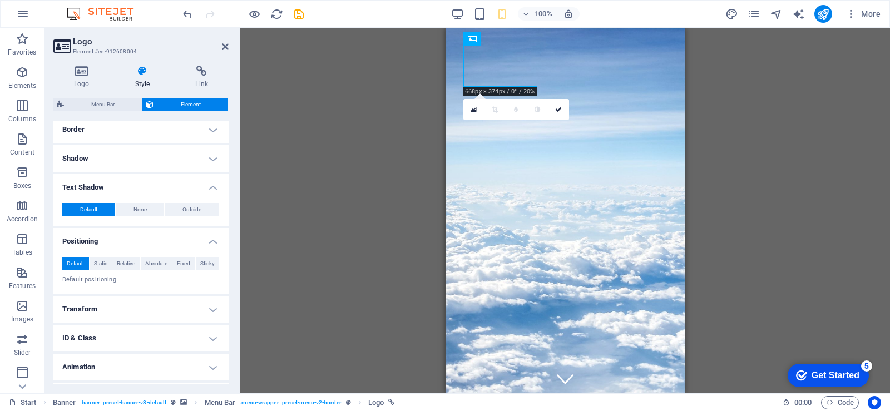
click at [146, 181] on h4 "Text Shadow" at bounding box center [140, 184] width 175 height 20
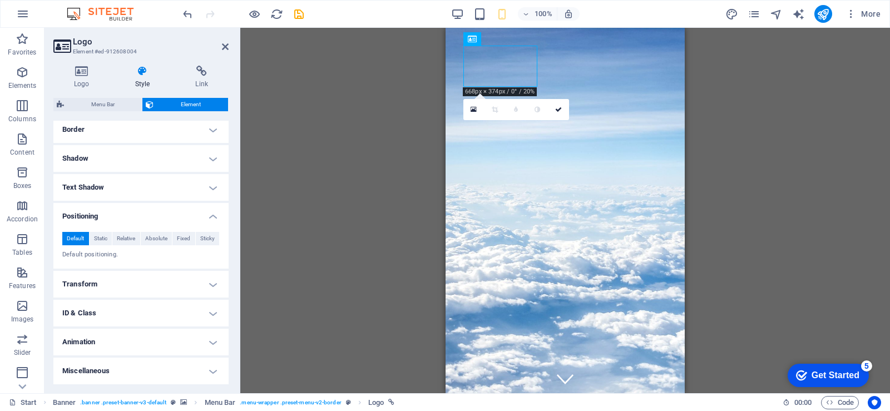
click at [145, 163] on h4 "Shadow" at bounding box center [140, 158] width 175 height 27
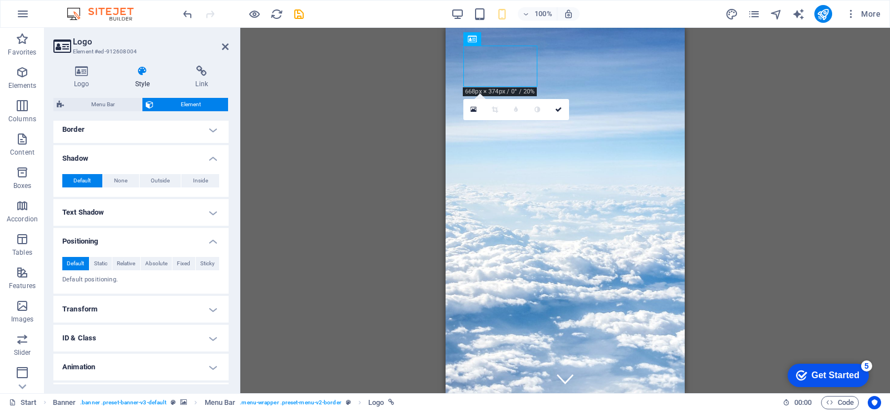
click at [145, 161] on h4 "Shadow" at bounding box center [140, 155] width 175 height 20
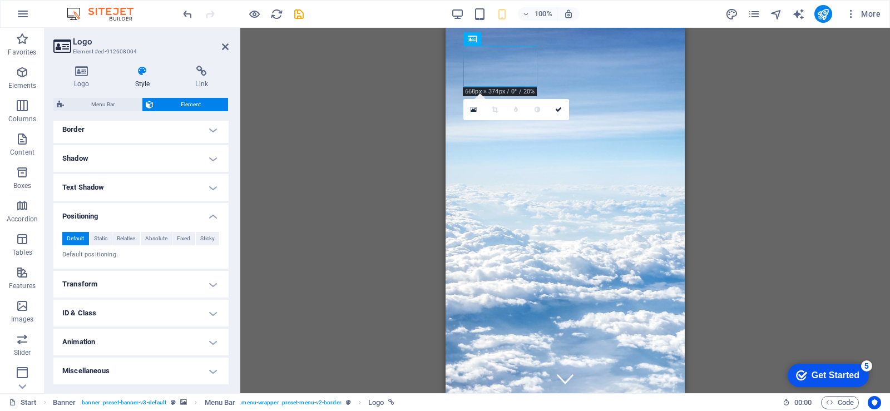
click at [145, 131] on h4 "Border" at bounding box center [140, 129] width 175 height 27
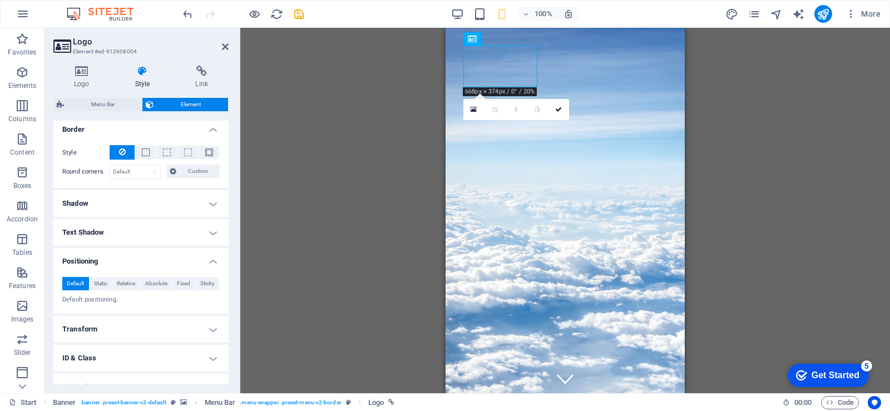
click at [145, 131] on h4 "Border" at bounding box center [140, 126] width 175 height 20
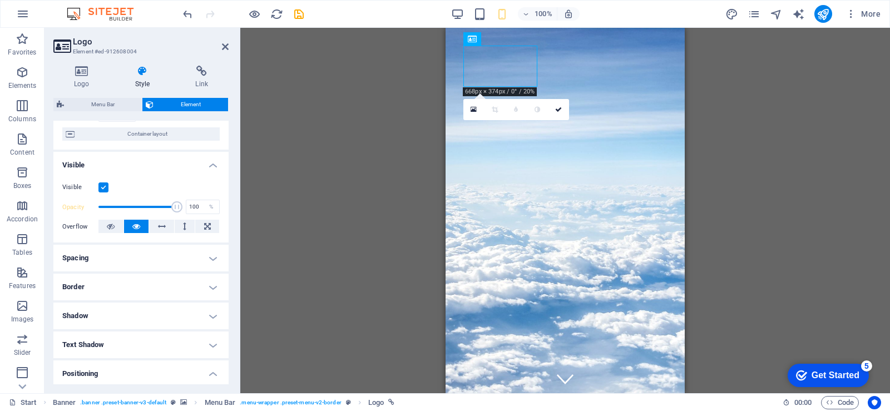
scroll to position [78, 0]
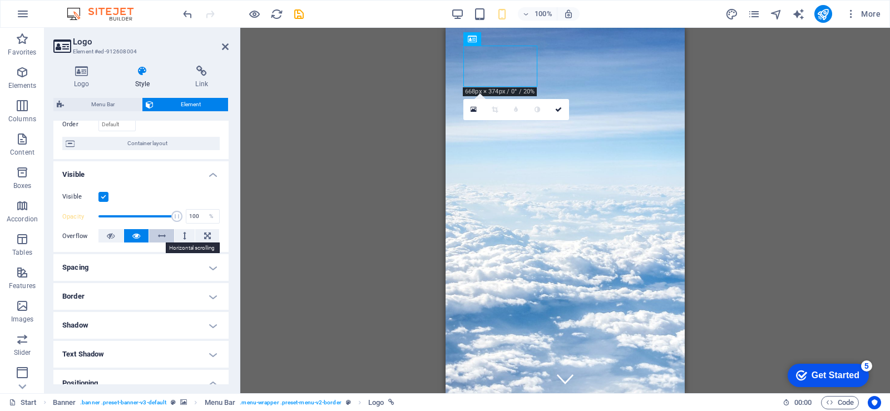
click at [161, 239] on icon at bounding box center [162, 235] width 8 height 13
click at [127, 239] on button at bounding box center [136, 235] width 25 height 13
click at [169, 237] on button at bounding box center [161, 235] width 25 height 13
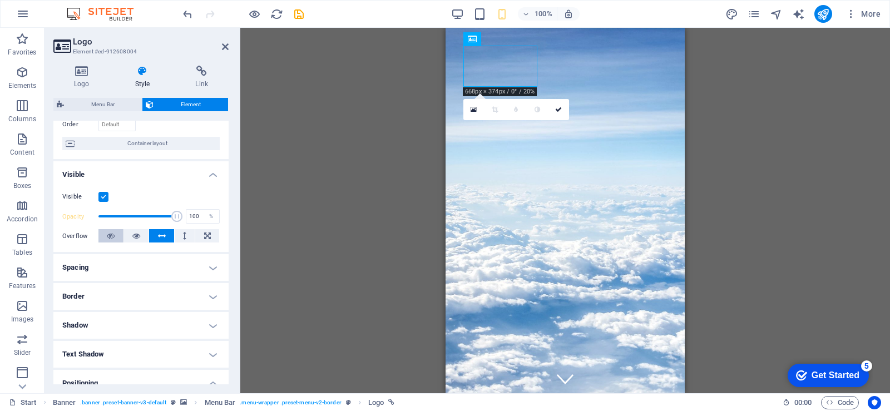
click at [118, 237] on button at bounding box center [110, 235] width 25 height 13
click at [135, 237] on icon at bounding box center [136, 235] width 8 height 13
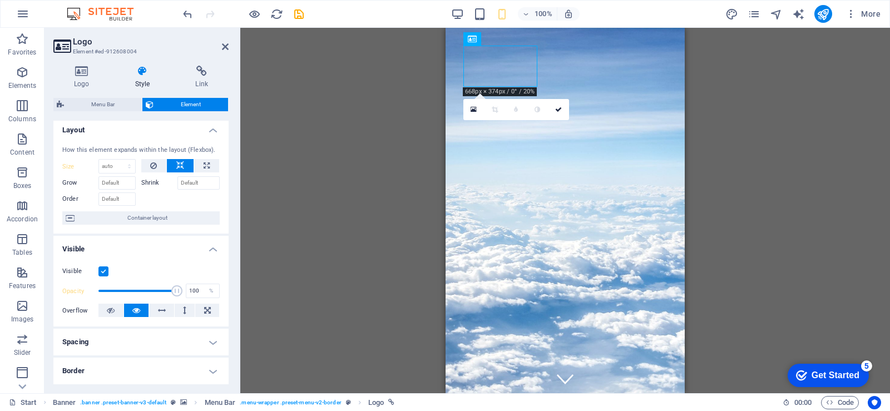
scroll to position [0, 0]
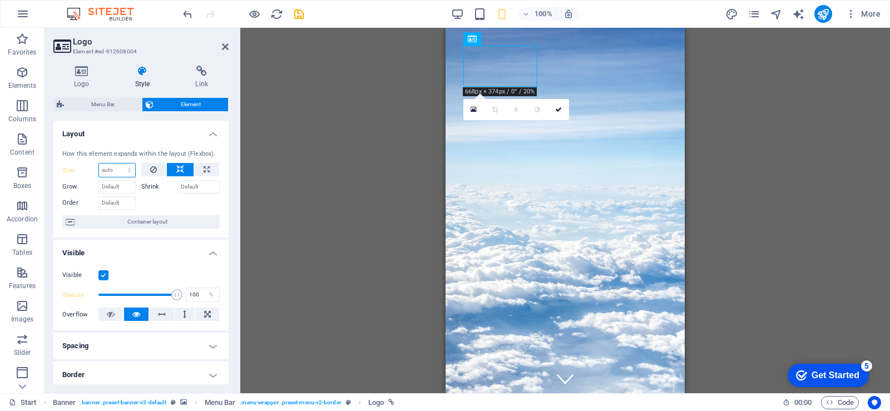
click at [117, 173] on select "Default auto px % 1/1 1/2 1/3 1/4 1/5 1/6 1/7 1/8 1/9 1/10" at bounding box center [117, 169] width 36 height 13
select select "px"
click at [118, 163] on select "Default auto px % 1/1 1/2 1/3 1/4 1/5 1/6 1/7 1/8 1/9 1/10" at bounding box center [117, 169] width 36 height 13
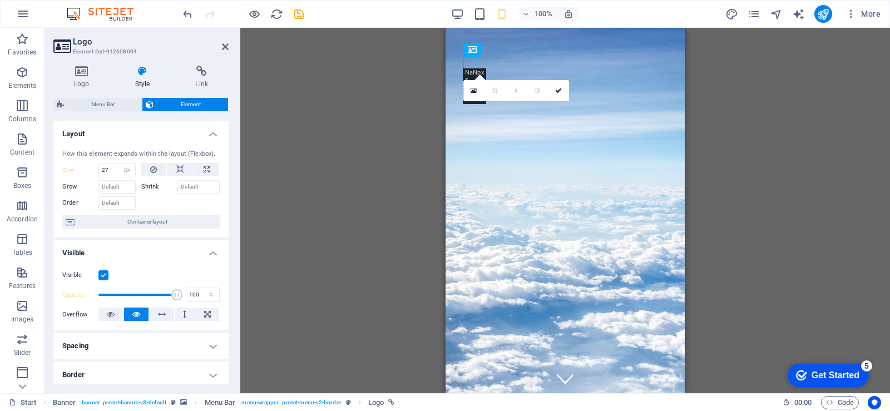
click at [70, 159] on div "How this element expands within the layout (Flexbox). Size 27 Default auto px %…" at bounding box center [140, 189] width 175 height 97
click at [104, 171] on input "27" at bounding box center [117, 169] width 36 height 13
click at [115, 168] on input "27" at bounding box center [117, 169] width 36 height 13
drag, startPoint x: 117, startPoint y: 170, endPoint x: 102, endPoint y: 178, distance: 17.9
click at [102, 178] on div "Size 27 Default auto px % 1/1 1/2 1/3 1/4 1/5 1/6 1/7 1/8 1/9 1/10 Grow Shrink …" at bounding box center [140, 186] width 157 height 47
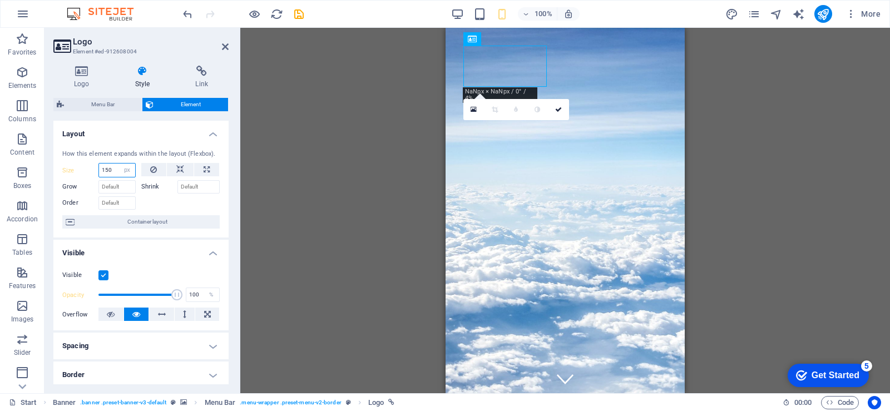
type input "150"
click at [71, 151] on div "How this element expands within the layout (Flexbox)." at bounding box center [140, 154] width 157 height 9
click at [822, 211] on div "H1 Container Container Banner Banner Logo Banner Menu Bar Text Menu 180 170 160…" at bounding box center [564, 210] width 649 height 365
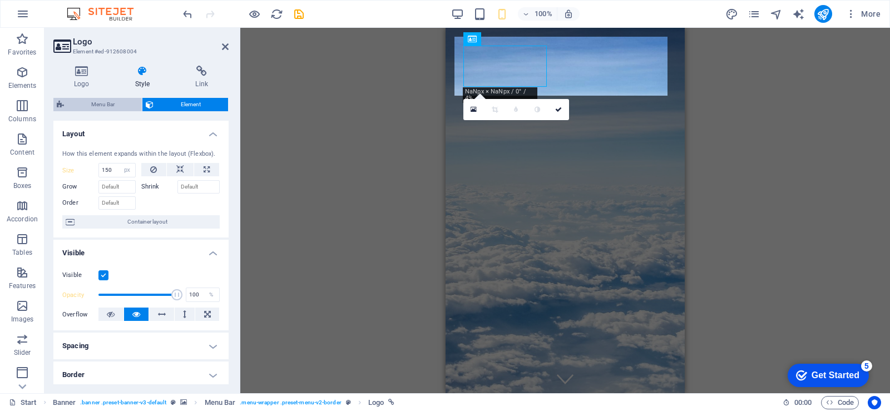
click at [92, 98] on span "Menu Bar" at bounding box center [102, 104] width 71 height 13
select select "rem"
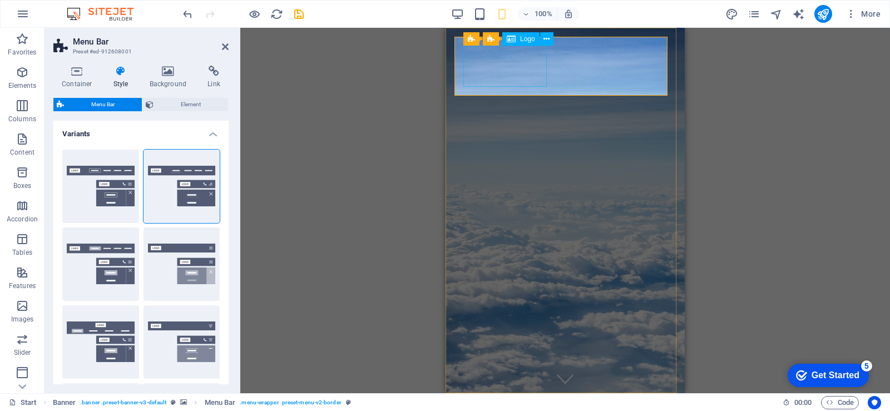
select select "px"
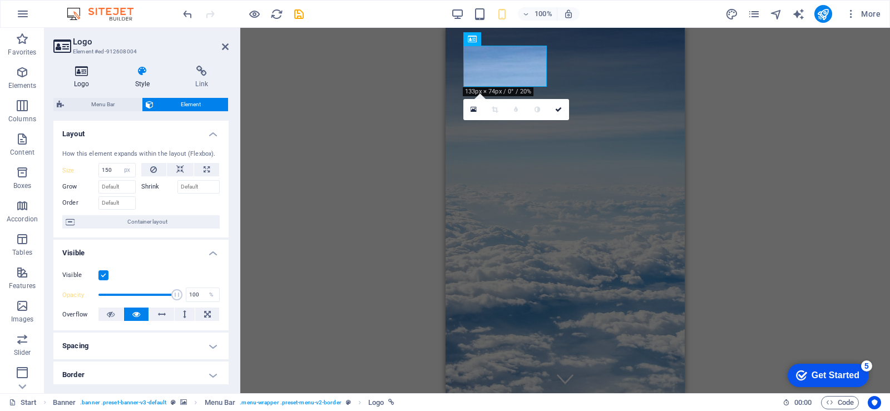
click at [85, 75] on icon at bounding box center [81, 71] width 57 height 11
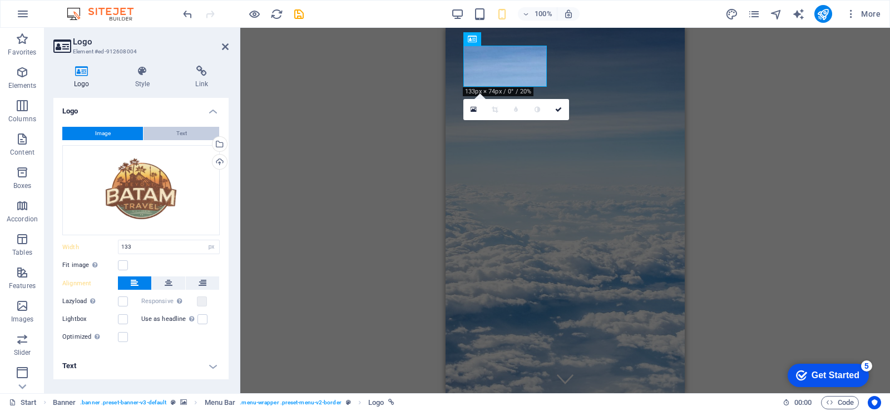
click at [179, 133] on span "Text" at bounding box center [181, 133] width 11 height 13
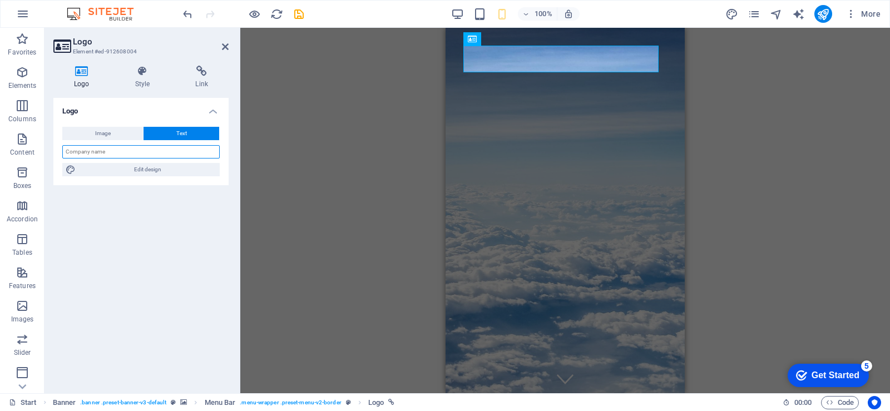
click at [163, 155] on input "text" at bounding box center [140, 151] width 157 height 13
click at [140, 168] on span "Edit design" at bounding box center [147, 169] width 137 height 13
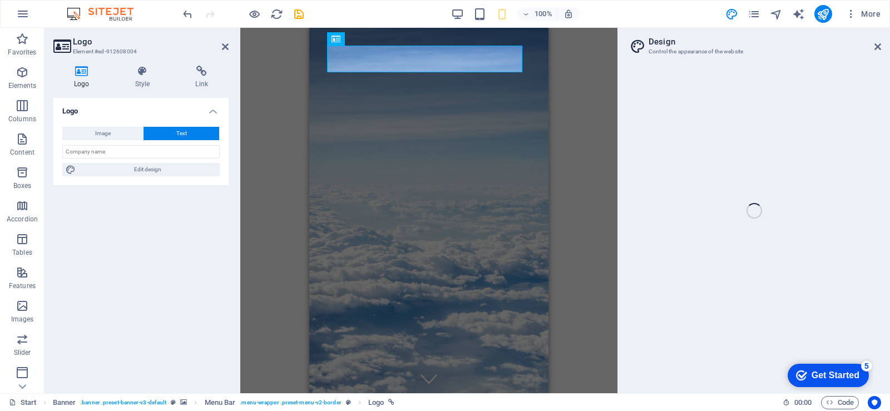
select select "px"
select select "700"
select select "px"
select select "rem"
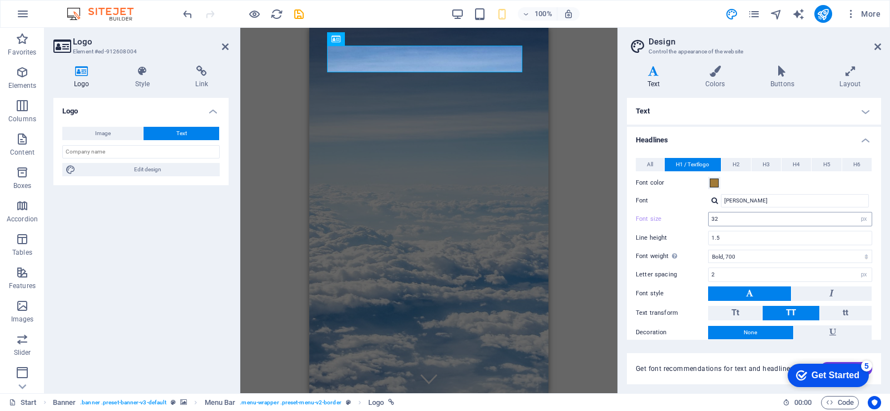
click at [759, 226] on div "32 rem px em %" at bounding box center [790, 219] width 164 height 14
click at [764, 215] on input "32" at bounding box center [789, 218] width 163 height 13
click at [685, 214] on div "Font size 30 rem px em %" at bounding box center [754, 219] width 236 height 14
click at [685, 215] on div "Font size 30 rem px em %" at bounding box center [754, 219] width 236 height 14
drag, startPoint x: 723, startPoint y: 215, endPoint x: 699, endPoint y: 217, distance: 23.5
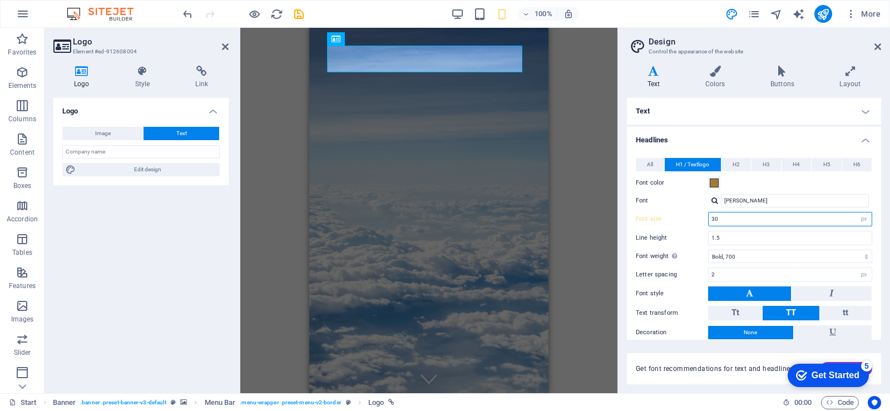
click at [699, 217] on div "Font size 30 rem px em %" at bounding box center [754, 219] width 236 height 14
click at [676, 204] on label "Font" at bounding box center [672, 200] width 72 height 13
click at [721, 204] on input "Gabriela" at bounding box center [795, 200] width 148 height 13
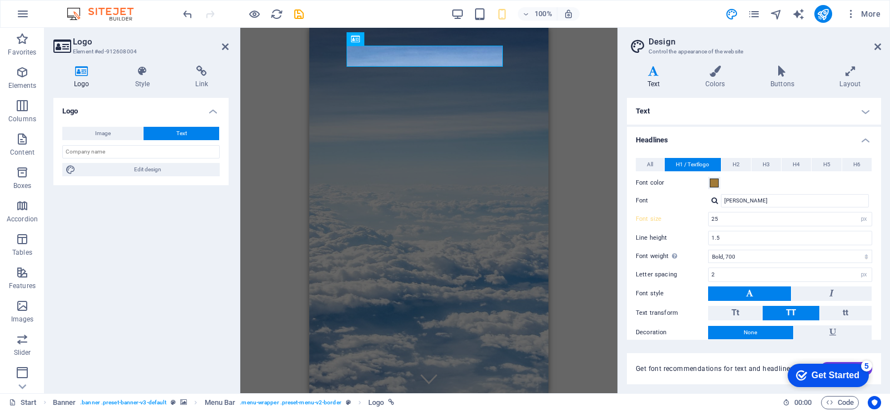
click at [683, 306] on div "Text transform Tt TT tt" at bounding box center [754, 313] width 236 height 15
drag, startPoint x: 743, startPoint y: 219, endPoint x: 679, endPoint y: 226, distance: 63.9
click at [679, 226] on div "All H1 / Textlogo H2 H3 H4 H5 H6 Font color Font Gabriela Line height 1.5 Font …" at bounding box center [753, 268] width 259 height 243
type input "15"
click at [671, 234] on div "Line height 1.5" at bounding box center [754, 238] width 236 height 14
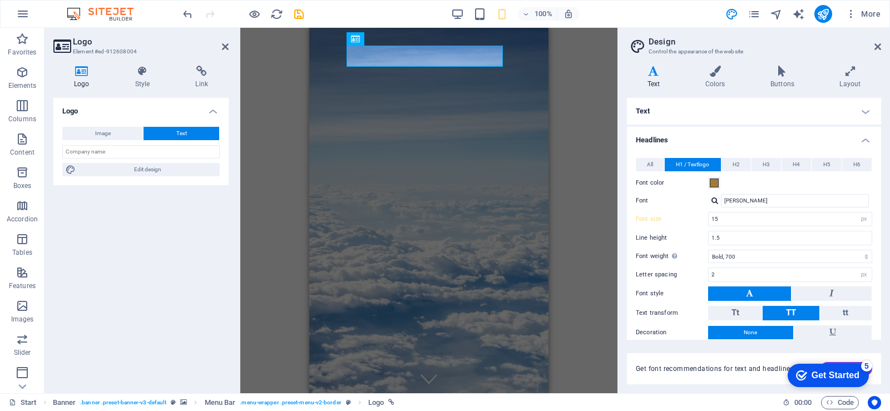
click at [677, 279] on div "Letter spacing 2 rem px" at bounding box center [754, 274] width 236 height 14
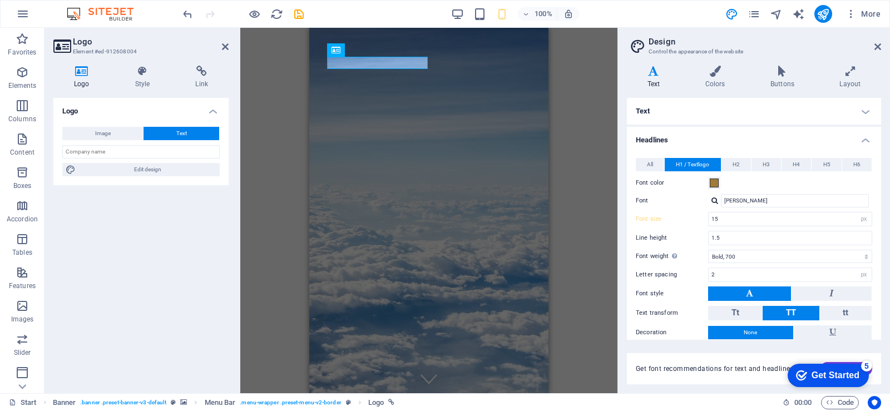
click at [70, 70] on icon at bounding box center [81, 71] width 57 height 11
click at [85, 72] on icon at bounding box center [81, 71] width 57 height 11
click at [98, 135] on span "Image" at bounding box center [103, 133] width 16 height 13
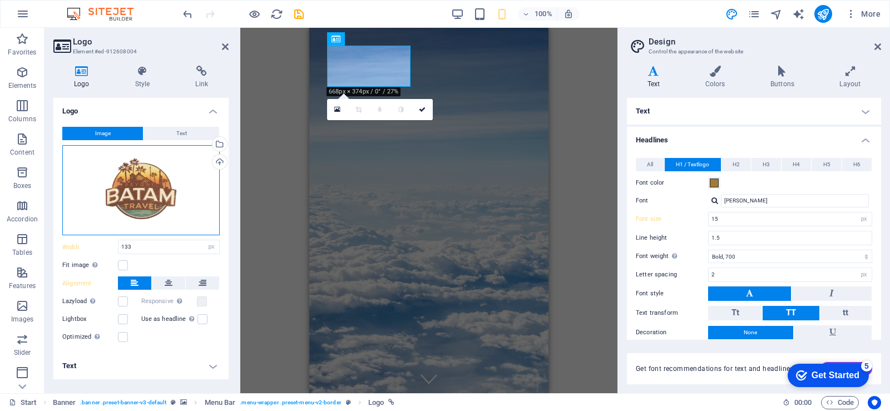
click at [147, 178] on div "Drag files here, click to choose files or select files from Files or our free s…" at bounding box center [140, 190] width 157 height 91
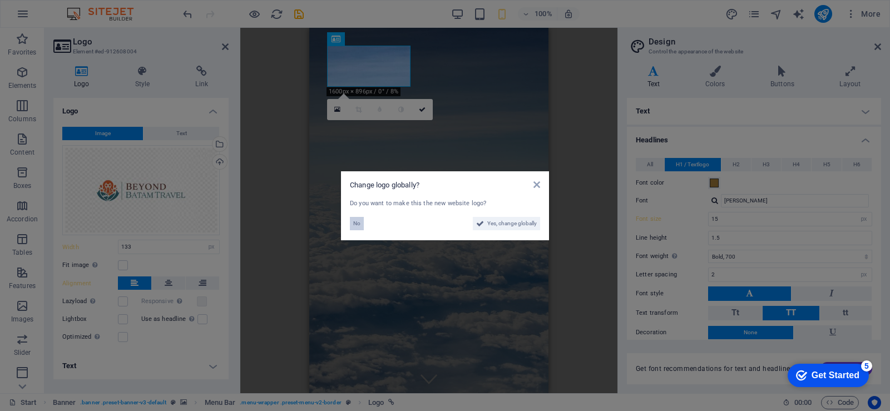
click at [356, 224] on span "No" at bounding box center [356, 223] width 7 height 13
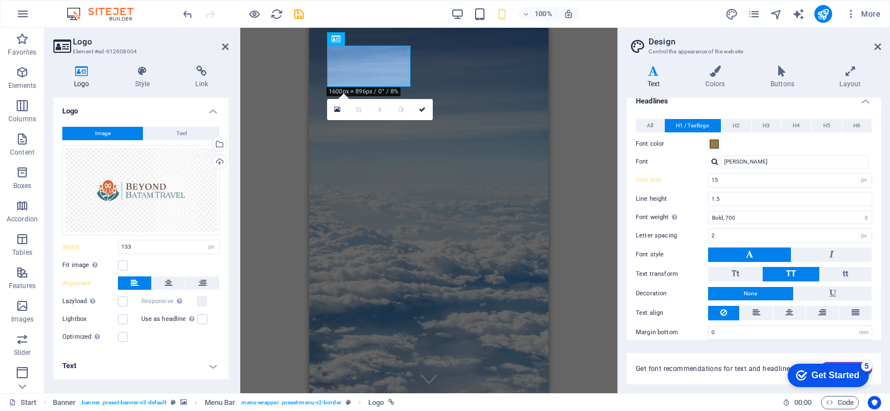
scroll to position [50, 0]
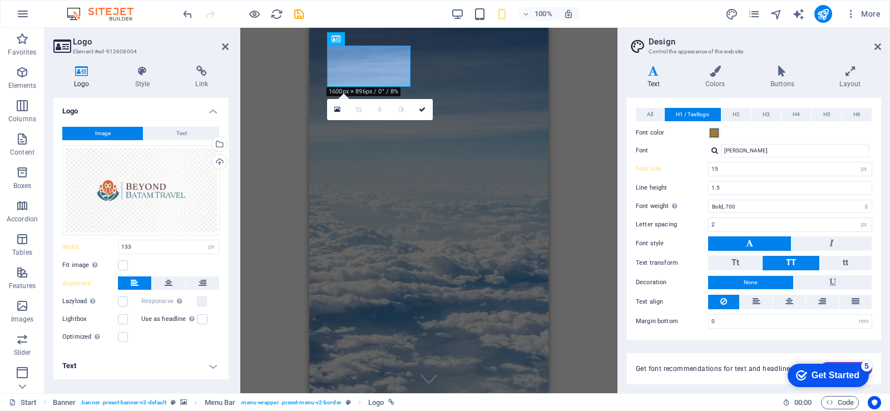
click at [601, 183] on div "H1 Container Container Banner Menu Bar Banner Logo Banner Menu Bar Text Menu Co…" at bounding box center [428, 210] width 377 height 365
click at [874, 43] on icon at bounding box center [877, 46] width 7 height 9
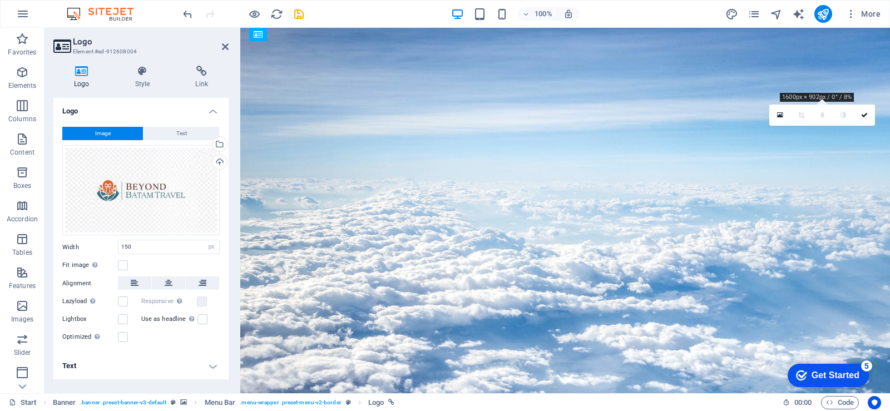
drag, startPoint x: 789, startPoint y: 71, endPoint x: 433, endPoint y: 75, distance: 355.9
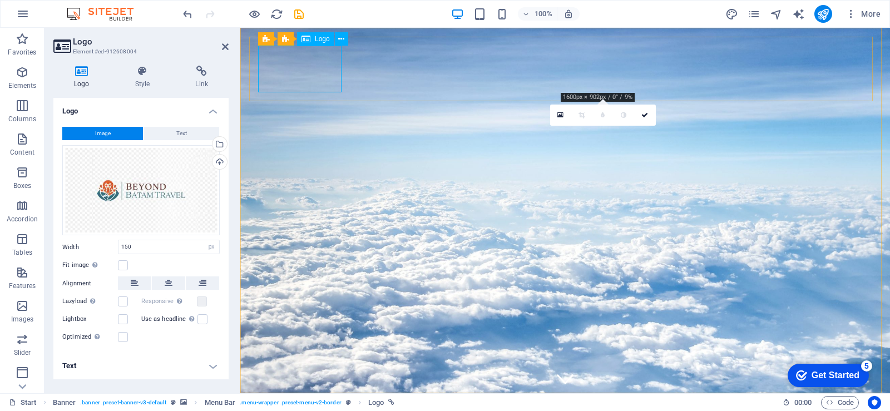
click at [139, 177] on div "Drag files here, click to choose files or select files from Files or our free s…" at bounding box center [140, 190] width 157 height 91
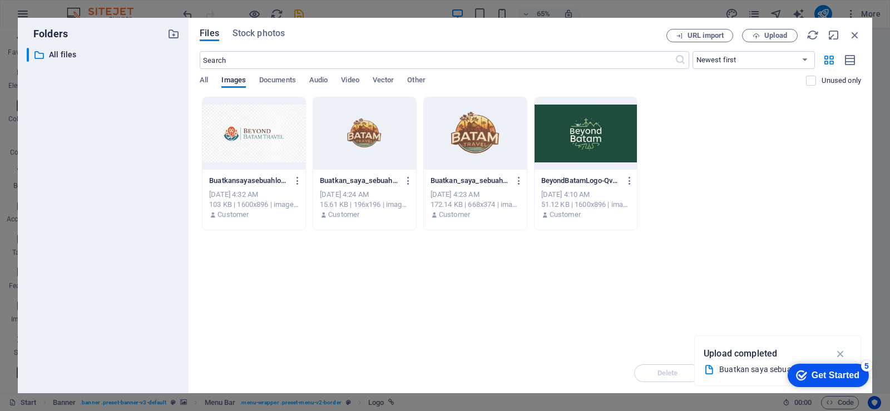
click at [139, 177] on div "​ All files All files" at bounding box center [103, 216] width 153 height 336
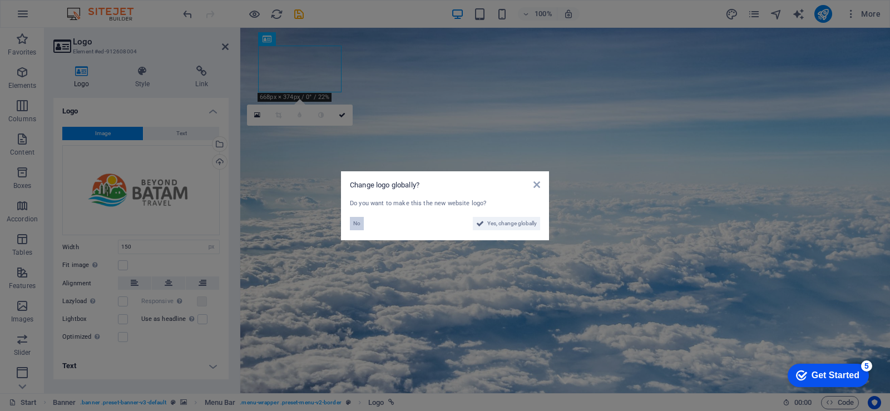
click at [351, 223] on button "No" at bounding box center [357, 223] width 14 height 13
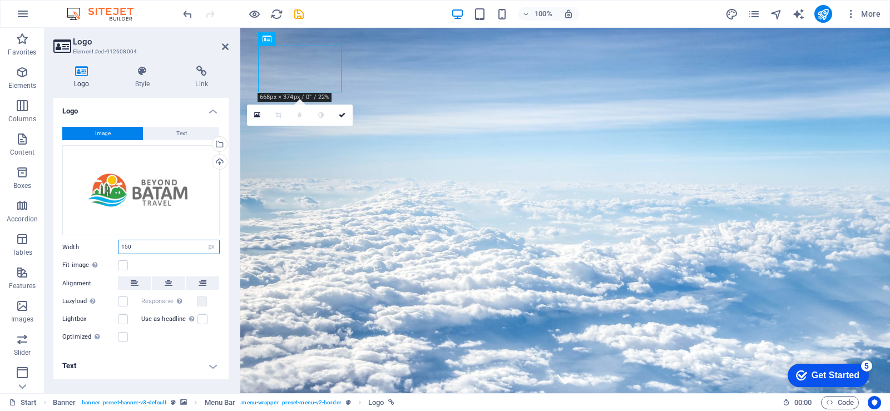
click at [177, 251] on input "150" at bounding box center [168, 246] width 101 height 13
click at [135, 284] on icon at bounding box center [135, 282] width 8 height 13
click at [138, 286] on icon at bounding box center [135, 282] width 8 height 13
click at [153, 246] on input "150" at bounding box center [168, 246] width 101 height 13
type input "169"
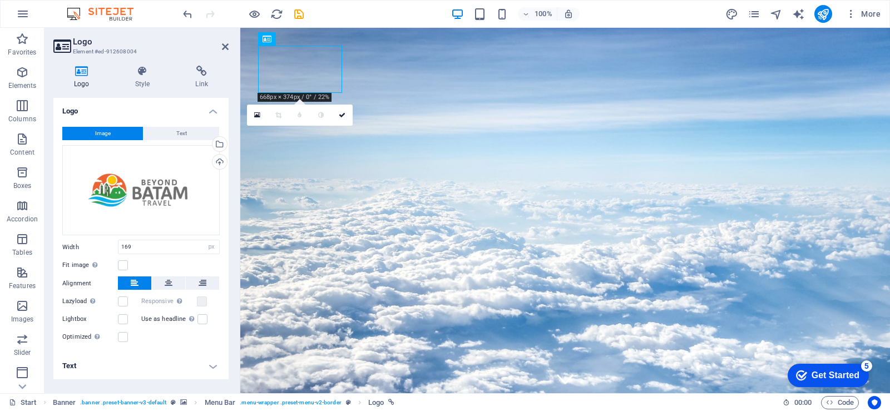
click at [150, 261] on div "Fit image Automatically fit image to a fixed width and height" at bounding box center [140, 265] width 157 height 13
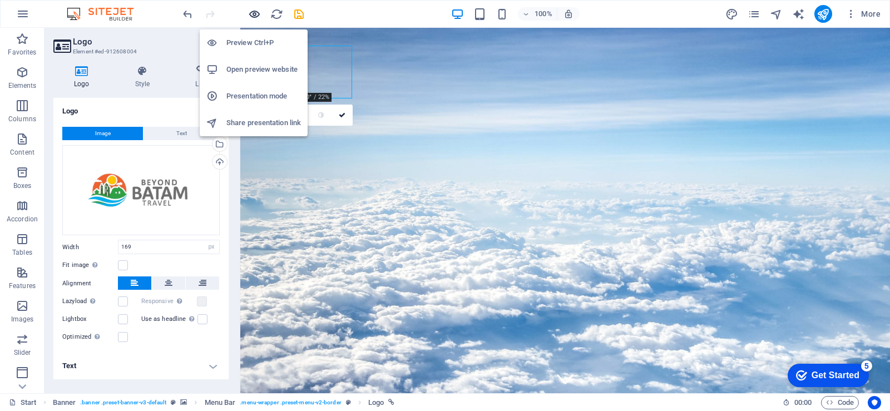
click at [257, 13] on icon "button" at bounding box center [254, 14] width 13 height 13
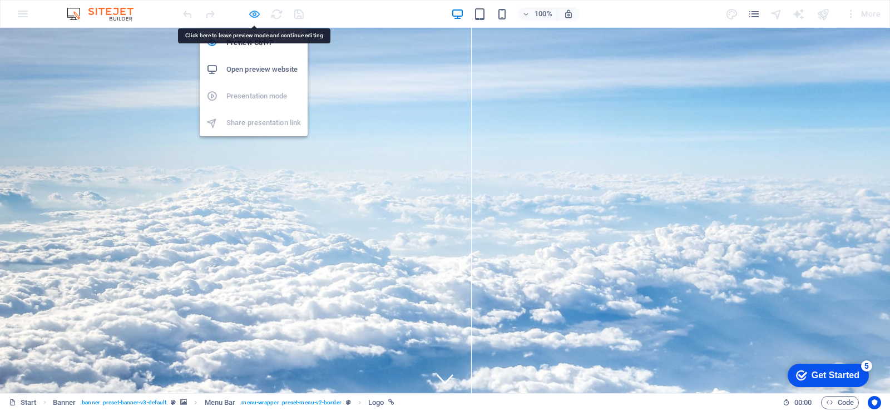
click at [255, 12] on icon "button" at bounding box center [254, 14] width 13 height 13
select select "px"
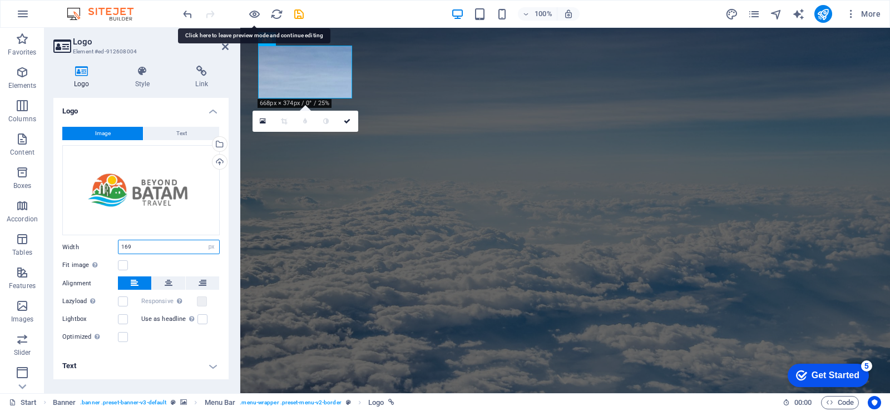
drag, startPoint x: 148, startPoint y: 244, endPoint x: 88, endPoint y: 245, distance: 60.6
click at [88, 245] on div "Width 169 Default auto px rem % em vh vw" at bounding box center [140, 247] width 157 height 14
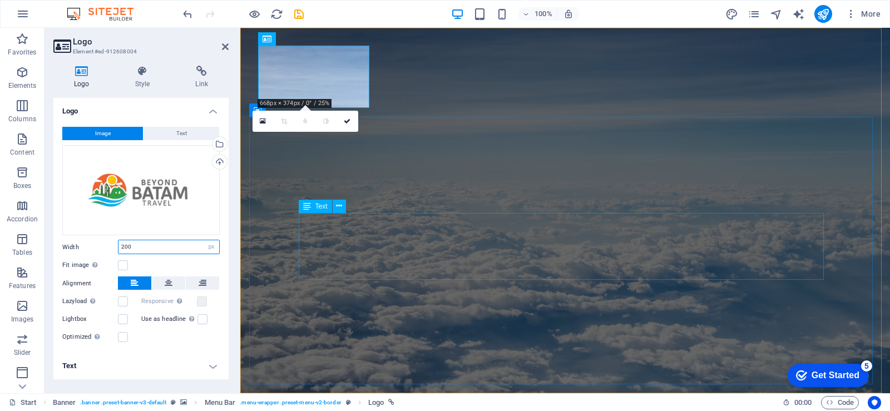
type input "200"
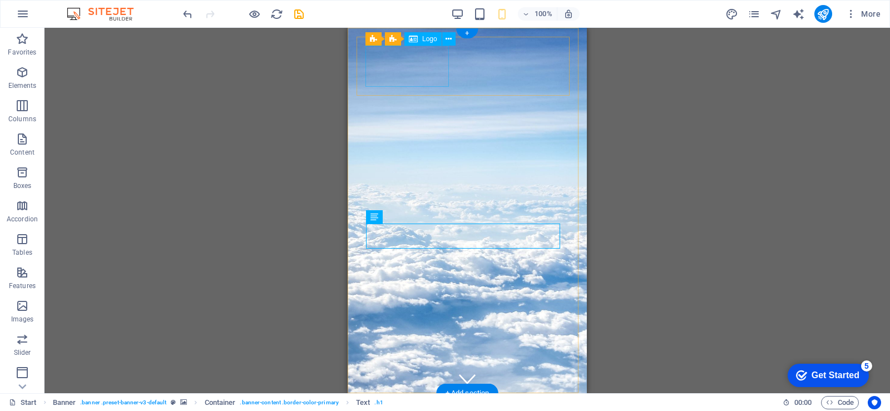
select select "px"
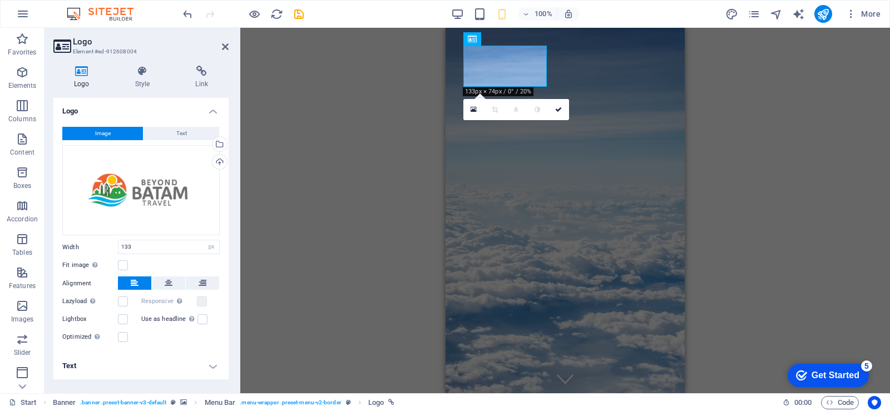
click at [405, 61] on div "H1 Container Container Banner Menu Bar Banner Logo Banner Menu Bar Text Menu Co…" at bounding box center [564, 210] width 649 height 365
drag, startPoint x: 154, startPoint y: 247, endPoint x: 82, endPoint y: 251, distance: 71.8
click at [93, 250] on div "Width 133 Default auto px rem % em vh vw" at bounding box center [140, 247] width 157 height 14
type input "200"
click at [294, 207] on div "H1 Container Container Banner Menu Bar Banner Logo Banner Menu Bar Text Menu Co…" at bounding box center [564, 210] width 649 height 365
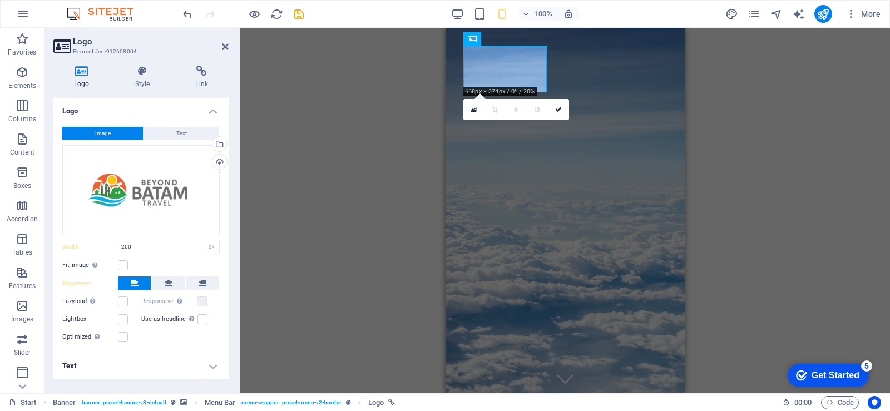
click at [787, 168] on div "H1 Container Container Banner Menu Bar Banner Logo Banner Menu Bar Text Menu Co…" at bounding box center [564, 210] width 649 height 365
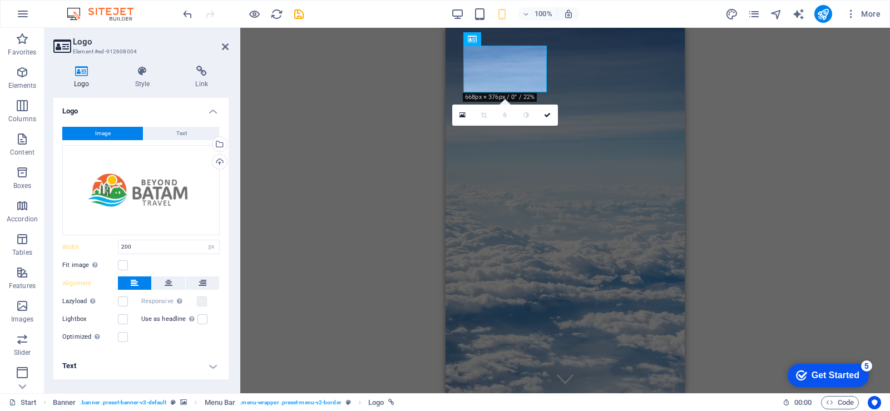
click at [336, 133] on div "H1 Container Container Banner Menu Bar Banner Logo Banner Menu Bar Text Menu Co…" at bounding box center [564, 210] width 649 height 365
click at [227, 46] on icon at bounding box center [225, 46] width 7 height 9
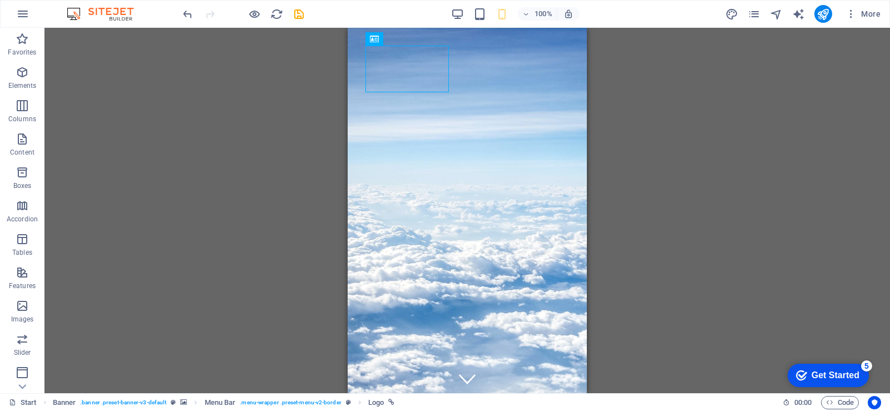
click at [792, 239] on div "H1 Container Container Banner Menu Bar Banner Logo Banner Menu Bar Text Menu Co…" at bounding box center [466, 210] width 845 height 365
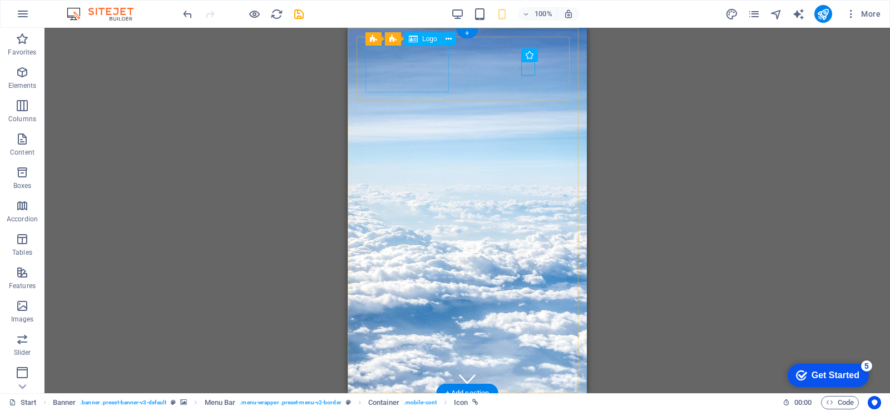
select select "px"
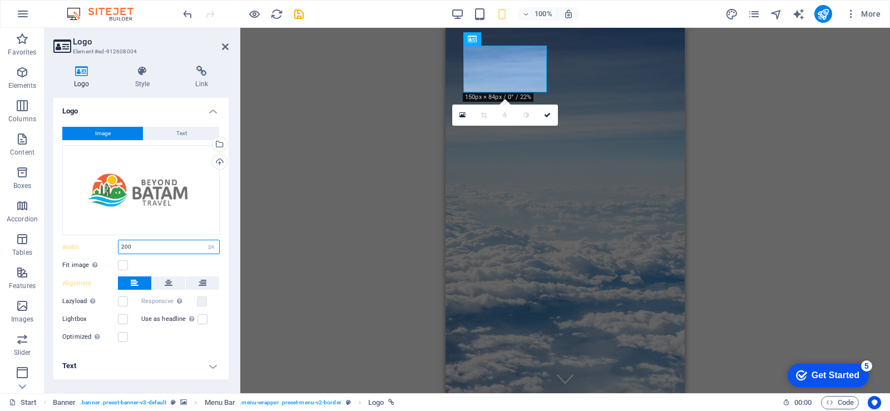
drag, startPoint x: 118, startPoint y: 246, endPoint x: 111, endPoint y: 247, distance: 7.2
click at [111, 247] on div "Width 200 Default auto px rem % em vh vw" at bounding box center [140, 247] width 157 height 14
click at [330, 173] on div "H1 Container Container Banner Menu Bar Banner Logo Banner Menu Bar Text Menu Co…" at bounding box center [564, 210] width 649 height 365
click at [365, 267] on div "H1 Container Container Banner Menu Bar Banner Logo Banner Menu Bar Text Menu Co…" at bounding box center [564, 210] width 649 height 365
click at [766, 177] on div "H1 Container Container Banner Menu Bar Banner Logo Banner Menu Bar Text Menu Co…" at bounding box center [564, 210] width 649 height 365
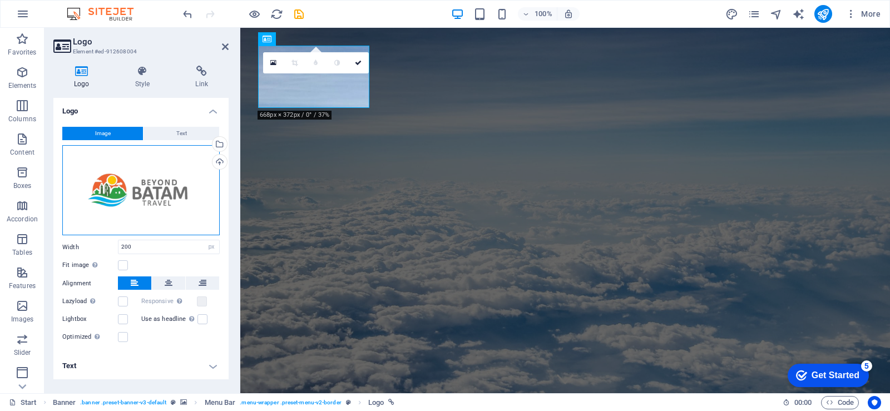
click at [142, 197] on div "Drag files here, click to choose files or select files from Files or our free s…" at bounding box center [140, 190] width 157 height 91
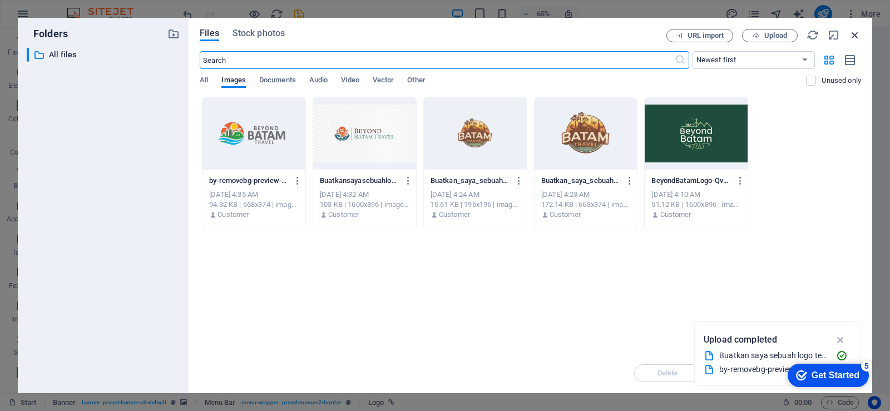
click at [854, 32] on icon "button" at bounding box center [855, 35] width 12 height 12
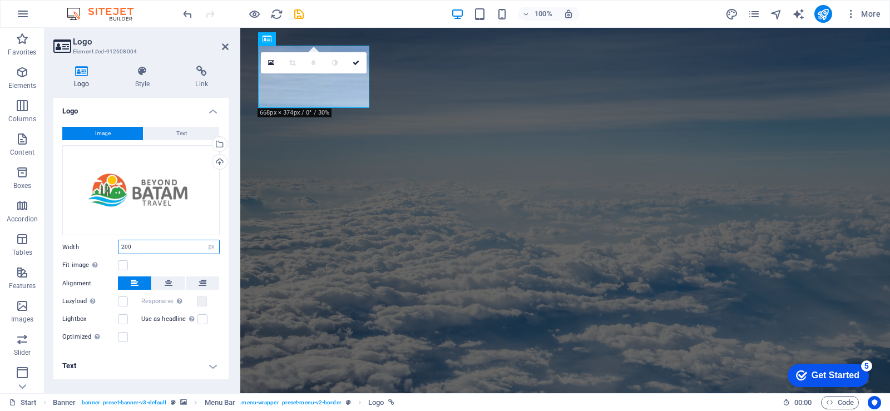
drag, startPoint x: 130, startPoint y: 245, endPoint x: 106, endPoint y: 247, distance: 24.1
click at [112, 247] on div "Width 200 Default auto px rem % em vh vw" at bounding box center [140, 247] width 157 height 14
type input "250"
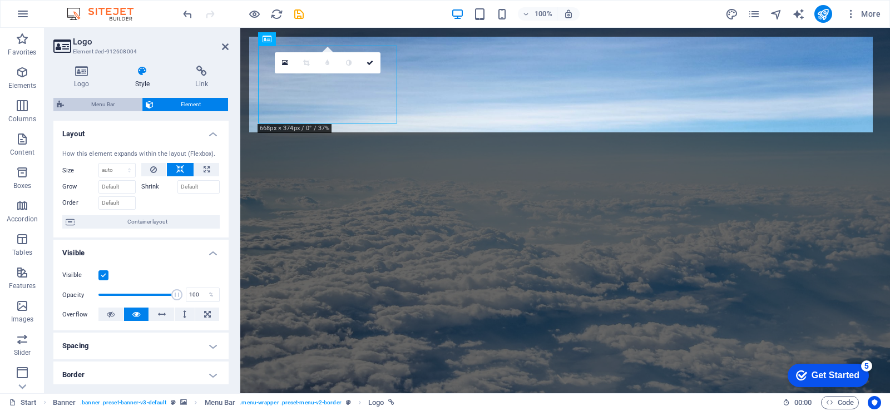
click at [100, 105] on span "Menu Bar" at bounding box center [102, 104] width 71 height 13
select select "rem"
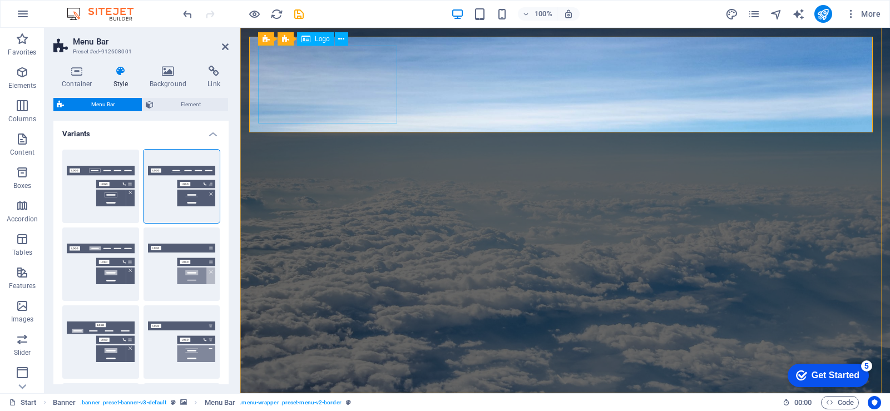
select select "px"
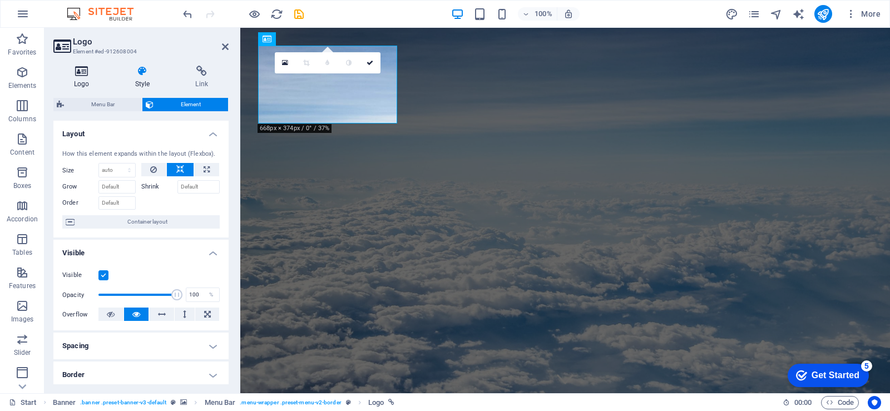
click at [77, 74] on icon at bounding box center [81, 71] width 57 height 11
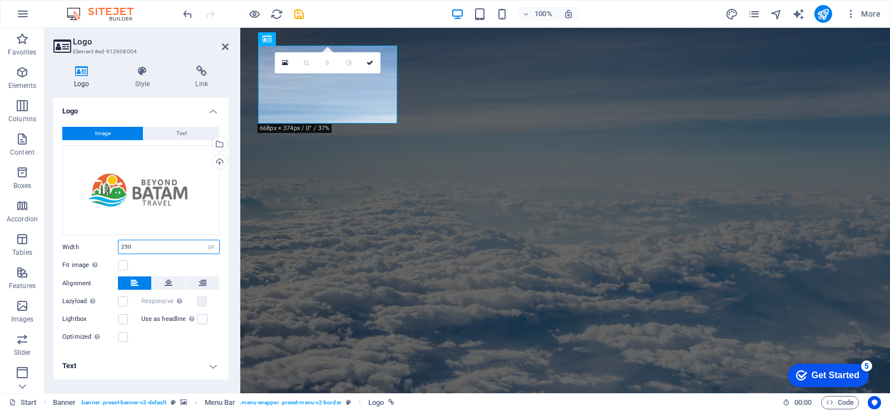
drag, startPoint x: 138, startPoint y: 249, endPoint x: 112, endPoint y: 250, distance: 26.2
click at [118, 250] on input "250" at bounding box center [168, 246] width 101 height 13
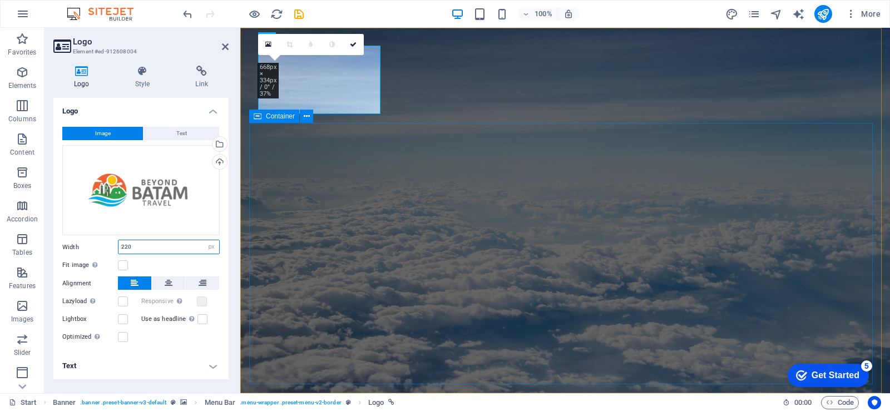
type input "220"
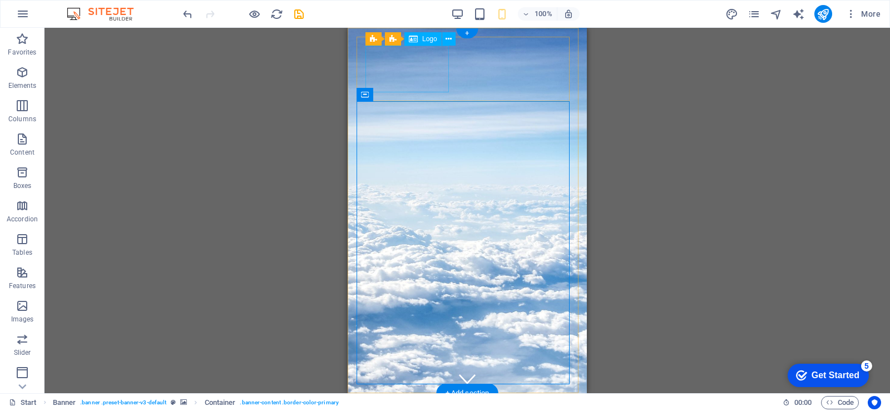
select select "px"
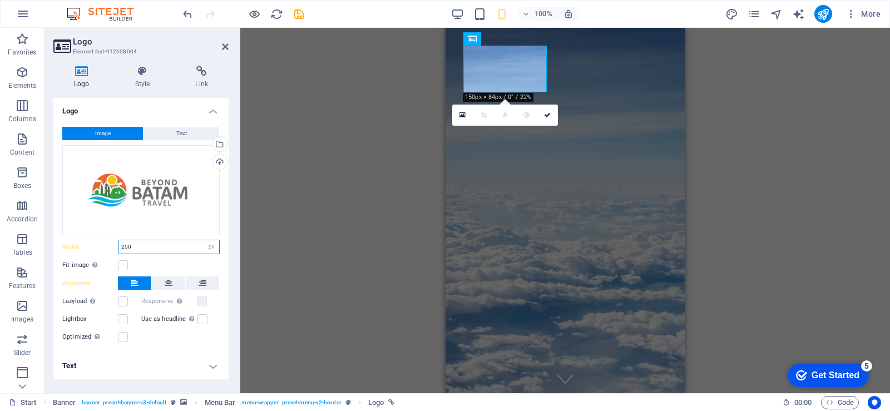
drag, startPoint x: 152, startPoint y: 247, endPoint x: 115, endPoint y: 247, distance: 37.3
click at [115, 247] on div "Width 250 Default auto px rem % em vh vw" at bounding box center [140, 247] width 157 height 14
type input "220"
click at [280, 194] on div "H1 Container Container Banner Menu Bar Banner Logo Banner Menu Bar Text Menu Co…" at bounding box center [564, 210] width 649 height 365
click at [796, 160] on div "H1 Container Container Banner Menu Bar Banner Logo Banner Menu Bar Text Menu Co…" at bounding box center [564, 210] width 649 height 365
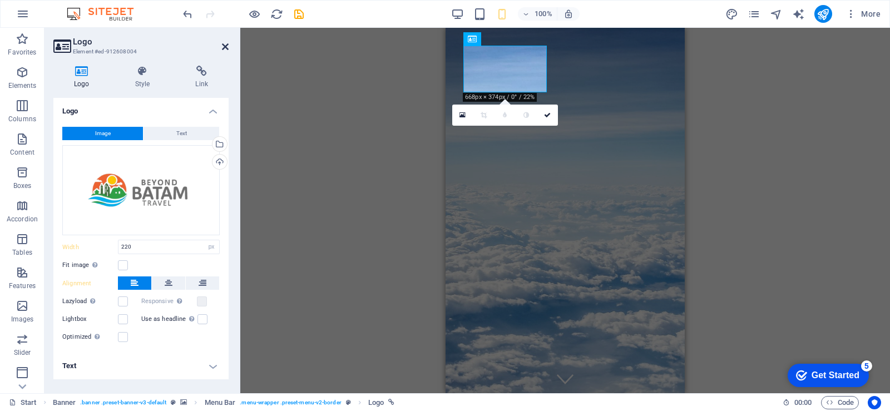
click at [222, 46] on icon at bounding box center [225, 46] width 7 height 9
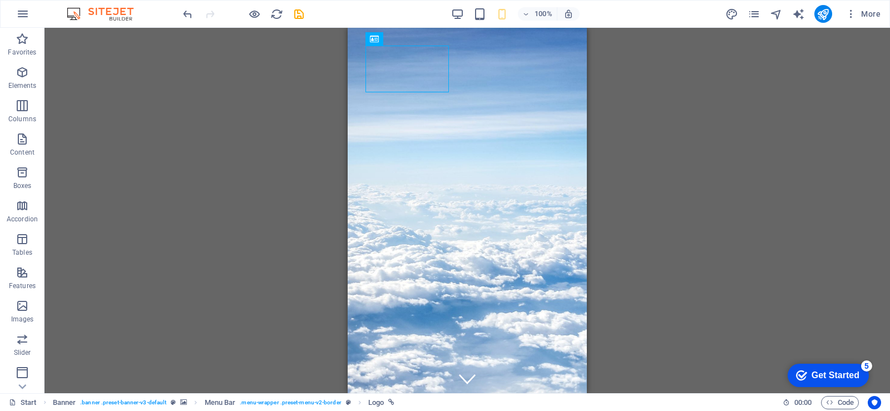
click at [813, 168] on div "H1 Container Container Banner Menu Bar Banner Logo Banner Menu Bar Text Menu Co…" at bounding box center [466, 210] width 845 height 365
click at [793, 261] on div "H1 Container Container Banner Menu Bar Banner Logo Banner Menu Bar Text Menu Co…" at bounding box center [466, 210] width 845 height 365
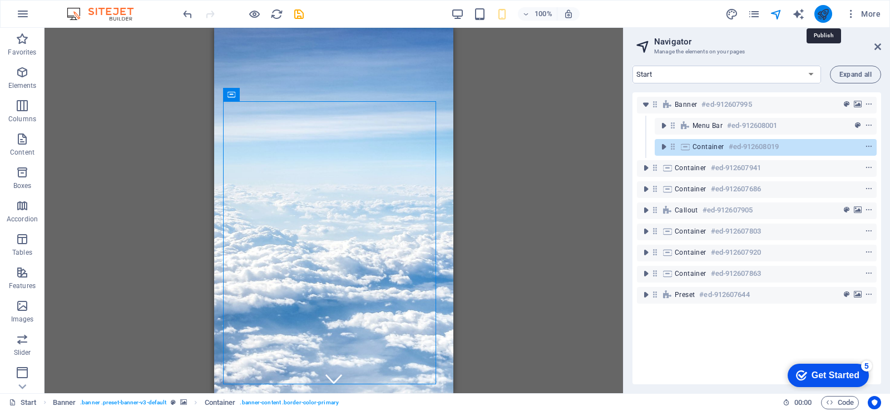
select select "px"
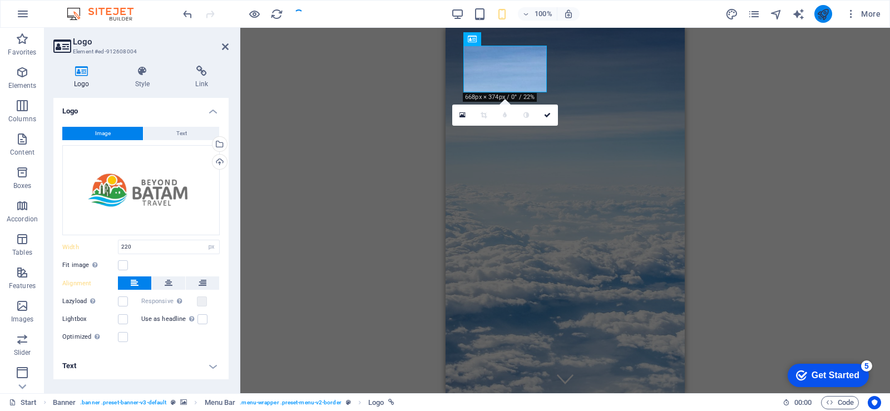
select select "px"
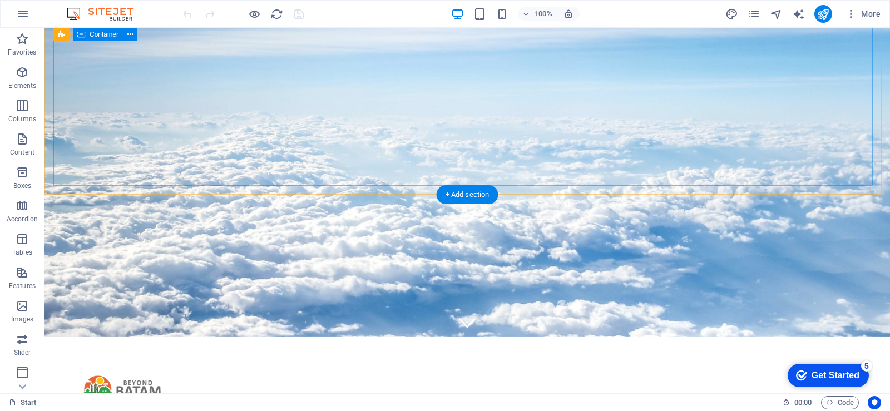
scroll to position [56, 0]
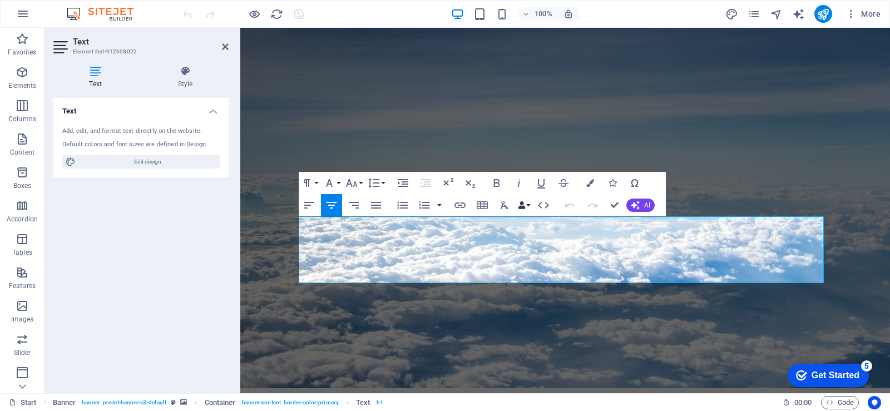
scroll to position [0, 0]
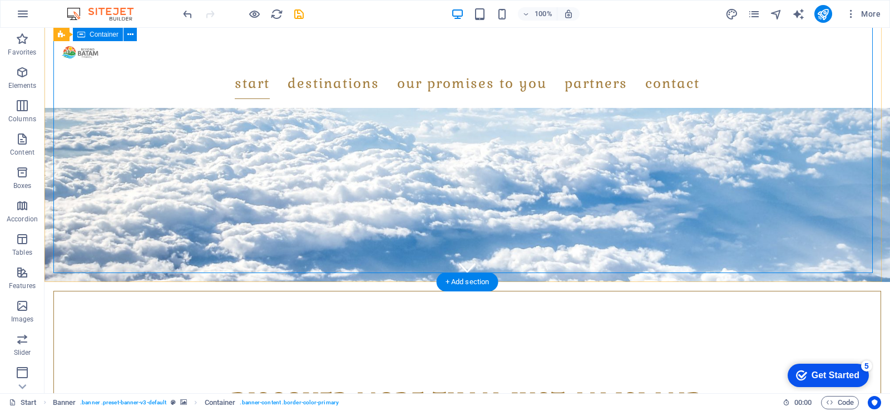
scroll to position [56, 0]
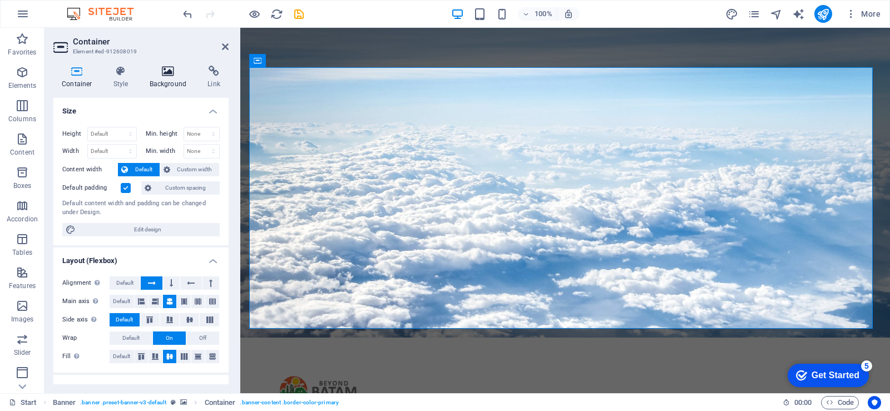
click at [151, 72] on icon at bounding box center [168, 71] width 54 height 11
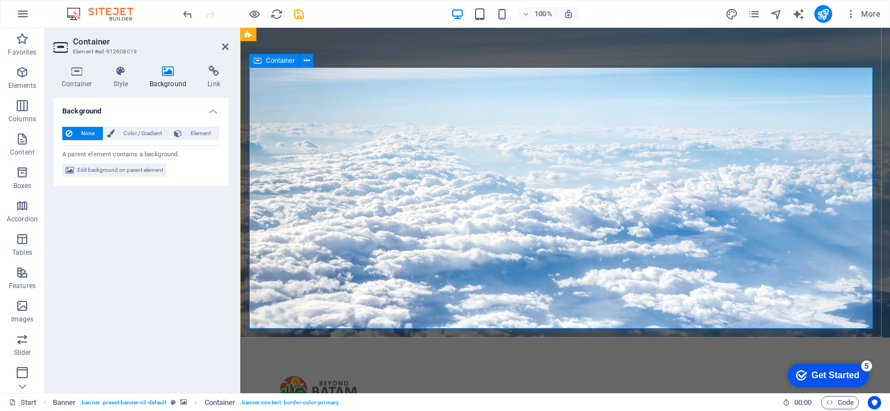
click at [222, 42] on icon at bounding box center [225, 46] width 7 height 9
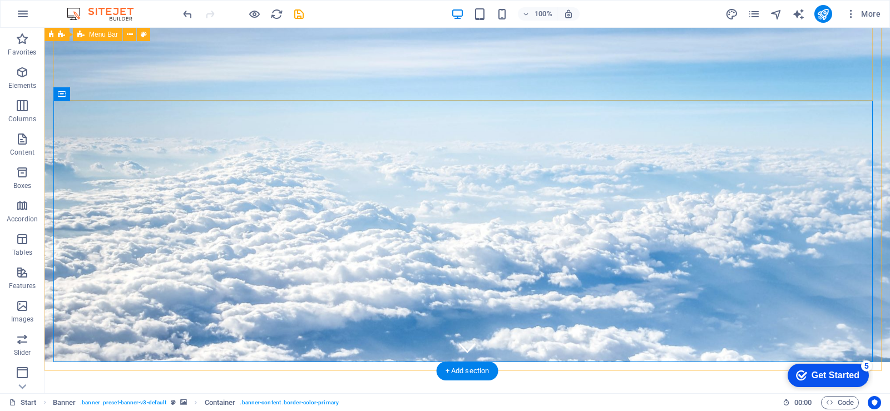
scroll to position [0, 0]
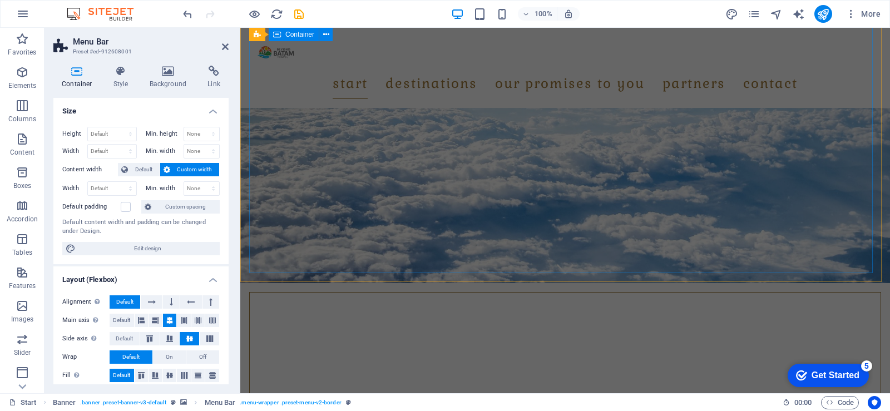
scroll to position [111, 0]
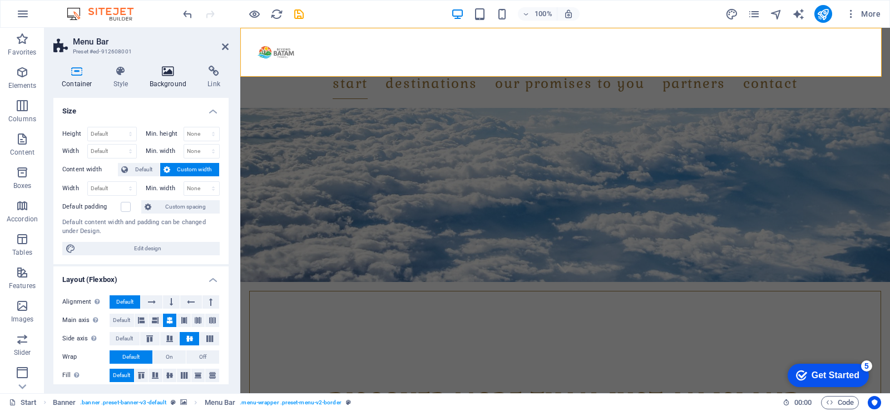
click at [160, 73] on icon at bounding box center [168, 71] width 54 height 11
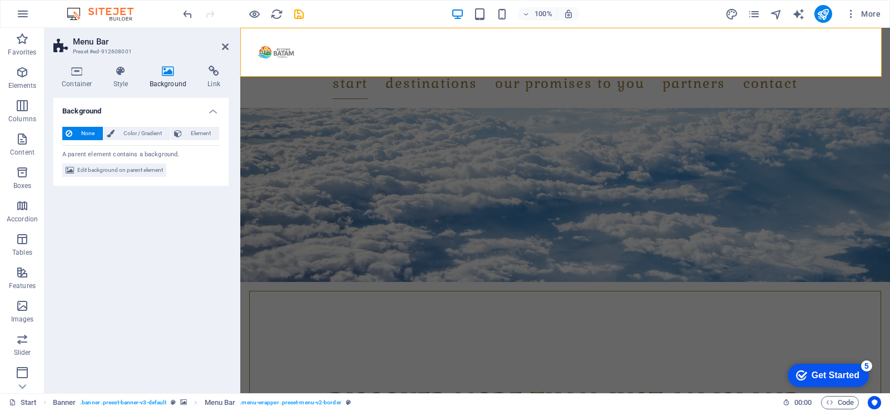
click at [220, 47] on header "Menu Bar Preset #ed-912608001" at bounding box center [140, 42] width 175 height 29
click at [229, 42] on aside "Menu Bar Preset #ed-912608001 Container Style Background Link Size Height Defau…" at bounding box center [142, 210] width 196 height 365
click at [226, 44] on icon at bounding box center [225, 46] width 7 height 9
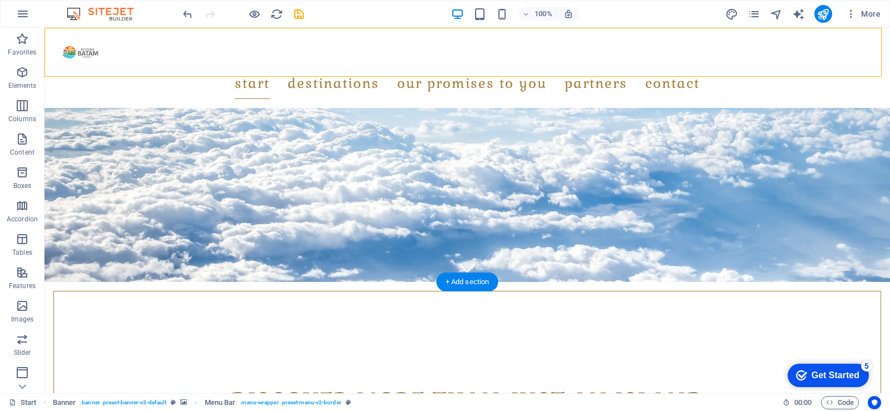
click at [45, 252] on figure at bounding box center [466, 99] width 845 height 365
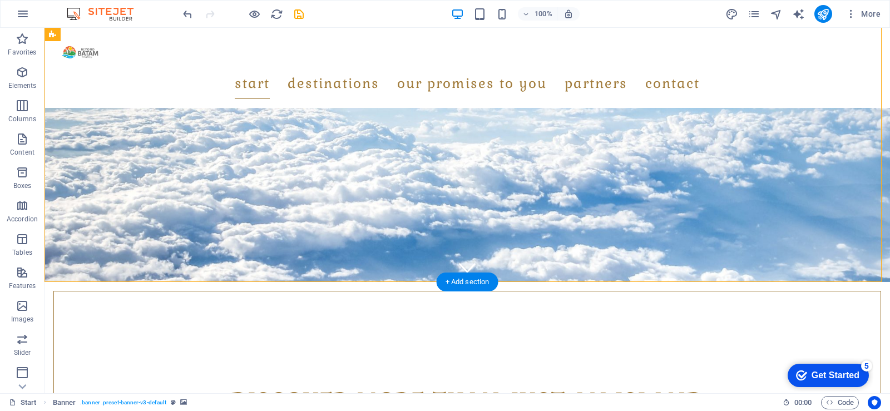
click at [51, 251] on figure at bounding box center [466, 99] width 845 height 365
select select "vh"
select select "header"
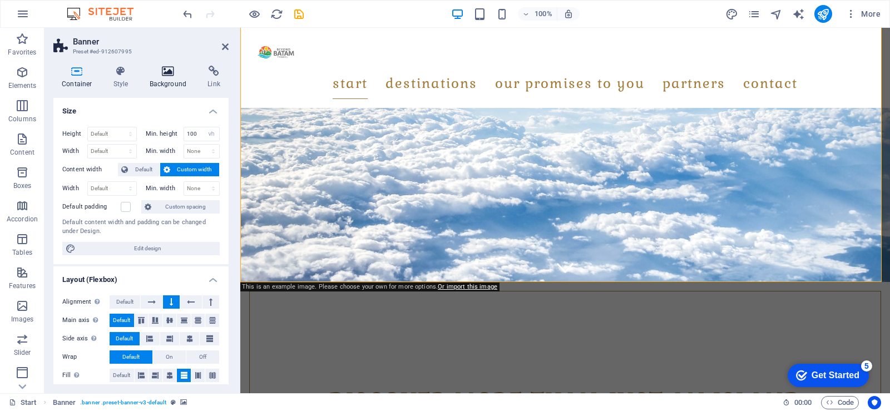
click at [163, 73] on icon at bounding box center [168, 71] width 54 height 11
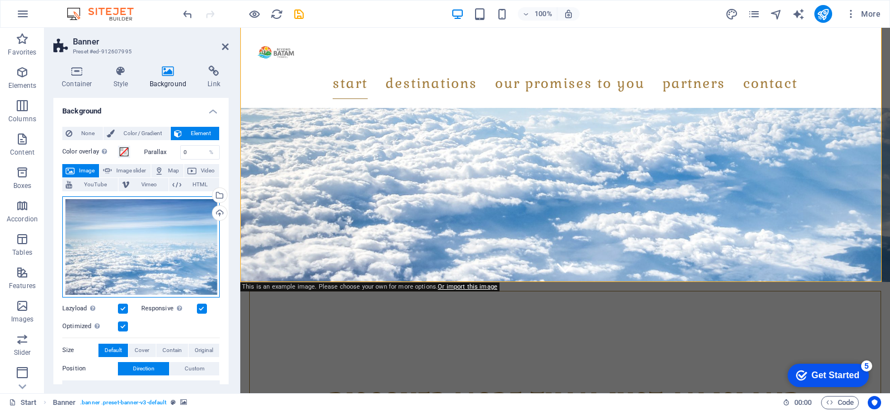
click at [159, 244] on div "Drag files here, click to choose files or select files from Files or our free s…" at bounding box center [140, 246] width 157 height 101
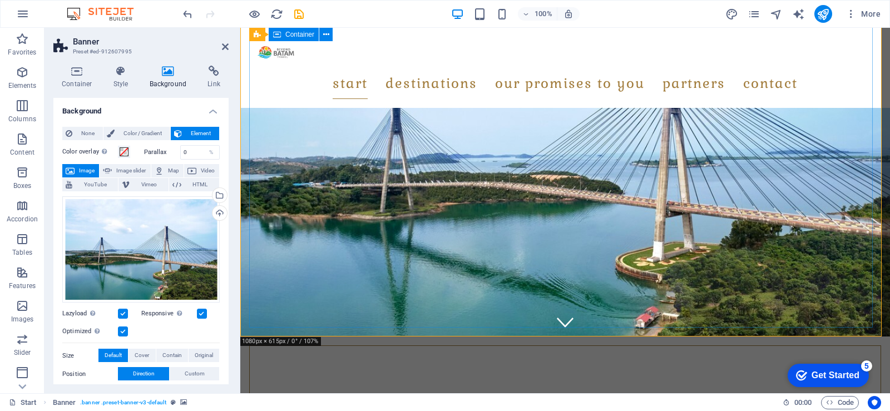
scroll to position [56, 0]
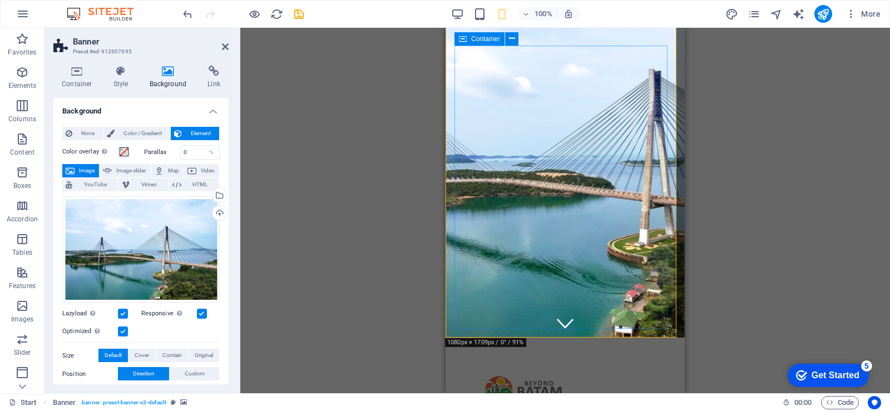
scroll to position [0, 0]
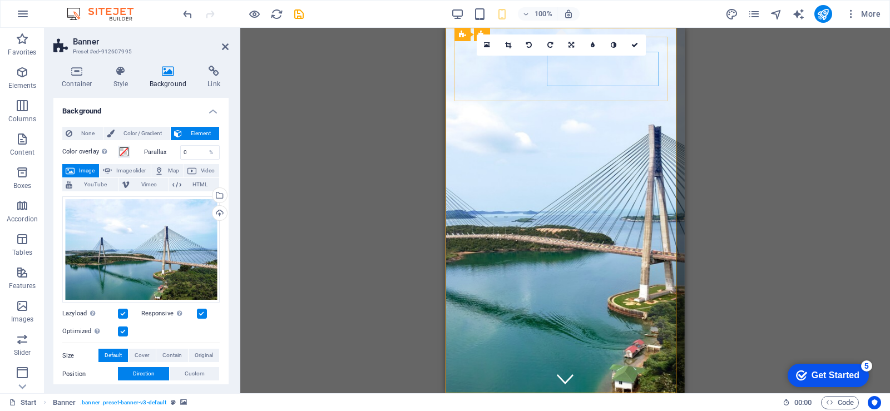
click at [450, 181] on figure at bounding box center [564, 210] width 239 height 365
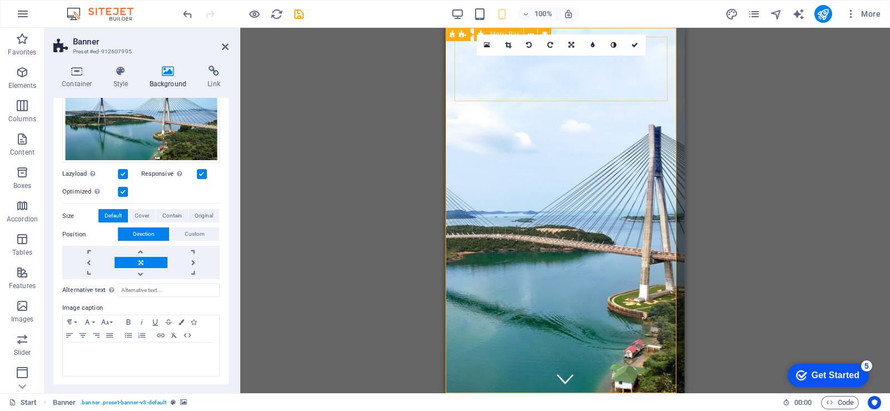
click at [224, 45] on icon at bounding box center [225, 46] width 7 height 9
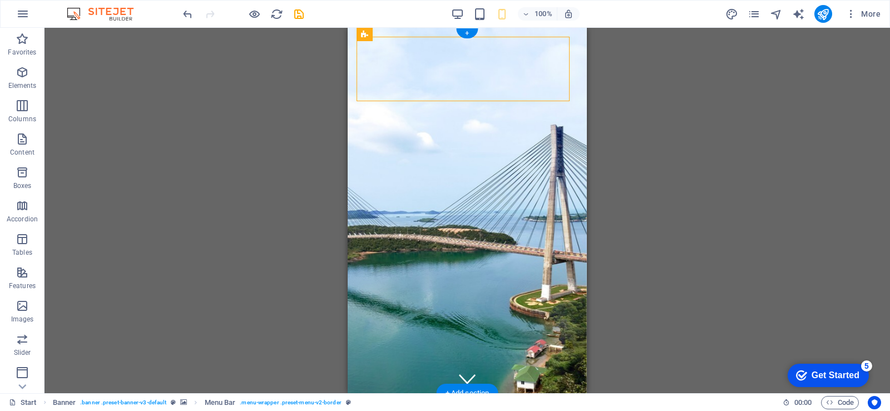
click at [352, 165] on figure at bounding box center [467, 210] width 239 height 365
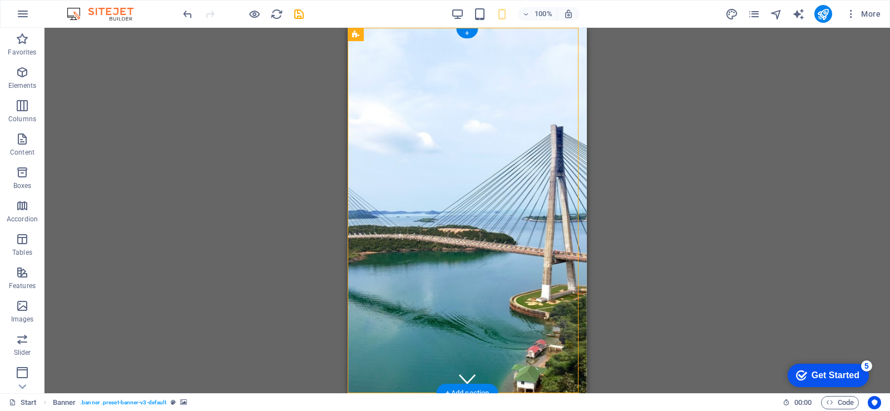
click at [352, 165] on figure at bounding box center [467, 210] width 239 height 365
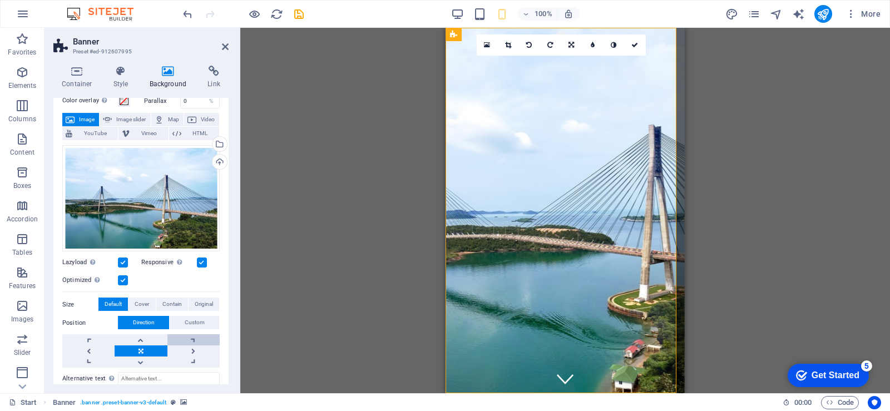
scroll to position [111, 0]
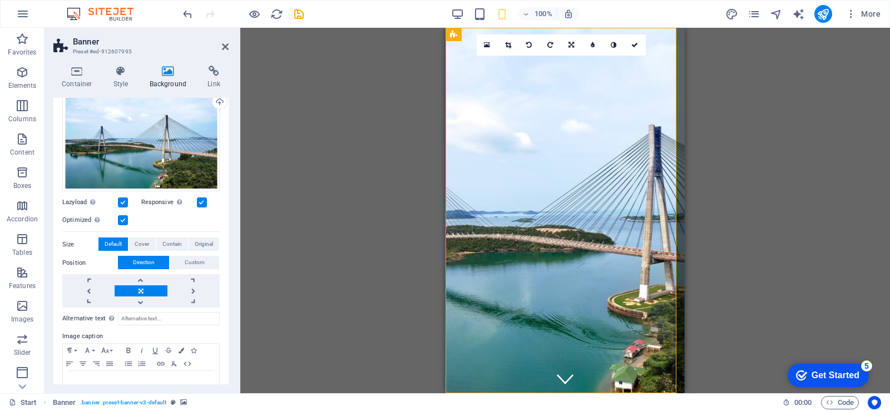
click at [199, 199] on label at bounding box center [202, 202] width 10 height 10
click at [0, 0] on input "Responsive Automatically load retina image and smartphone optimized sizes." at bounding box center [0, 0] width 0 height 0
click at [199, 199] on label at bounding box center [202, 202] width 10 height 10
click at [0, 0] on input "Responsive Automatically load retina image and smartphone optimized sizes." at bounding box center [0, 0] width 0 height 0
click at [142, 242] on span "Cover" at bounding box center [142, 243] width 14 height 13
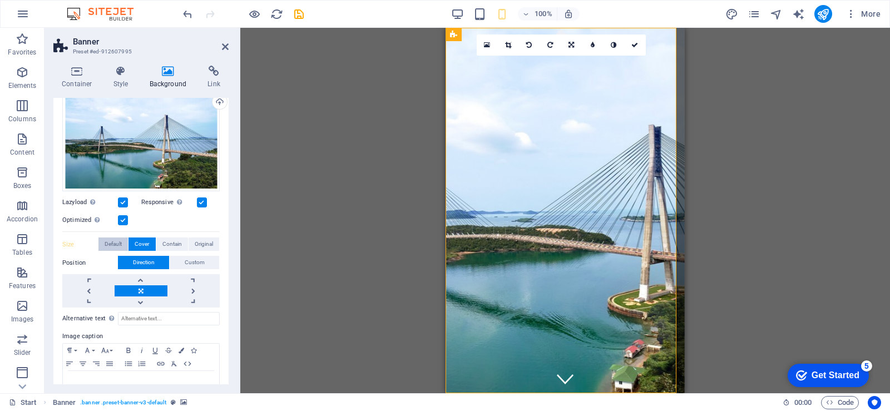
click at [121, 242] on span "Default" at bounding box center [113, 243] width 17 height 13
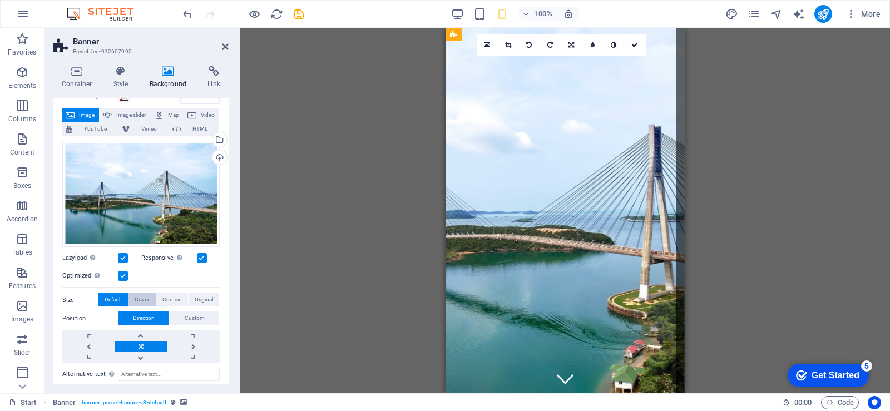
scroll to position [0, 0]
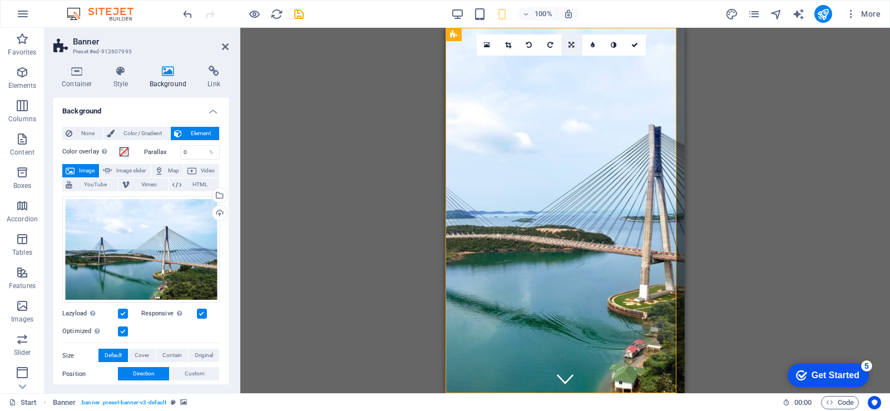
click at [573, 42] on icon at bounding box center [571, 45] width 6 height 7
click at [572, 40] on icon at bounding box center [571, 41] width 7 height 7
click at [572, 41] on link at bounding box center [571, 44] width 21 height 21
click at [554, 61] on link at bounding box center [550, 62] width 21 height 21
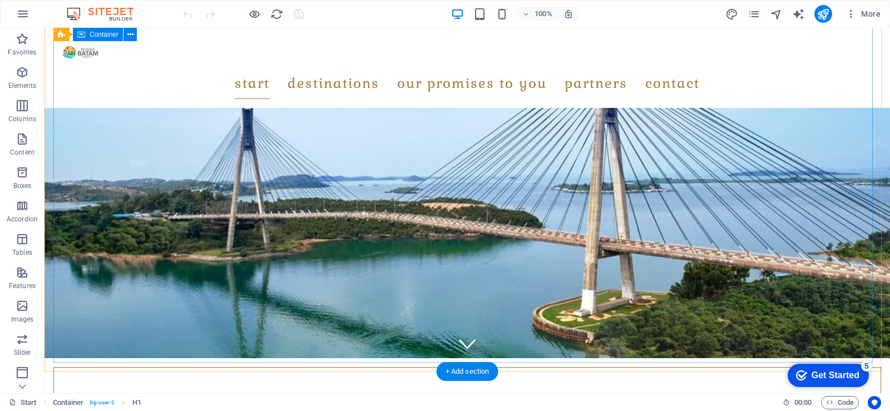
scroll to position [22, 0]
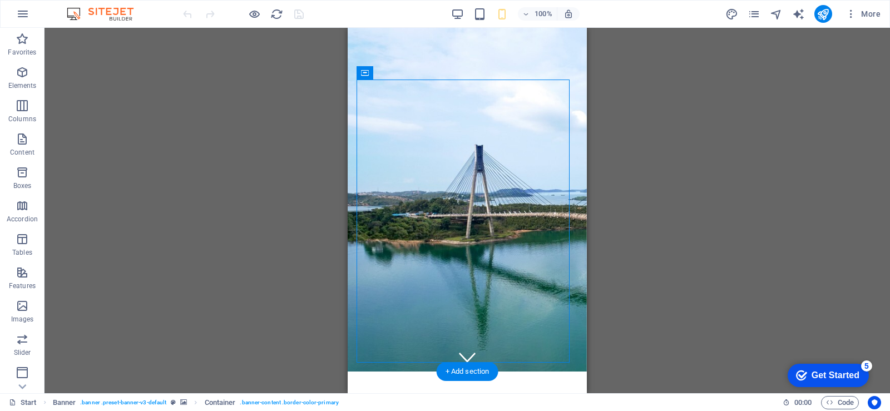
click at [351, 115] on figure at bounding box center [467, 188] width 239 height 365
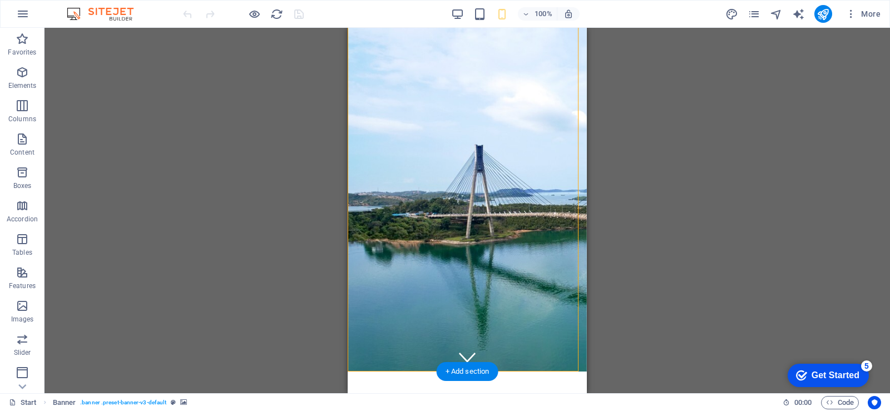
click at [351, 115] on figure at bounding box center [467, 188] width 239 height 365
select select "vh"
select select "header"
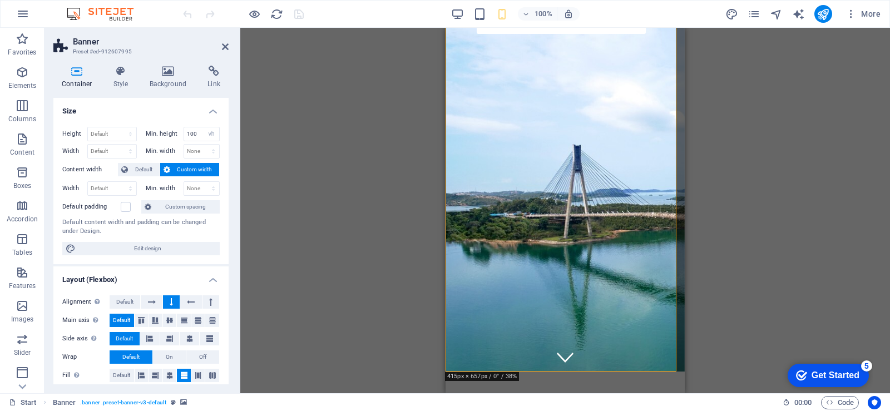
click at [450, 139] on figure at bounding box center [564, 188] width 239 height 365
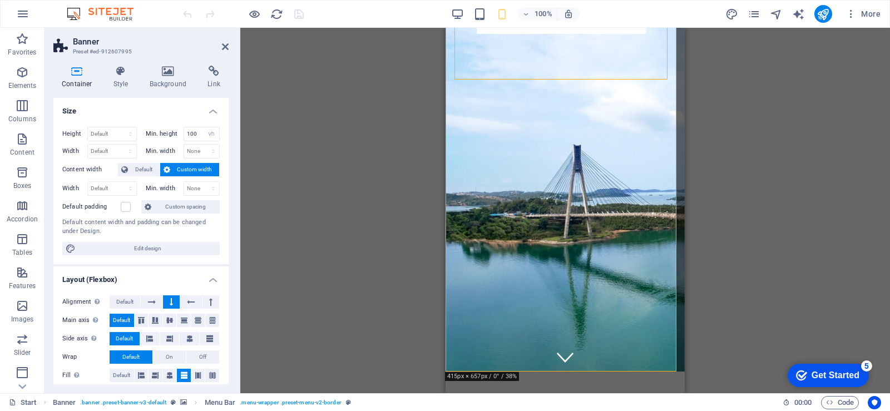
click at [452, 159] on figure at bounding box center [564, 188] width 239 height 365
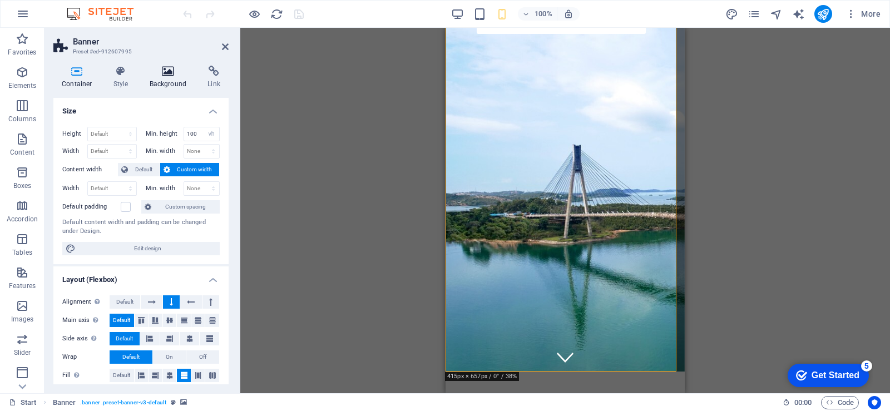
click at [178, 73] on icon at bounding box center [168, 71] width 54 height 11
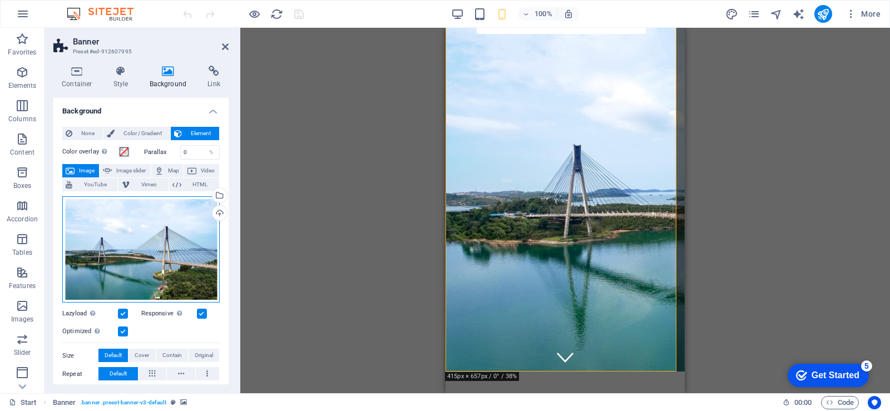
click at [168, 245] on div "Drag files here, click to choose files or select files from Files or our free s…" at bounding box center [140, 249] width 157 height 107
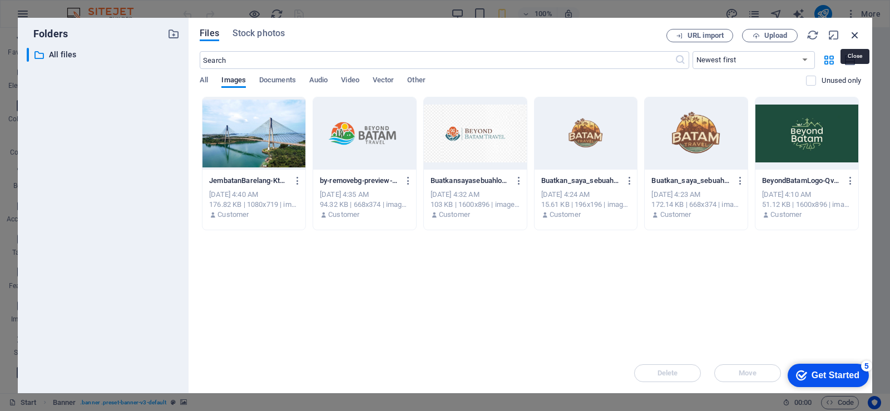
click at [850, 39] on icon "button" at bounding box center [855, 35] width 12 height 12
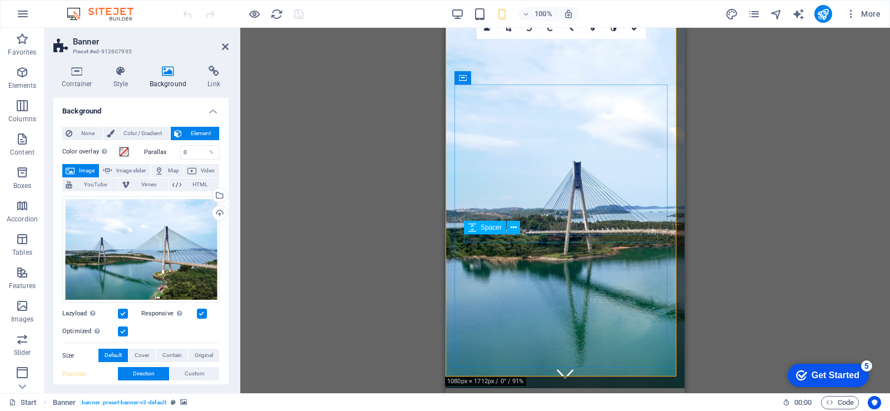
scroll to position [0, 0]
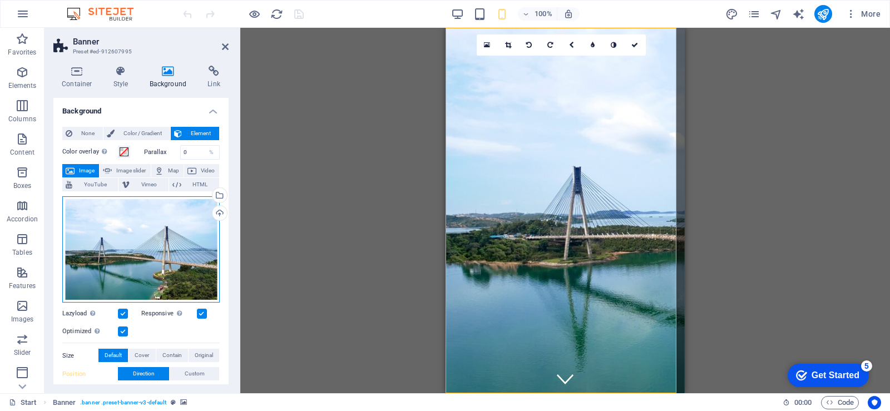
click at [133, 245] on div "Drag files here, click to choose files or select files from Files or our free s…" at bounding box center [140, 249] width 157 height 107
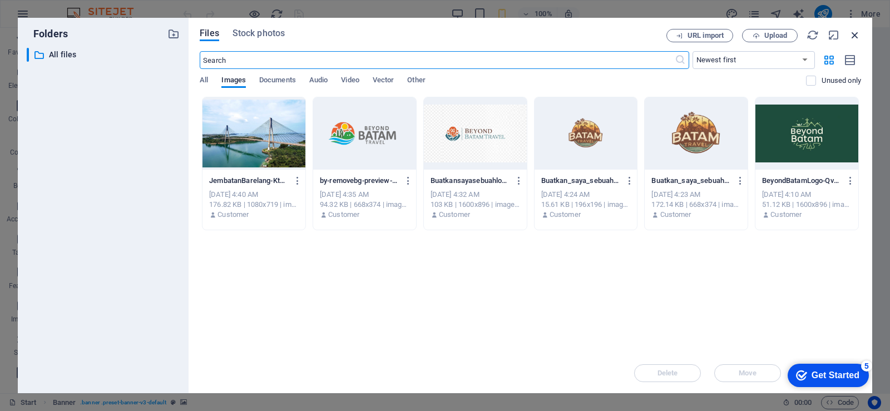
click at [858, 33] on icon "button" at bounding box center [855, 35] width 12 height 12
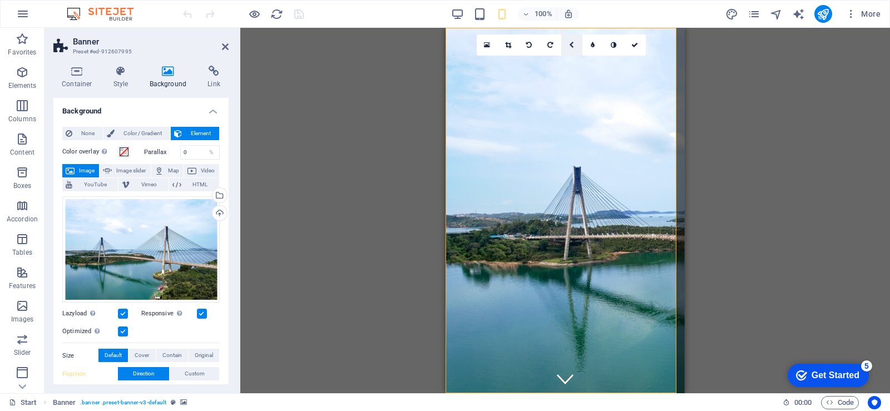
click at [569, 46] on icon at bounding box center [571, 45] width 5 height 7
click at [572, 61] on icon at bounding box center [571, 62] width 6 height 7
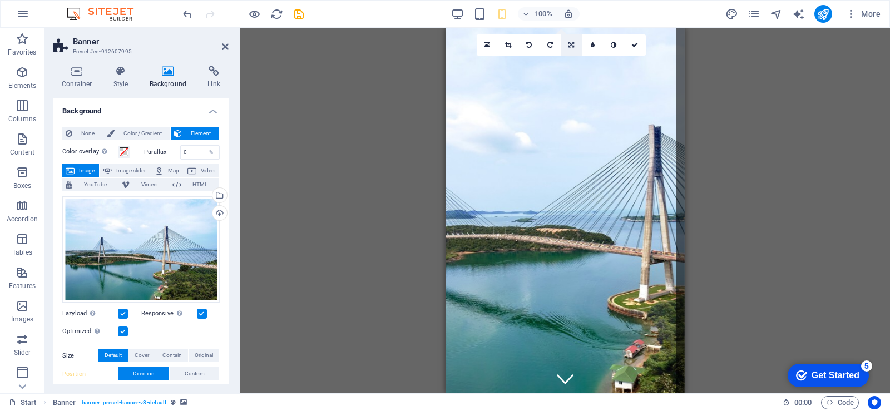
click at [572, 45] on icon at bounding box center [571, 45] width 6 height 7
click at [575, 37] on link at bounding box center [571, 41] width 21 height 21
click at [573, 48] on link at bounding box center [571, 44] width 21 height 21
click at [594, 42] on icon at bounding box center [592, 40] width 9 height 9
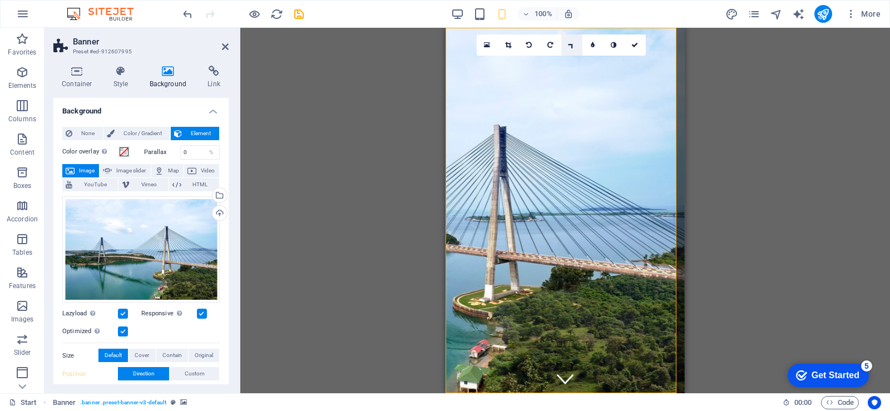
click at [575, 49] on link at bounding box center [571, 44] width 21 height 21
click at [567, 83] on link at bounding box center [571, 83] width 21 height 21
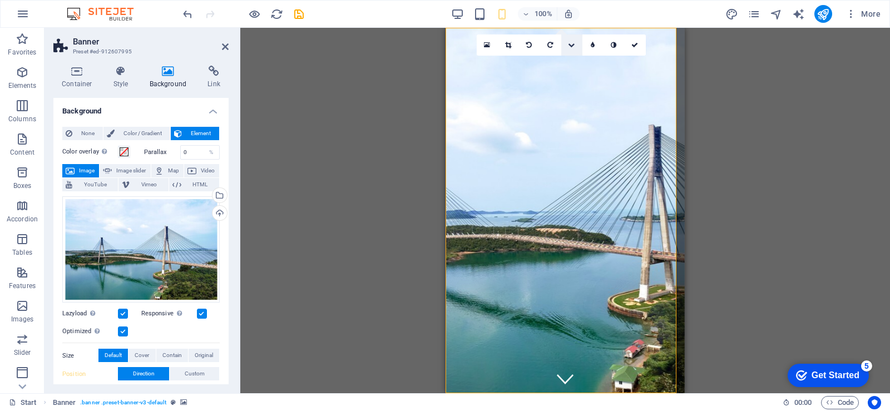
click at [570, 50] on link at bounding box center [571, 44] width 21 height 21
click at [556, 77] on link at bounding box center [550, 83] width 21 height 21
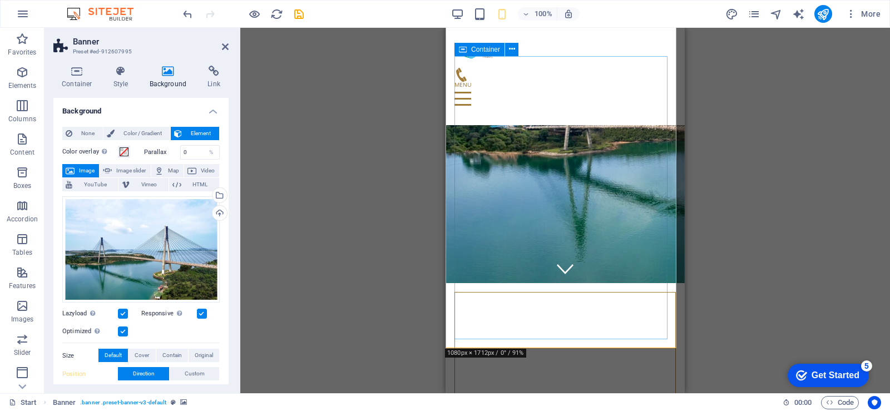
scroll to position [111, 0]
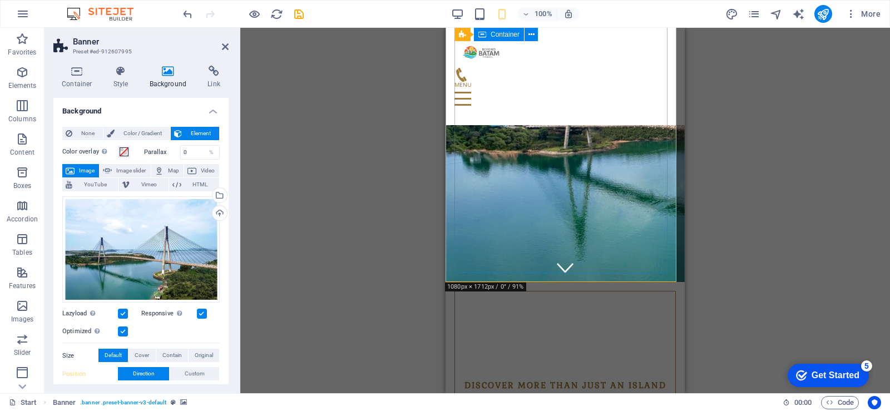
click at [583, 291] on div "Discover More Than Just an Island" at bounding box center [564, 364] width 221 height 146
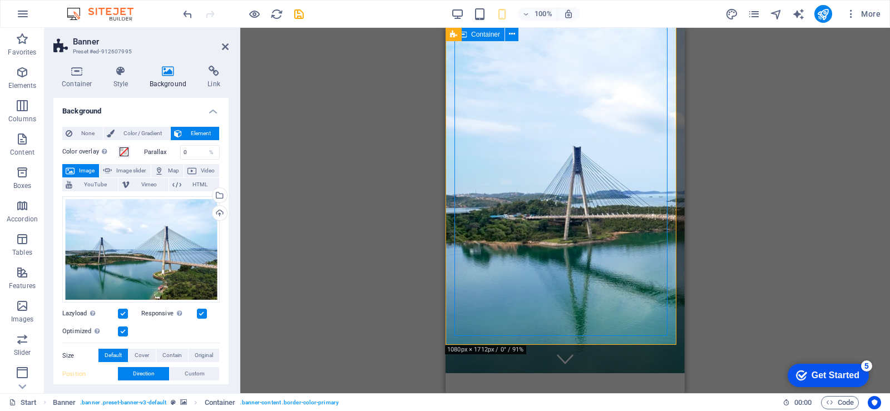
scroll to position [0, 0]
